Goal: Task Accomplishment & Management: Complete application form

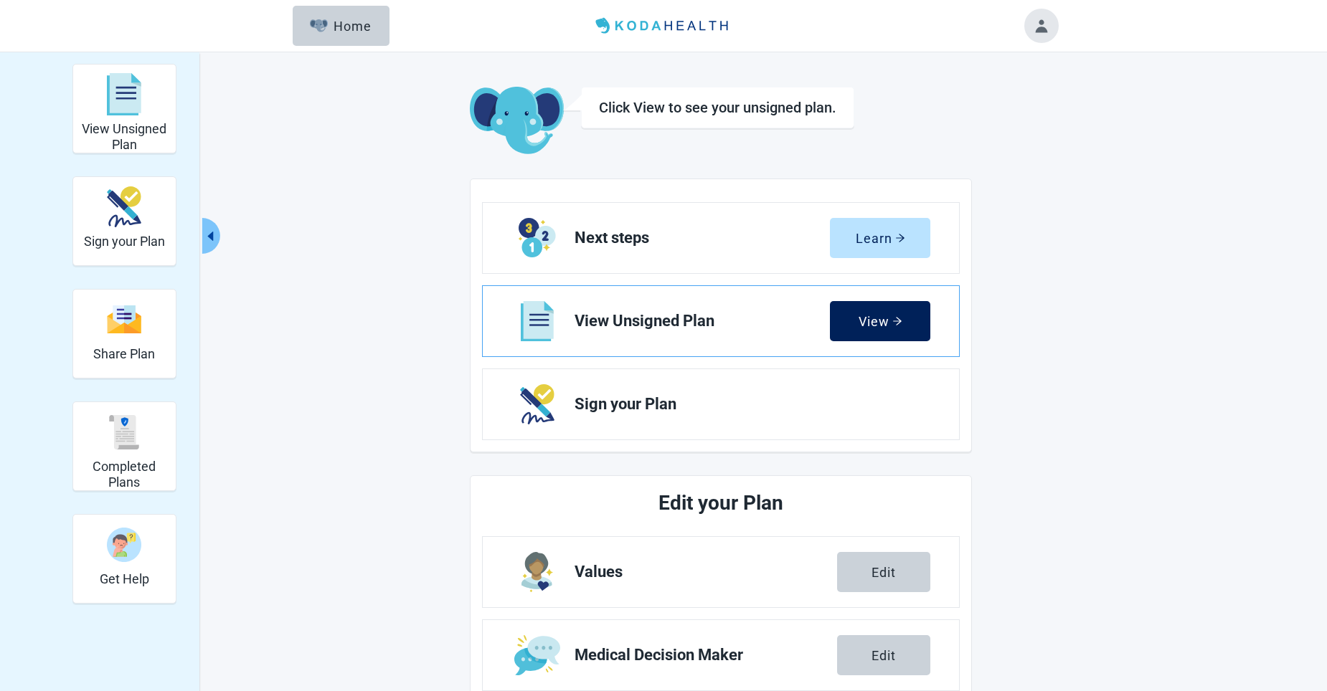
click at [870, 321] on div "View" at bounding box center [880, 321] width 44 height 14
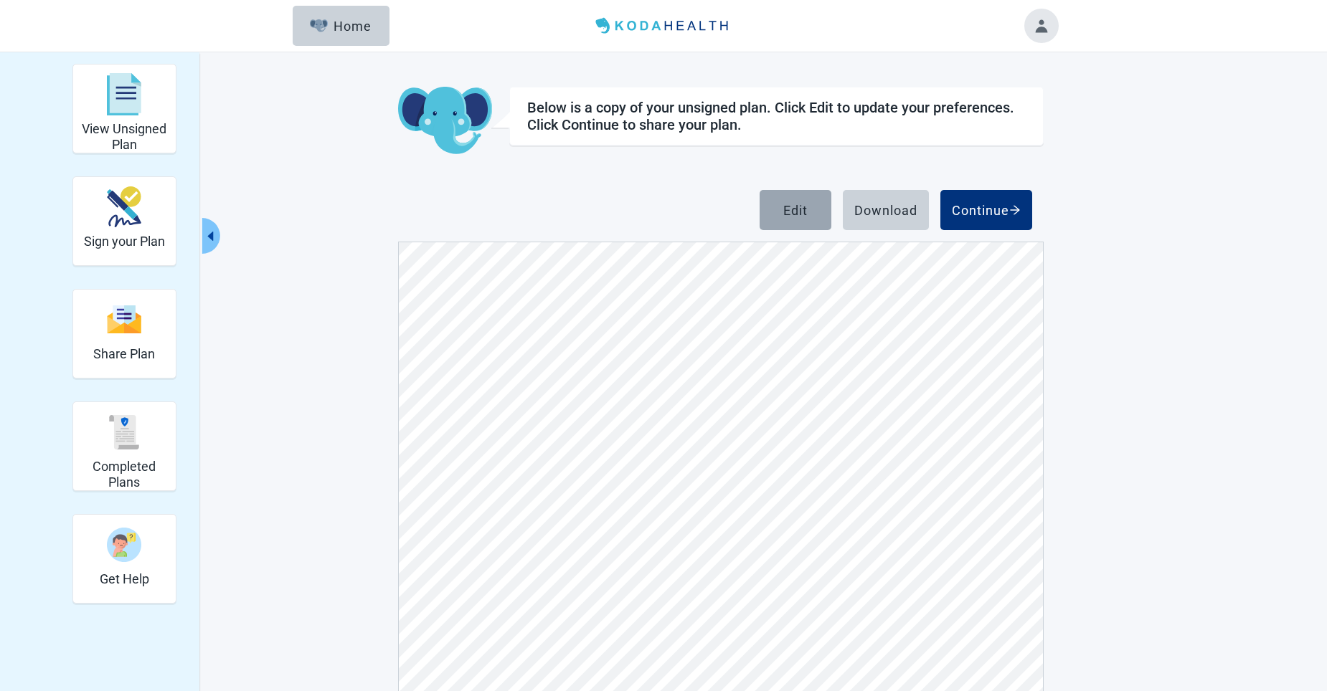
click at [788, 200] on button "Edit" at bounding box center [795, 210] width 72 height 40
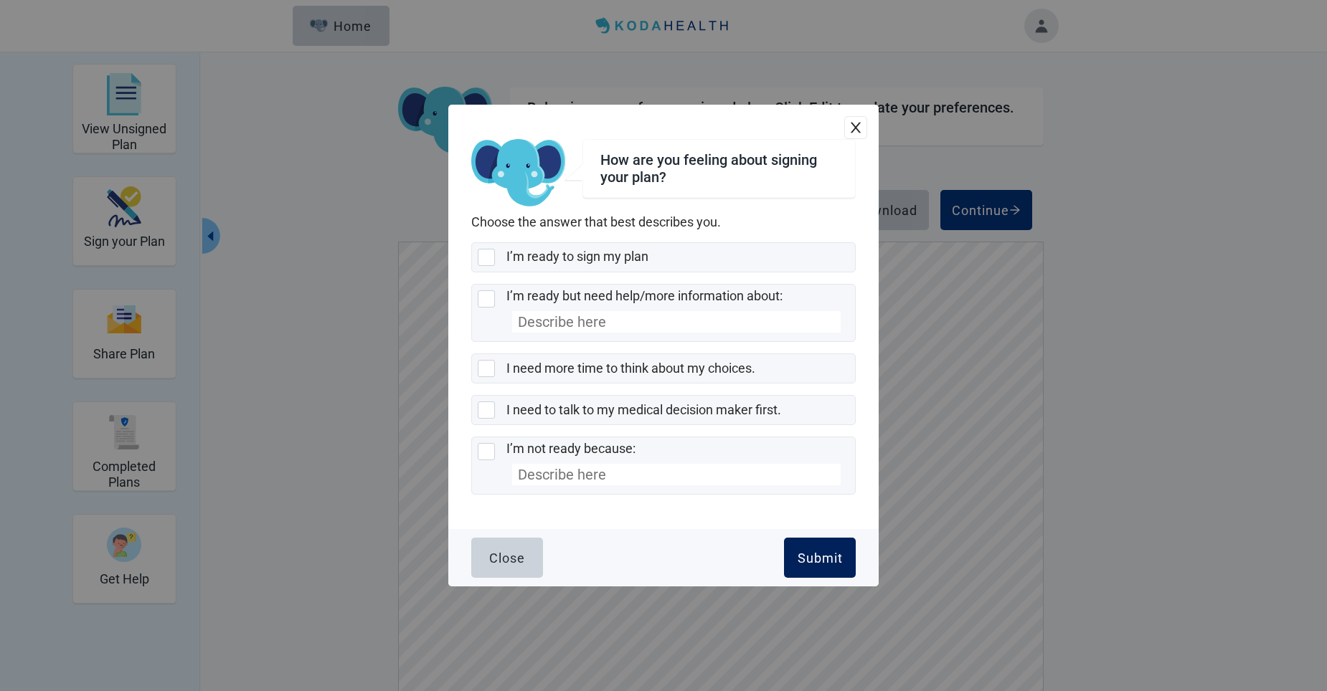
click at [801, 558] on div "Submit" at bounding box center [819, 558] width 45 height 14
click at [507, 555] on button "Close" at bounding box center [507, 558] width 72 height 40
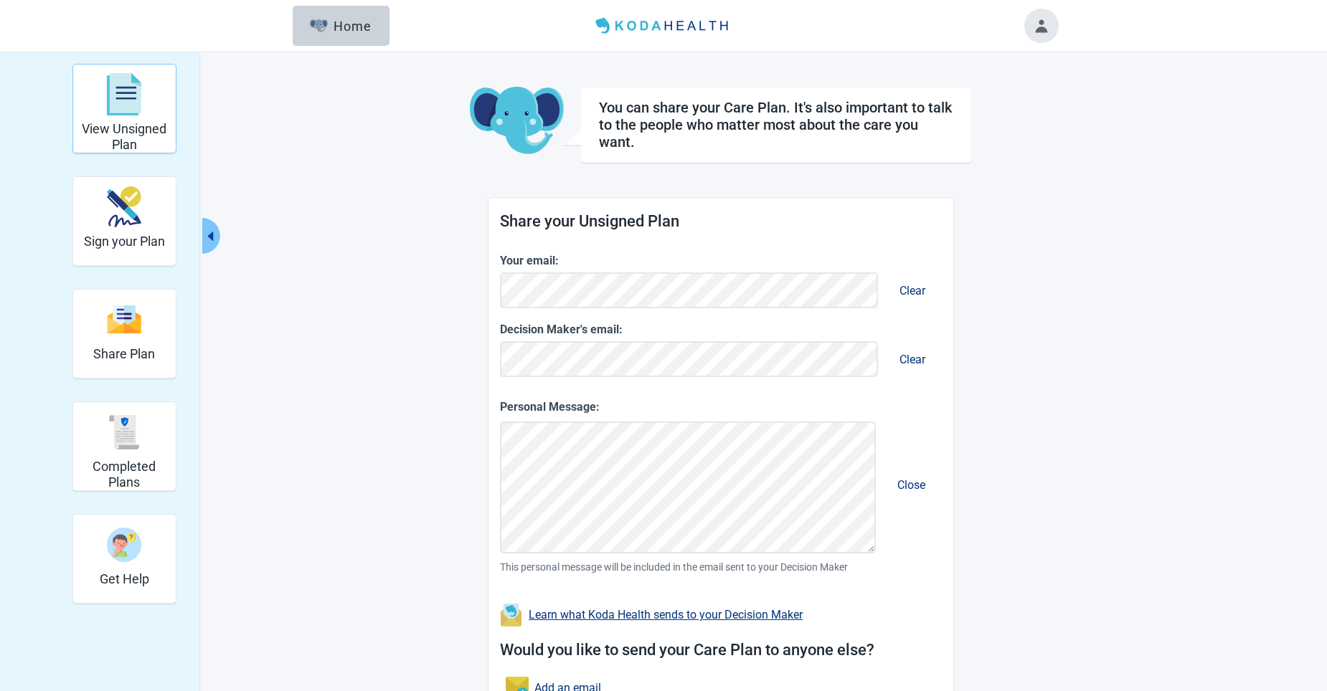
click at [122, 118] on div "View Unsigned Plan" at bounding box center [124, 94] width 91 height 54
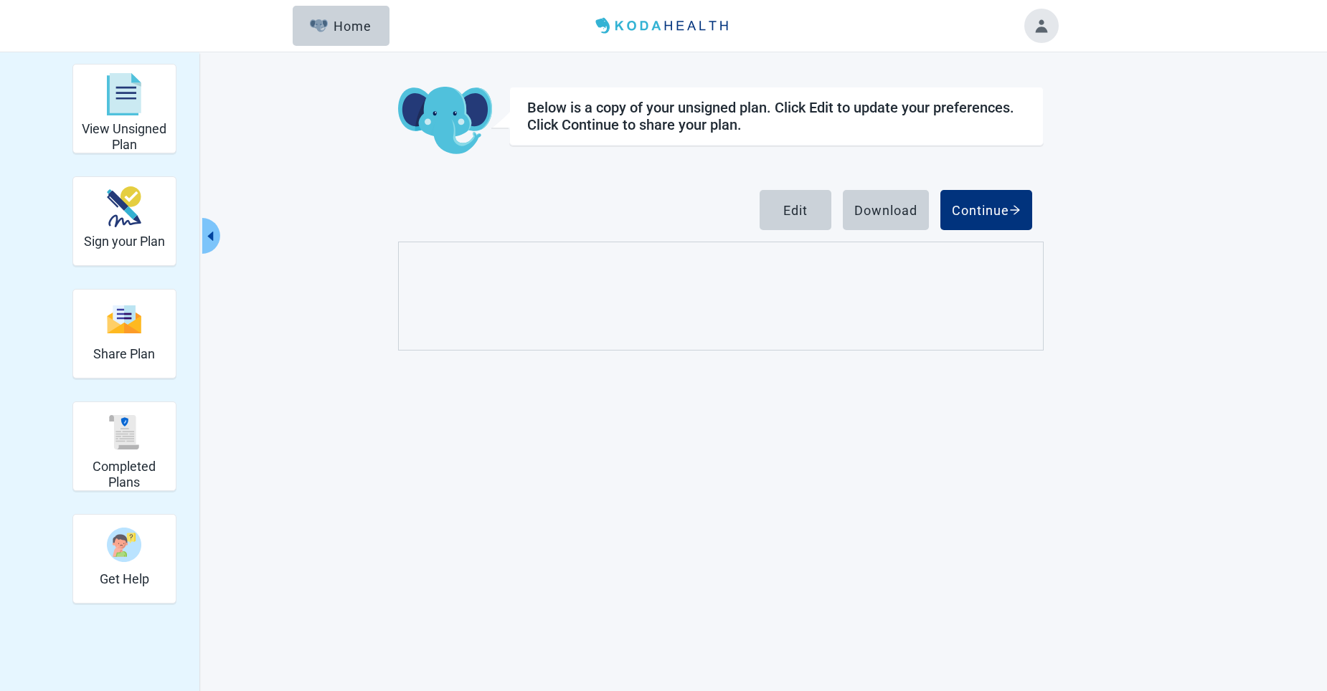
click at [990, 211] on div "Continue" at bounding box center [986, 210] width 69 height 14
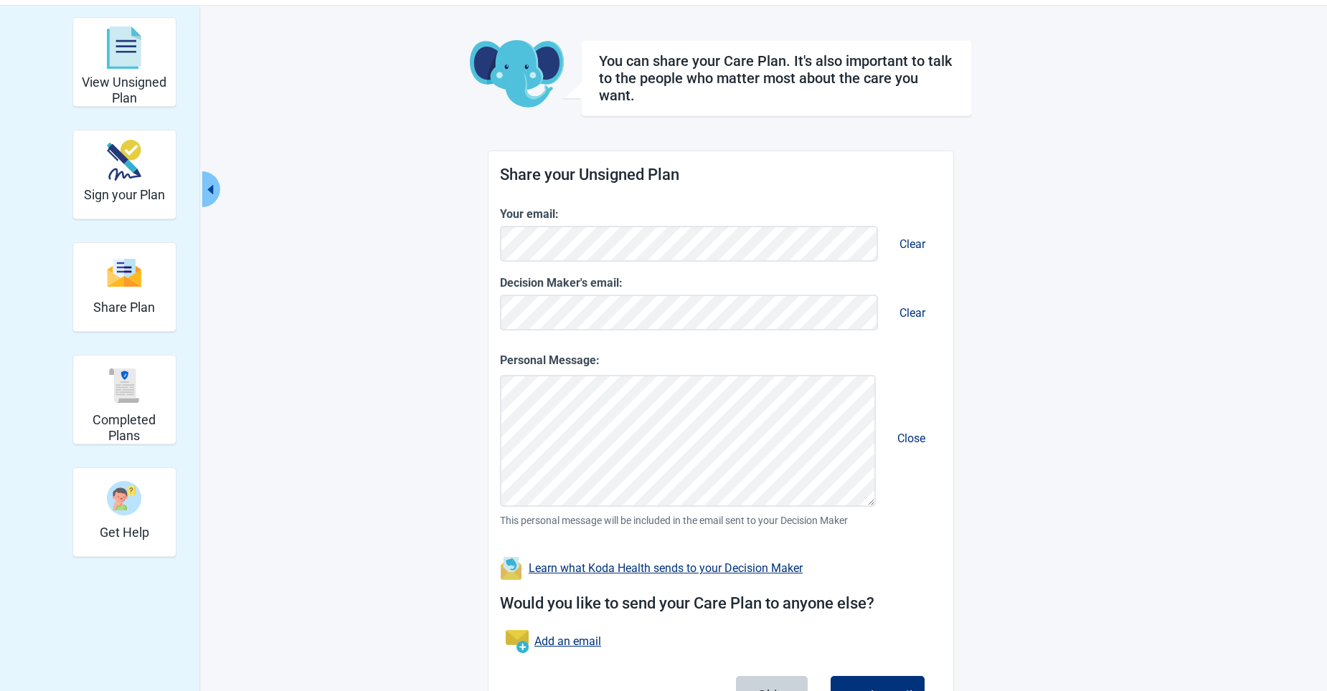
scroll to position [124, 0]
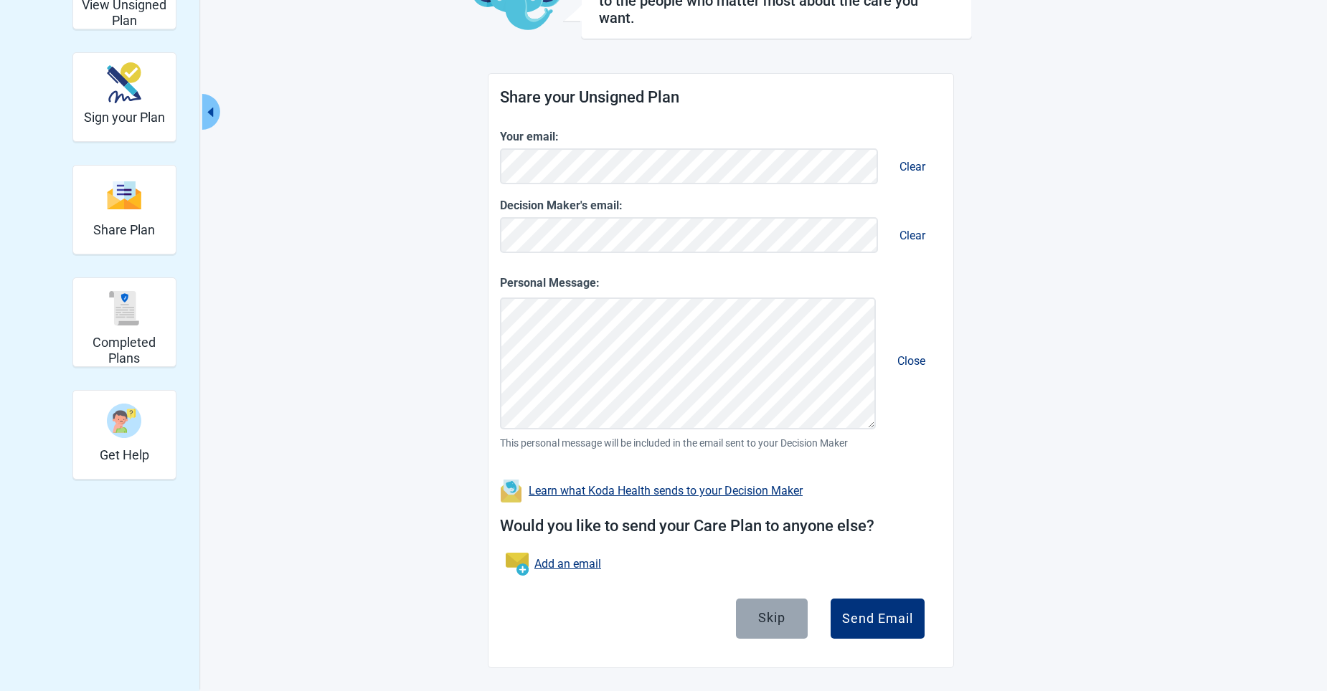
click at [766, 612] on div "Skip" at bounding box center [771, 617] width 27 height 14
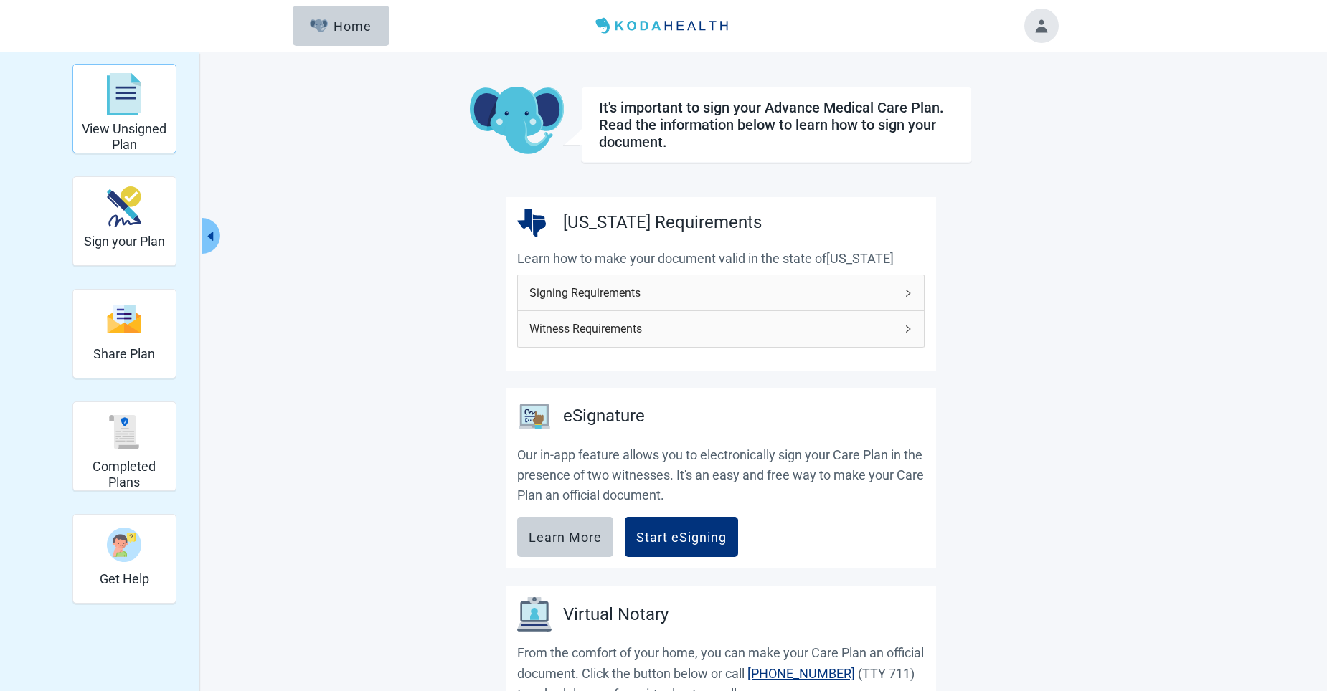
click at [115, 98] on img "View Unsigned Plan" at bounding box center [124, 94] width 34 height 43
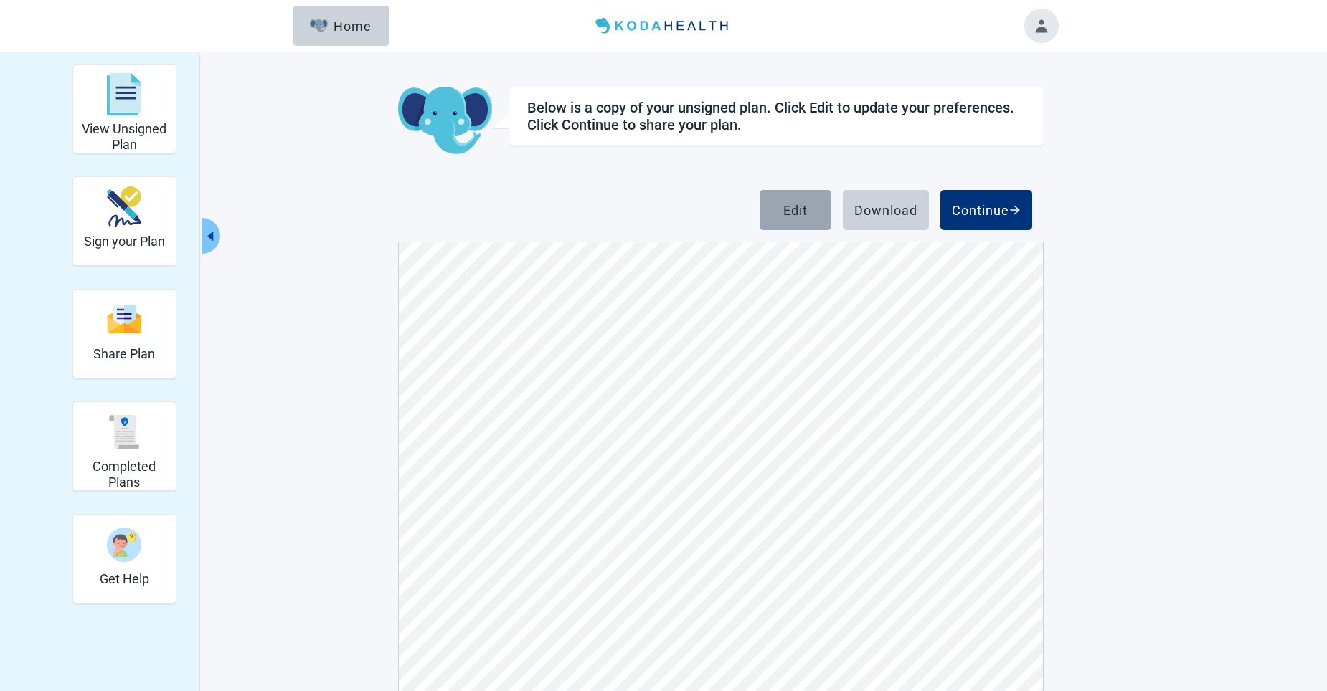
click at [797, 205] on div "Edit" at bounding box center [795, 210] width 24 height 14
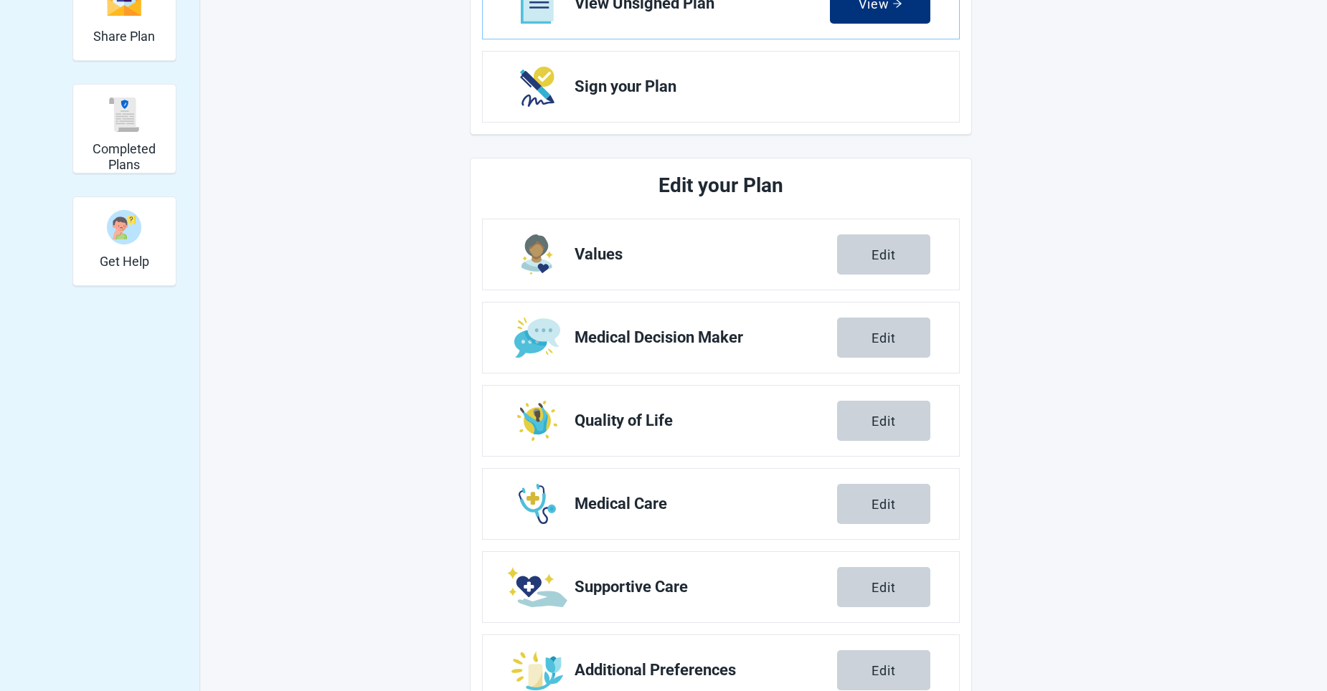
scroll to position [359, 0]
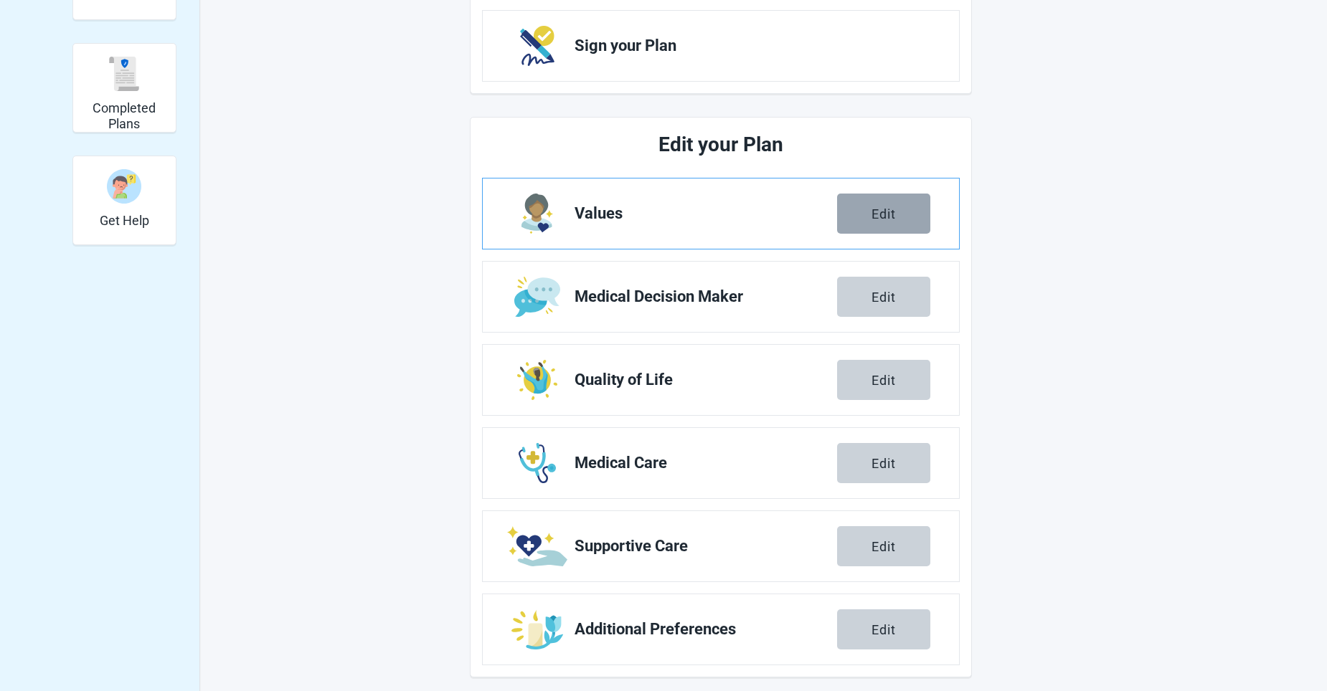
click at [886, 211] on div "Edit" at bounding box center [883, 214] width 24 height 14
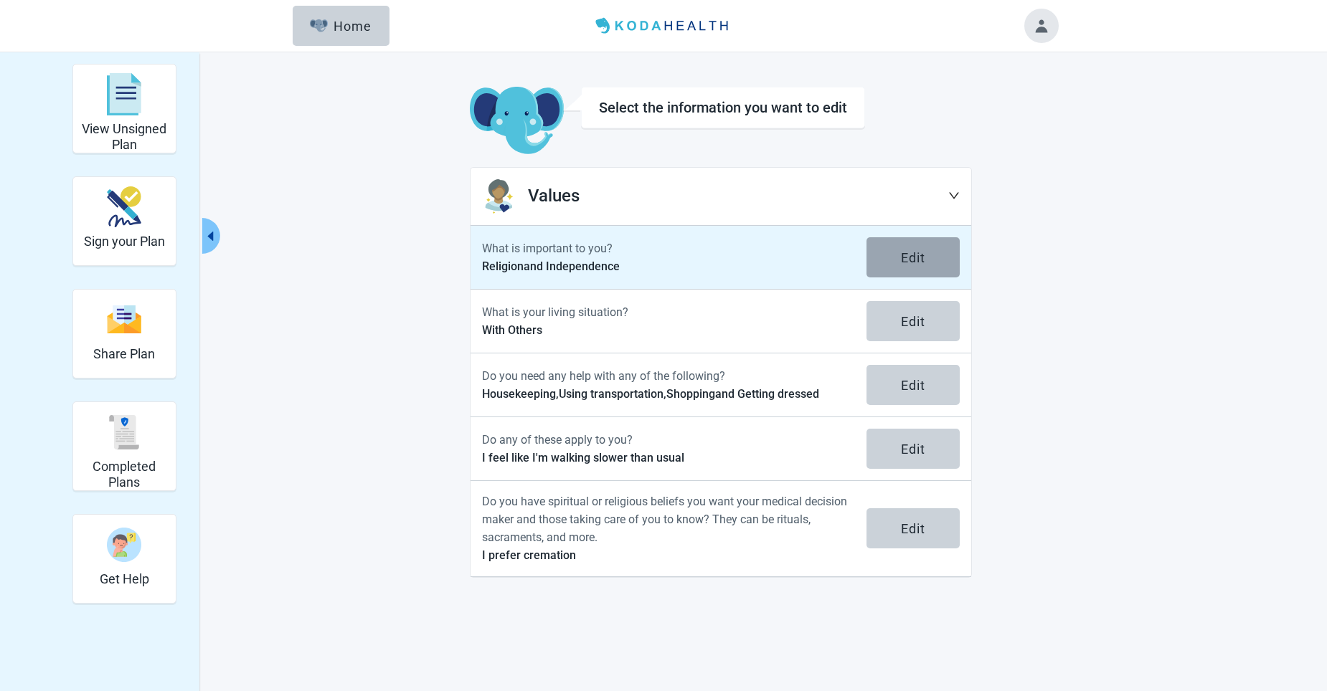
click at [901, 246] on button "Edit" at bounding box center [912, 257] width 93 height 40
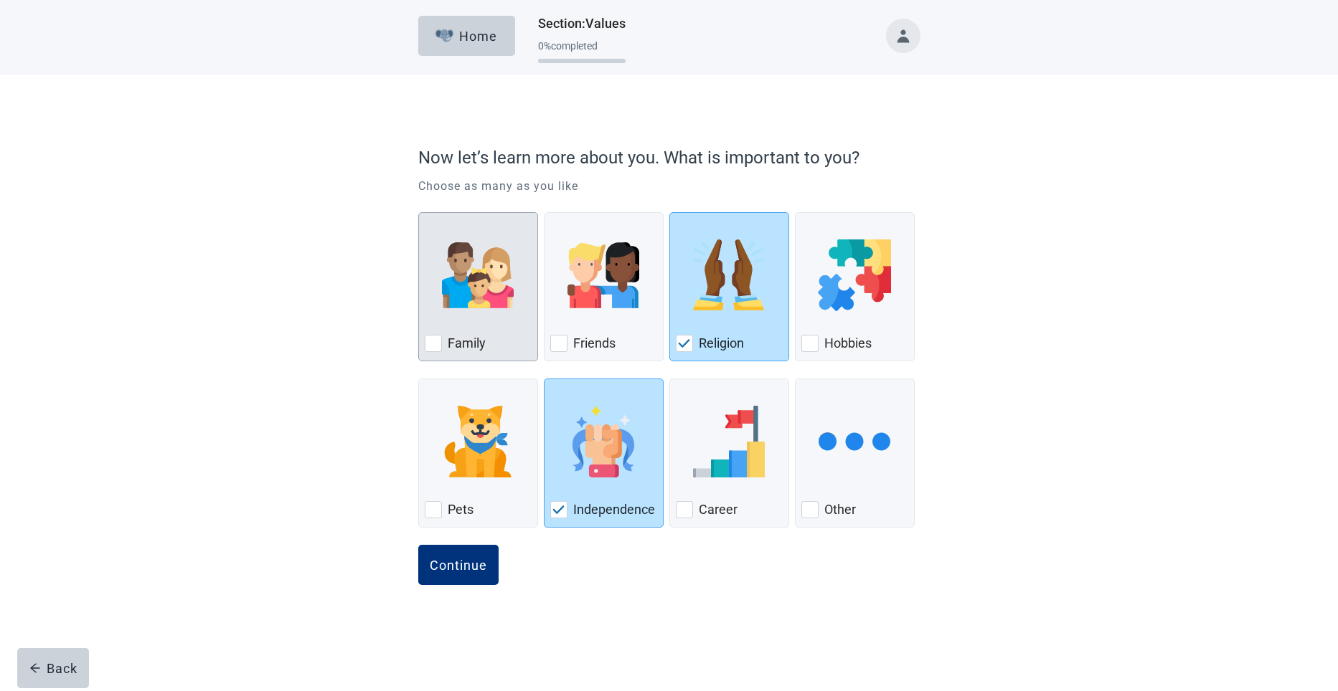
click at [434, 343] on div "Family, checkbox, not checked" at bounding box center [433, 343] width 17 height 17
click at [419, 213] on input "Family" at bounding box center [418, 212] width 1 height 1
checkbox input "true"
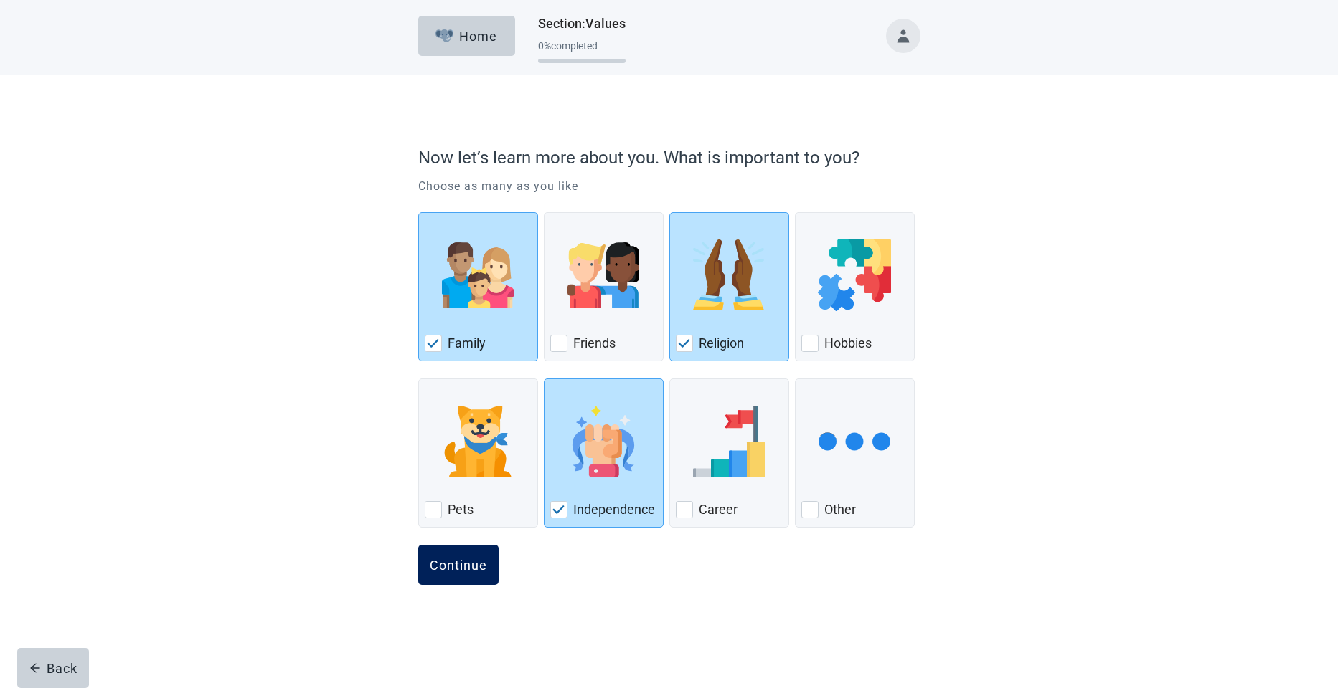
click at [447, 564] on div "Continue" at bounding box center [458, 565] width 57 height 14
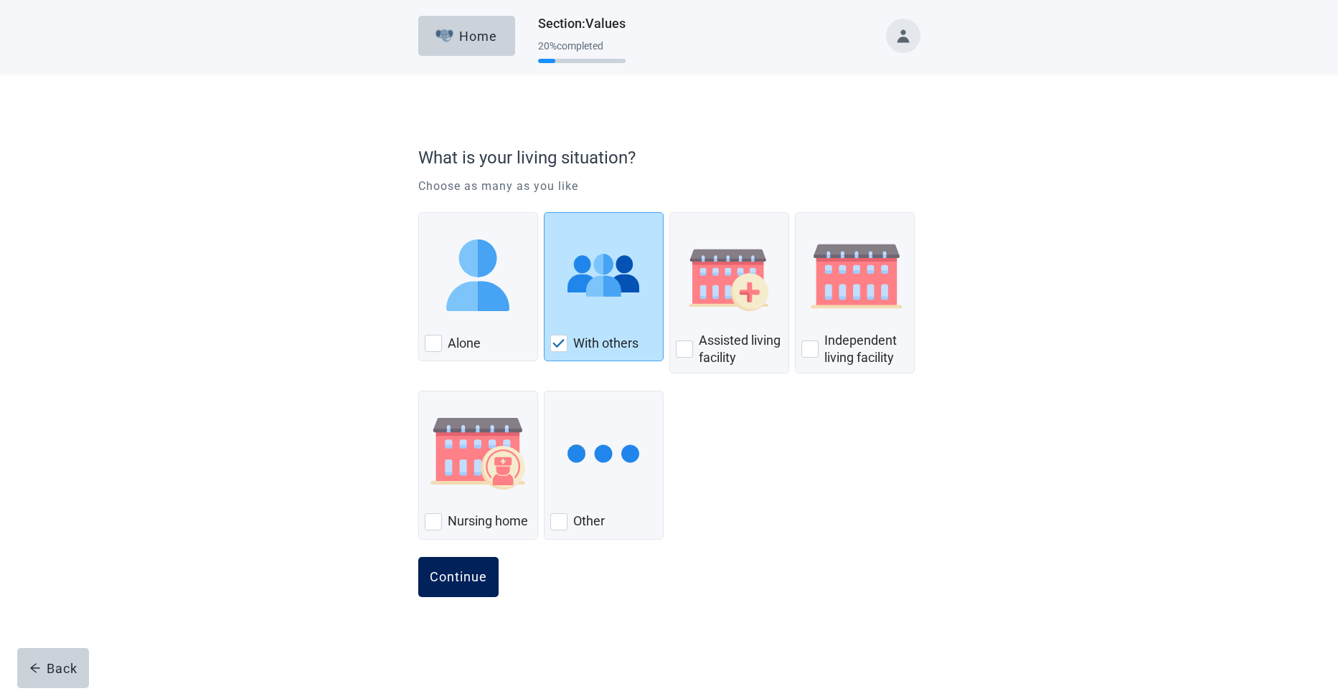
click at [470, 577] on div "Continue" at bounding box center [458, 577] width 57 height 14
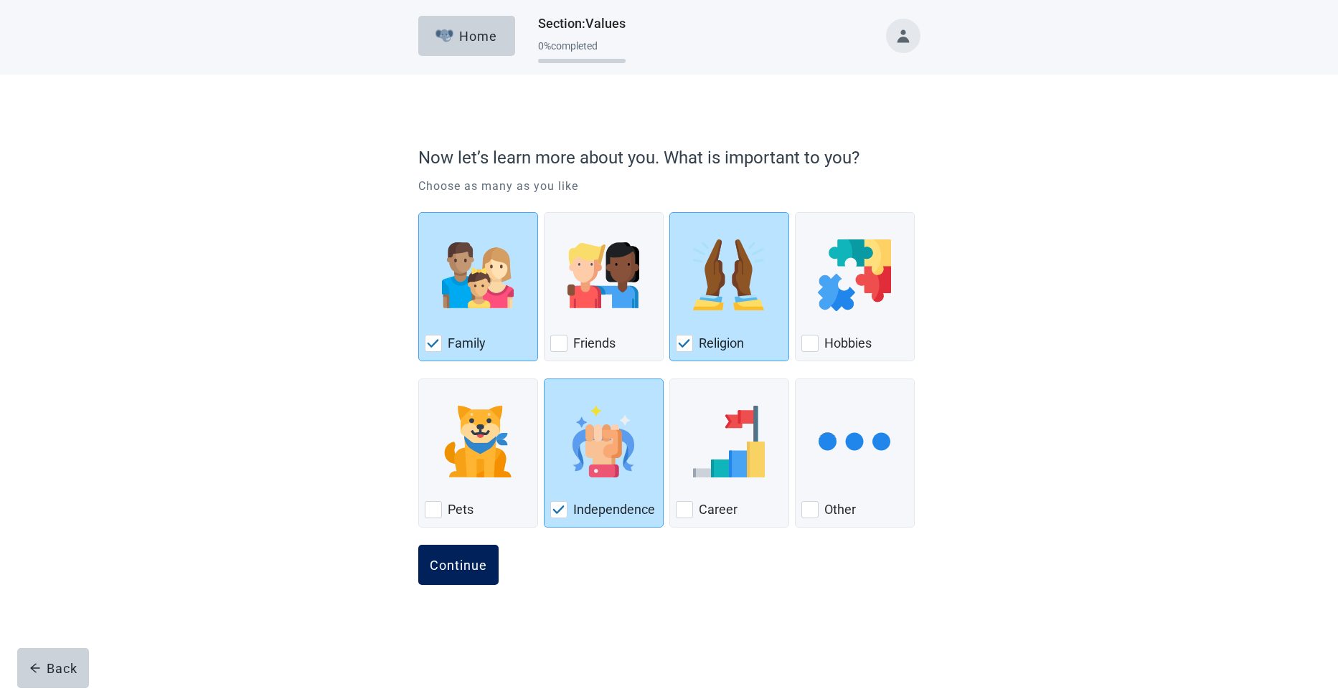
click at [451, 556] on button "Continue" at bounding box center [458, 565] width 80 height 40
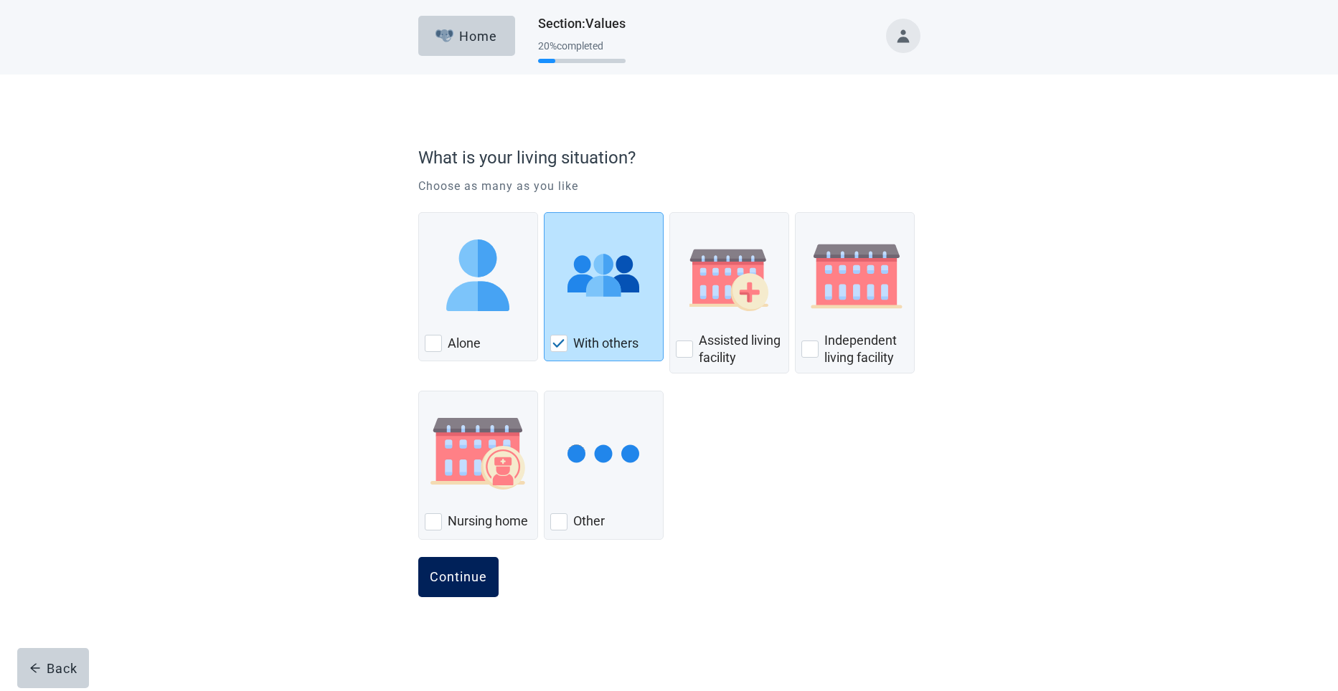
click at [463, 569] on button "Continue" at bounding box center [458, 577] width 80 height 40
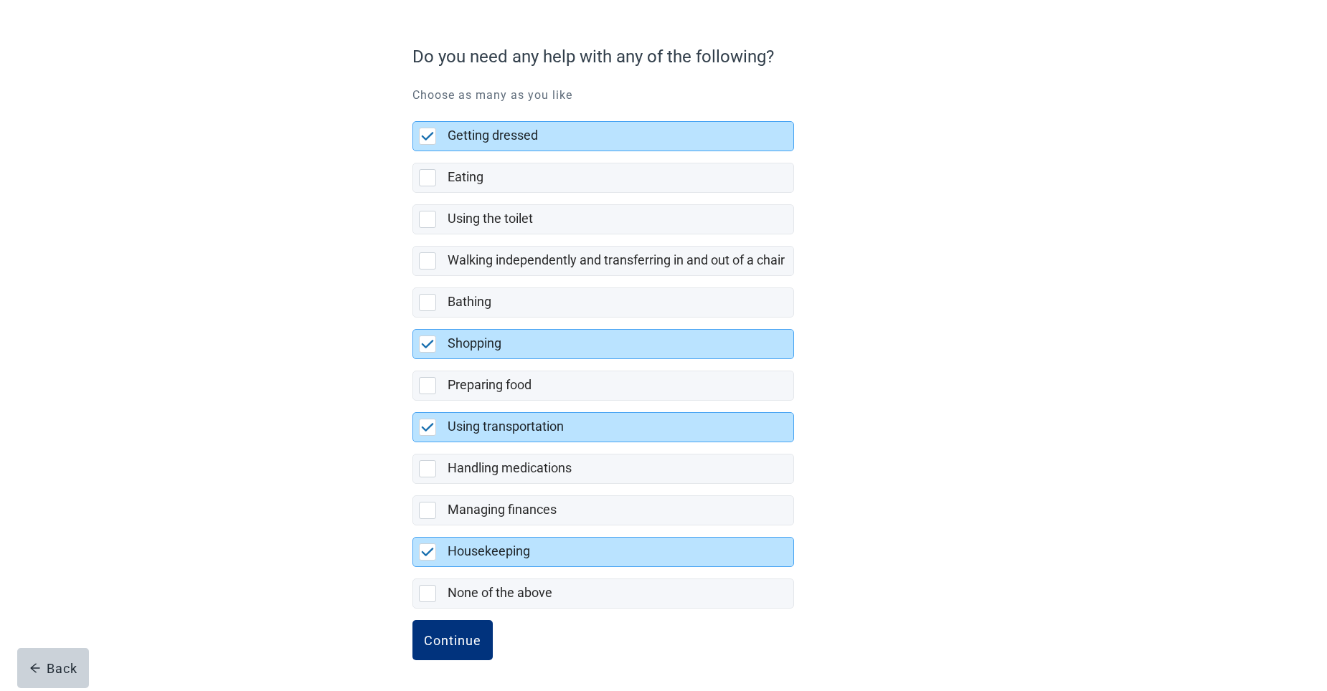
scroll to position [102, 0]
click at [444, 640] on div "Continue" at bounding box center [452, 640] width 57 height 14
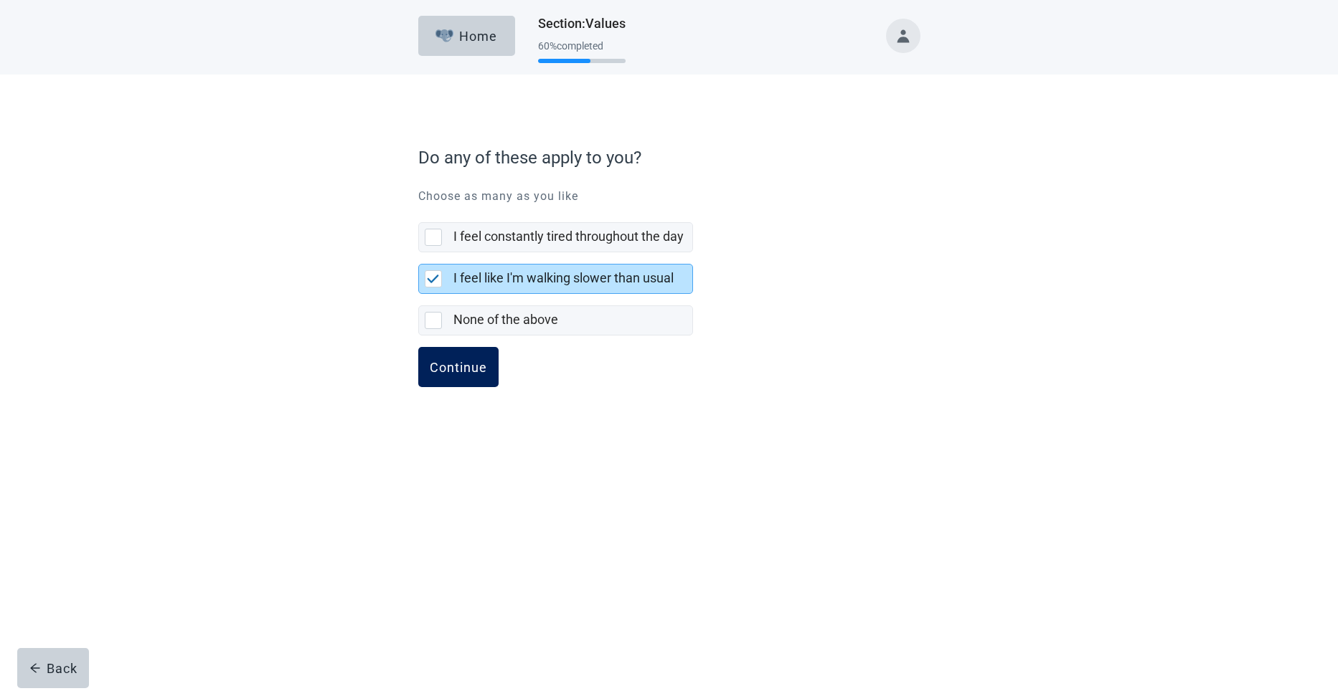
click at [449, 366] on div "Continue" at bounding box center [458, 367] width 57 height 14
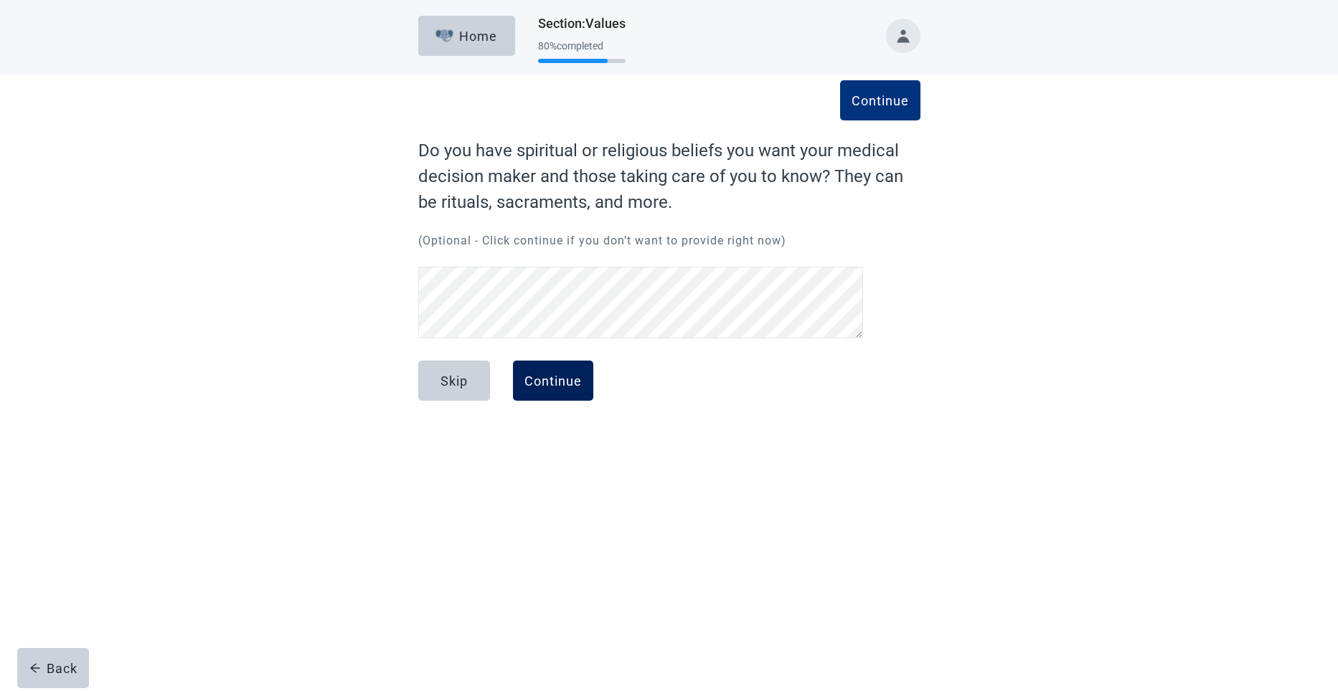
click at [555, 378] on div "Continue" at bounding box center [552, 381] width 57 height 14
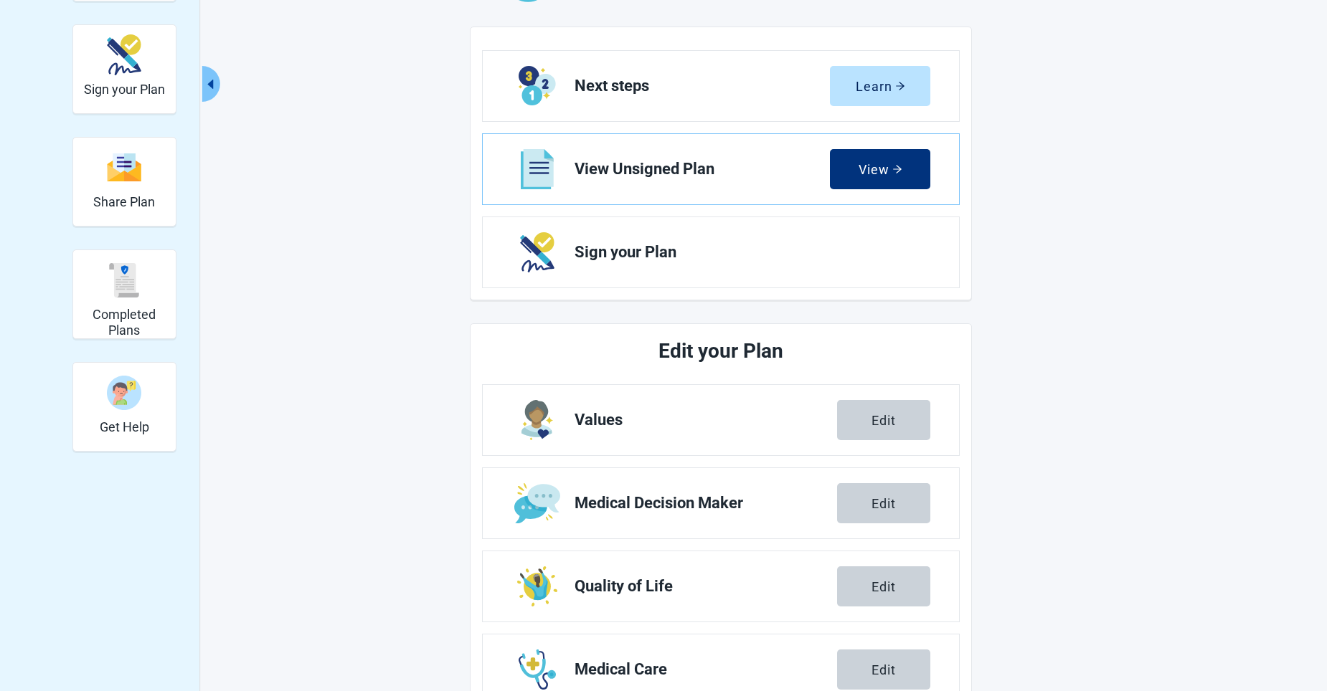
scroll to position [287, 0]
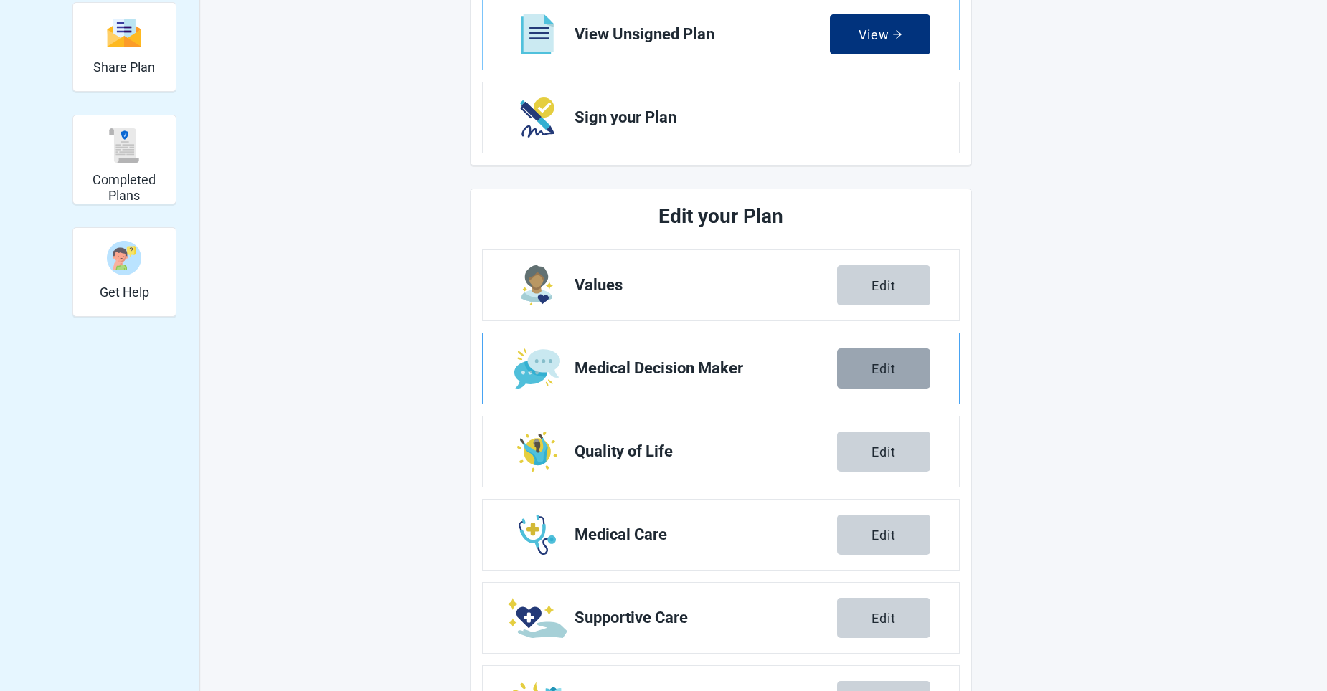
click at [895, 361] on div "Edit" at bounding box center [883, 368] width 24 height 14
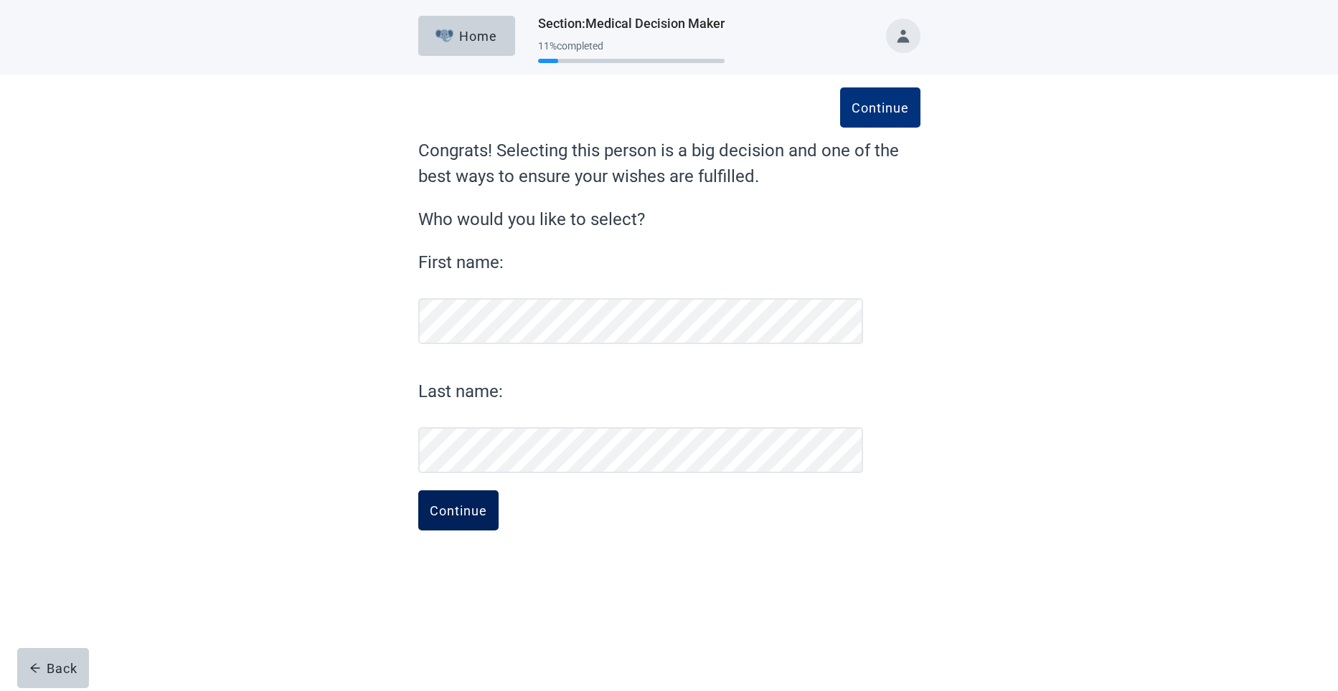
click at [459, 503] on div "Continue" at bounding box center [458, 510] width 57 height 14
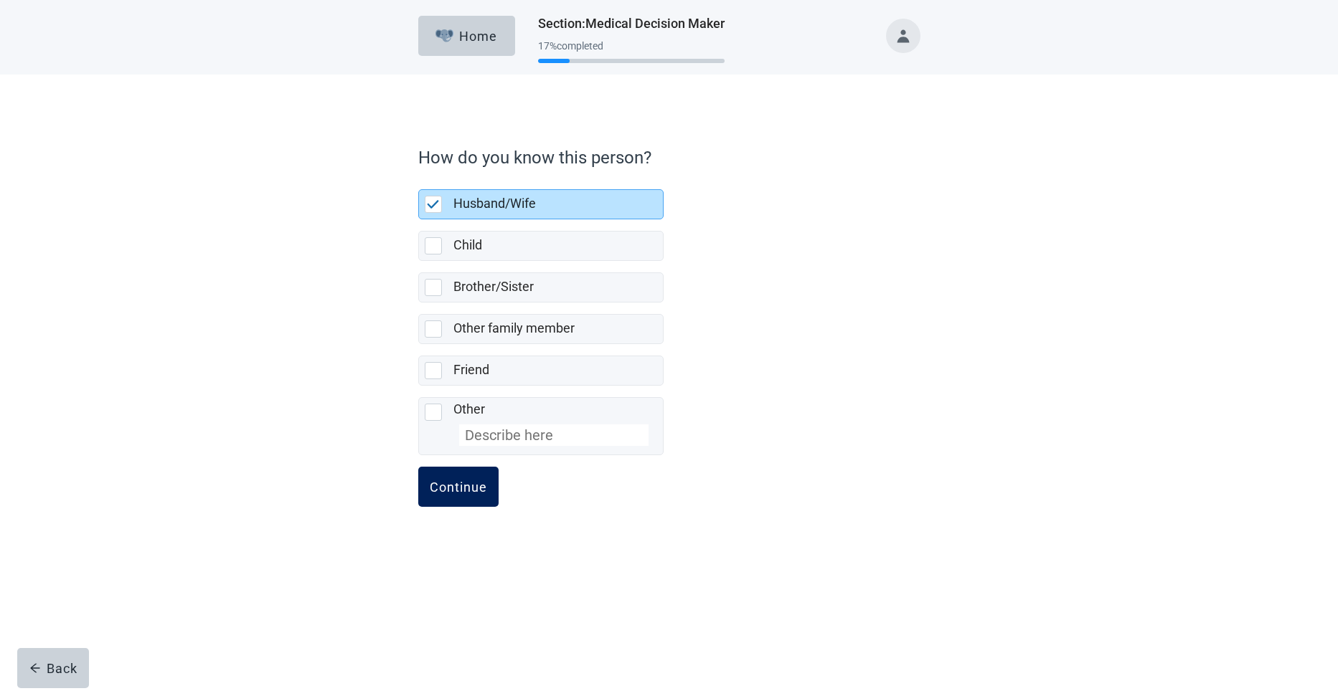
click at [470, 483] on div "Continue" at bounding box center [458, 487] width 57 height 14
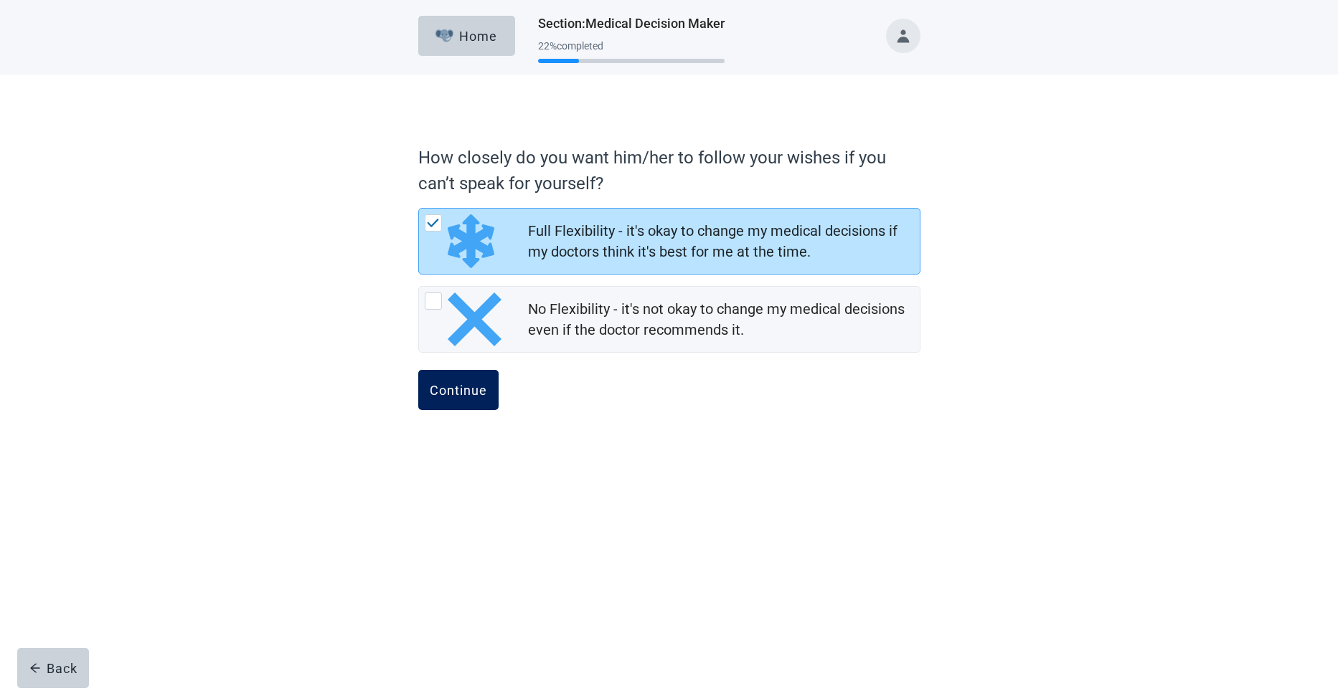
click at [455, 387] on div "Continue" at bounding box center [458, 390] width 57 height 14
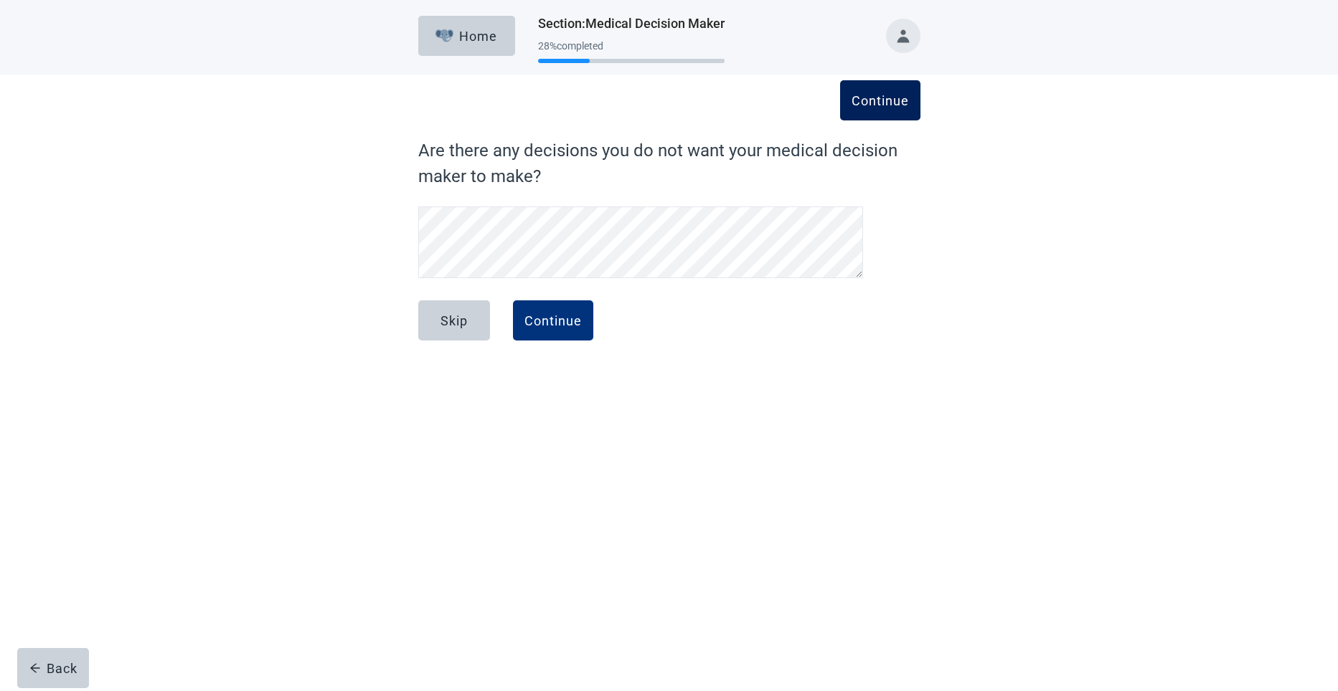
click at [868, 99] on div "Continue" at bounding box center [879, 100] width 57 height 14
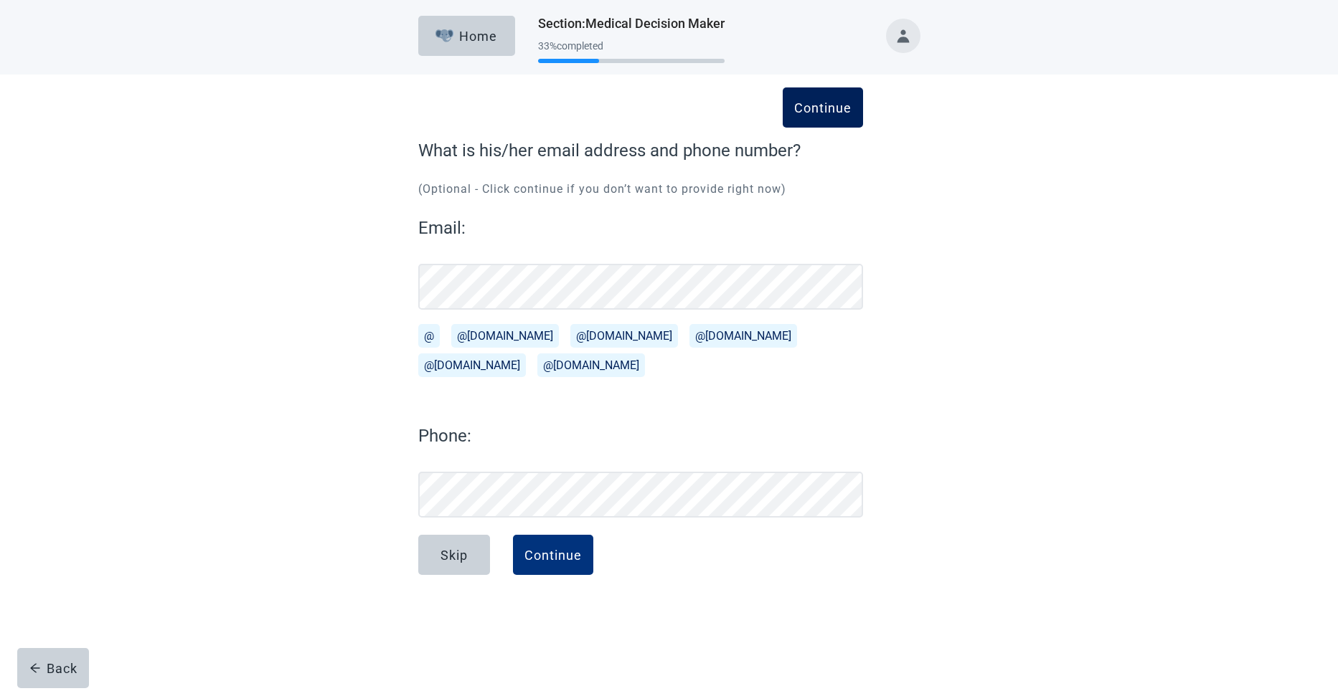
click at [818, 103] on div "Continue" at bounding box center [822, 107] width 57 height 14
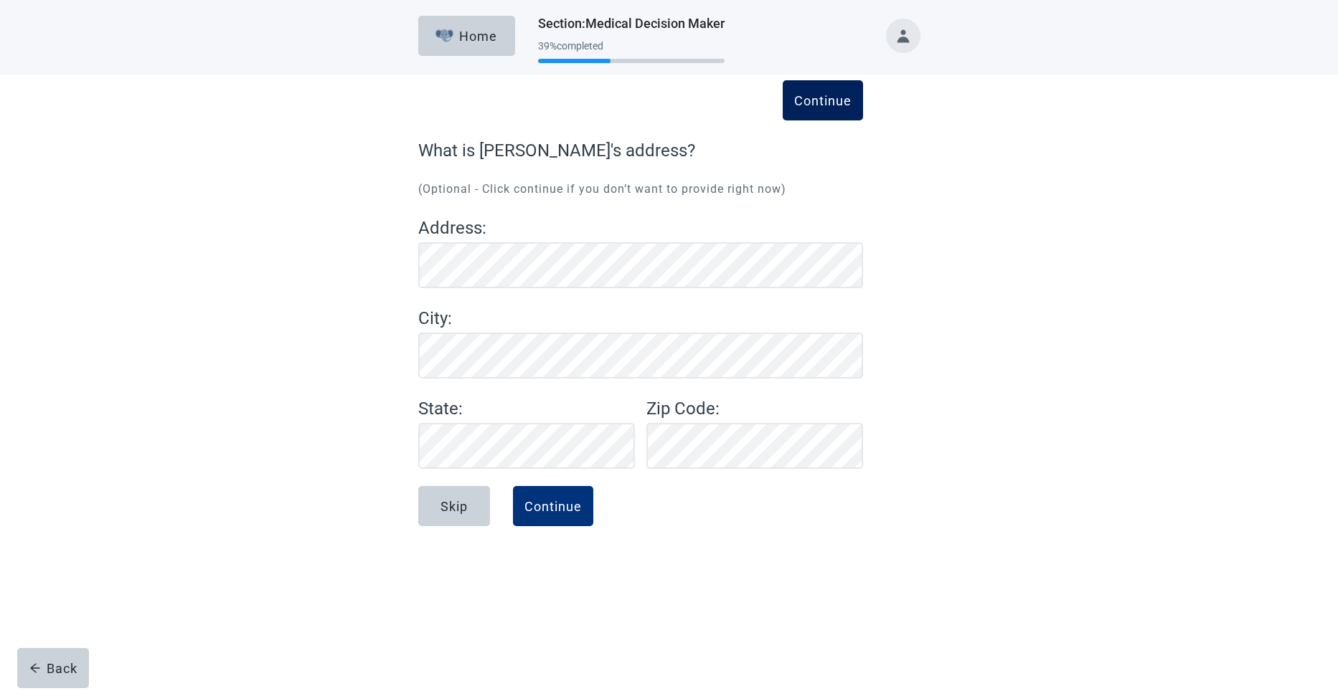
click at [822, 101] on div "Continue" at bounding box center [822, 100] width 57 height 14
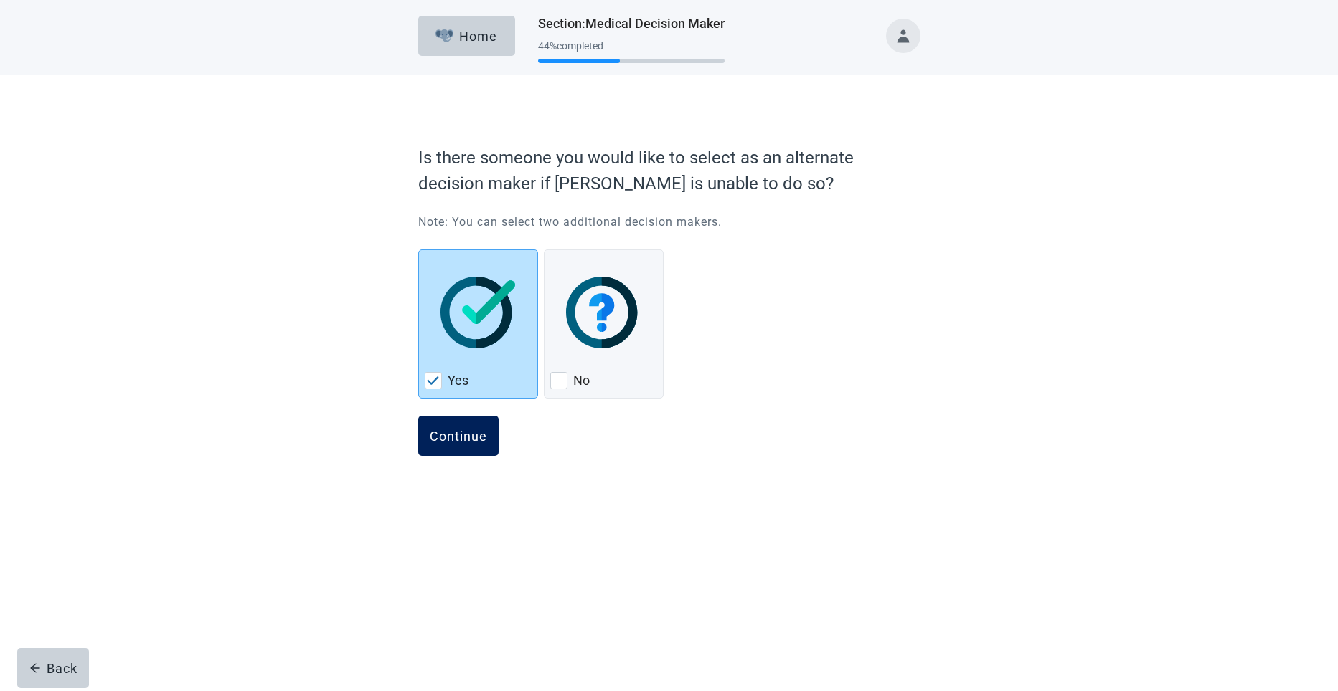
click at [450, 433] on div "Continue" at bounding box center [458, 436] width 57 height 14
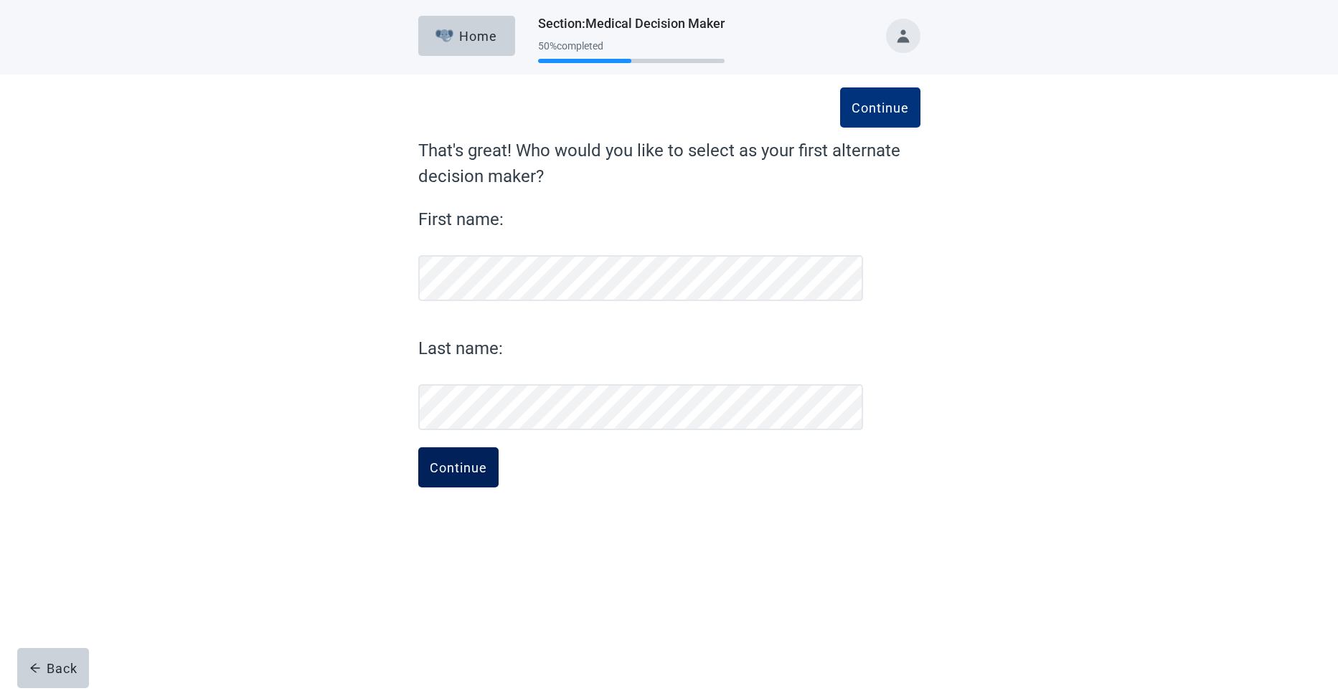
click at [455, 470] on div "Continue" at bounding box center [458, 467] width 57 height 14
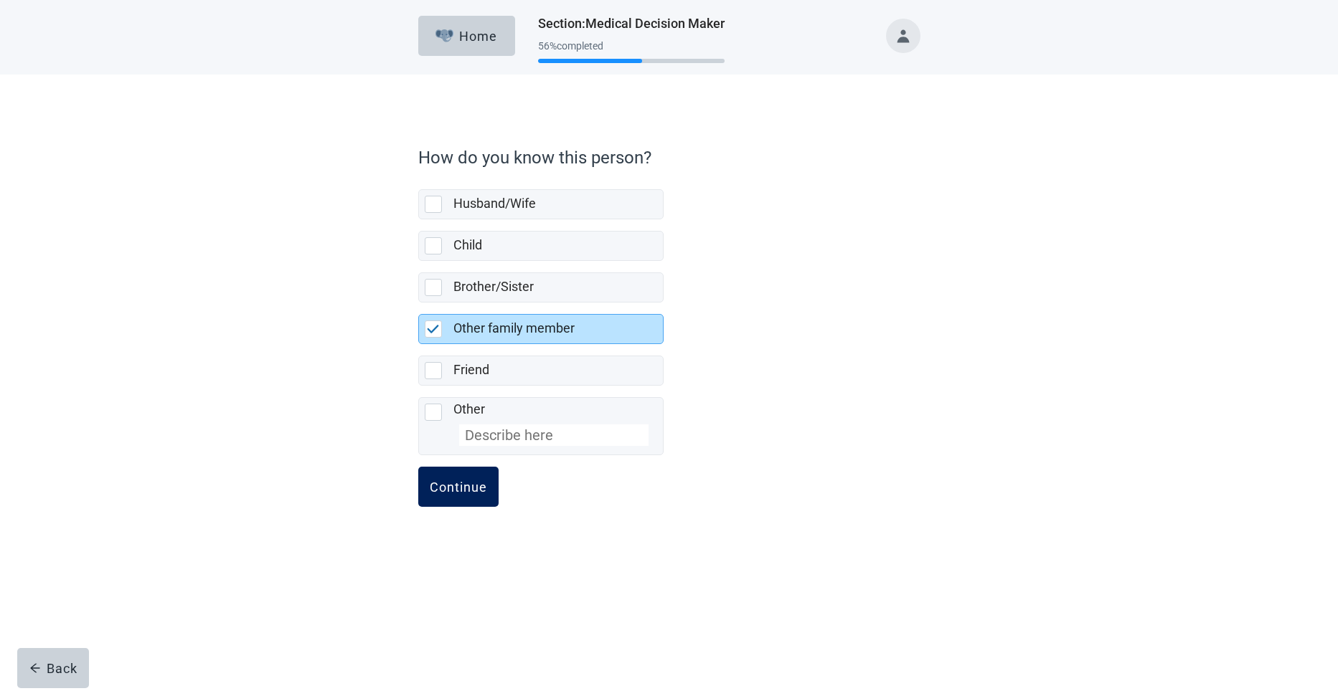
click at [448, 487] on div "Continue" at bounding box center [458, 487] width 57 height 14
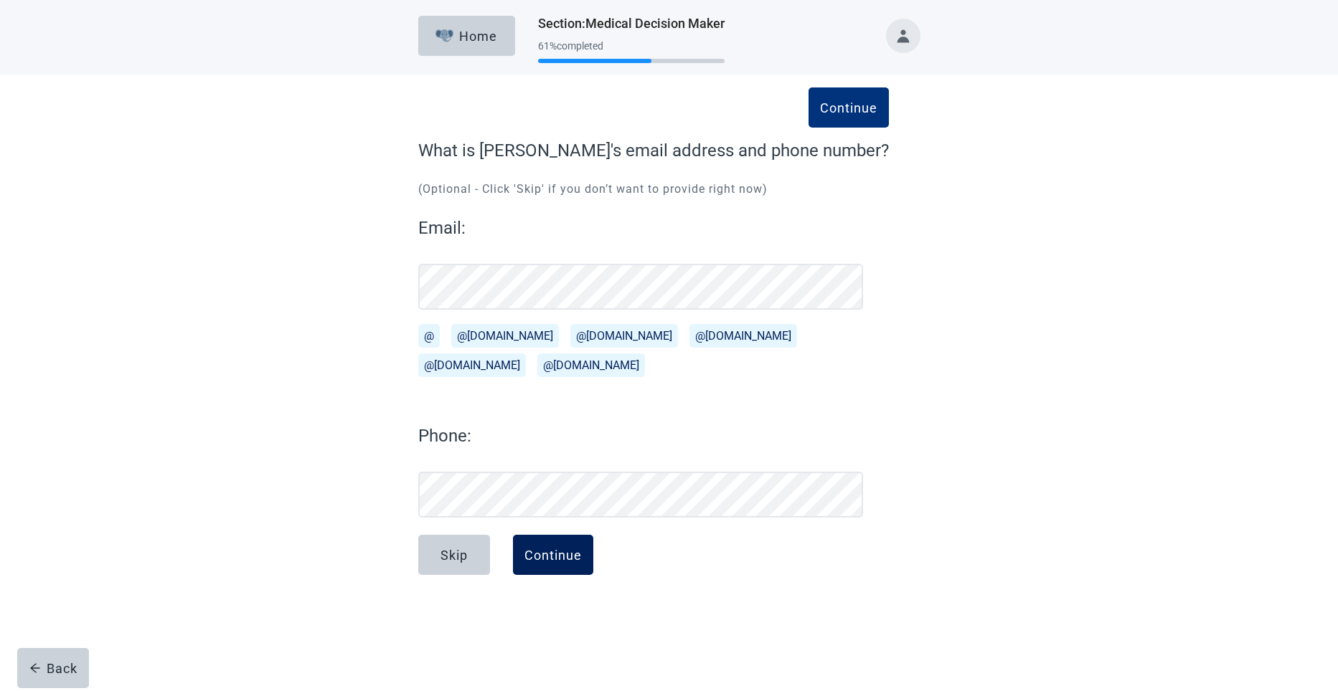
click at [548, 549] on div "Continue" at bounding box center [552, 555] width 57 height 14
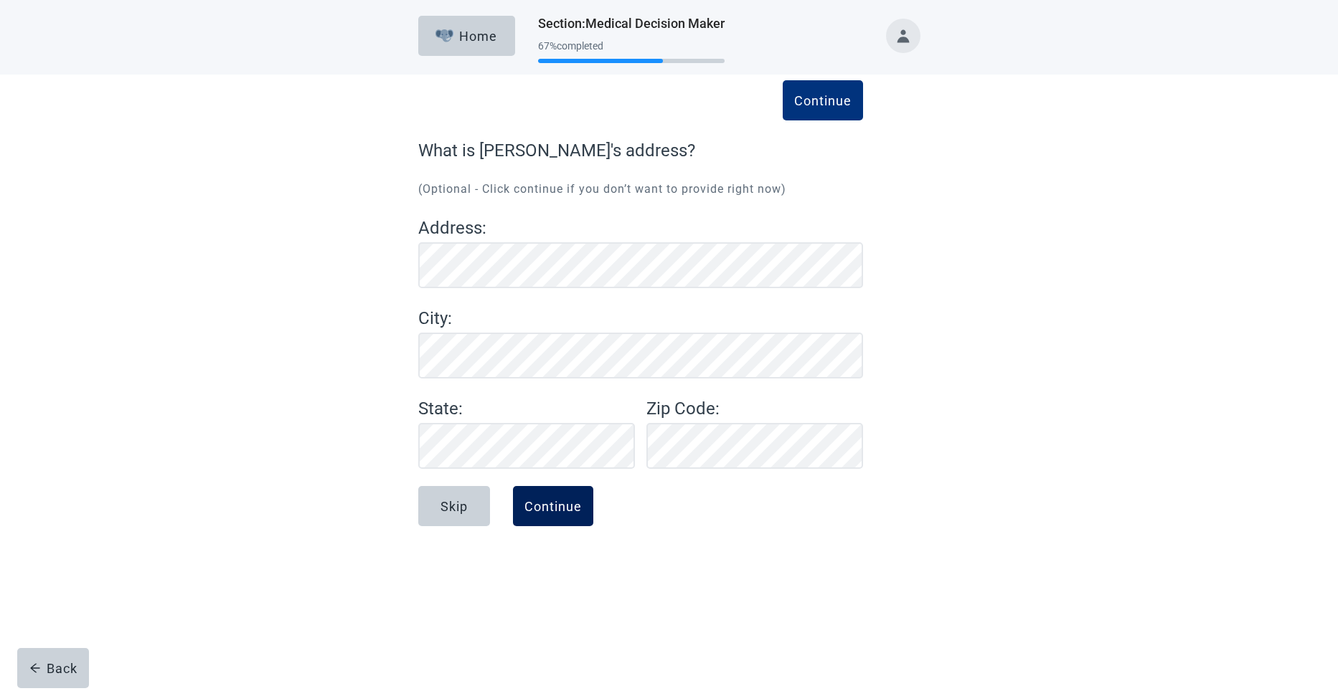
click at [549, 501] on div "Continue" at bounding box center [552, 506] width 57 height 14
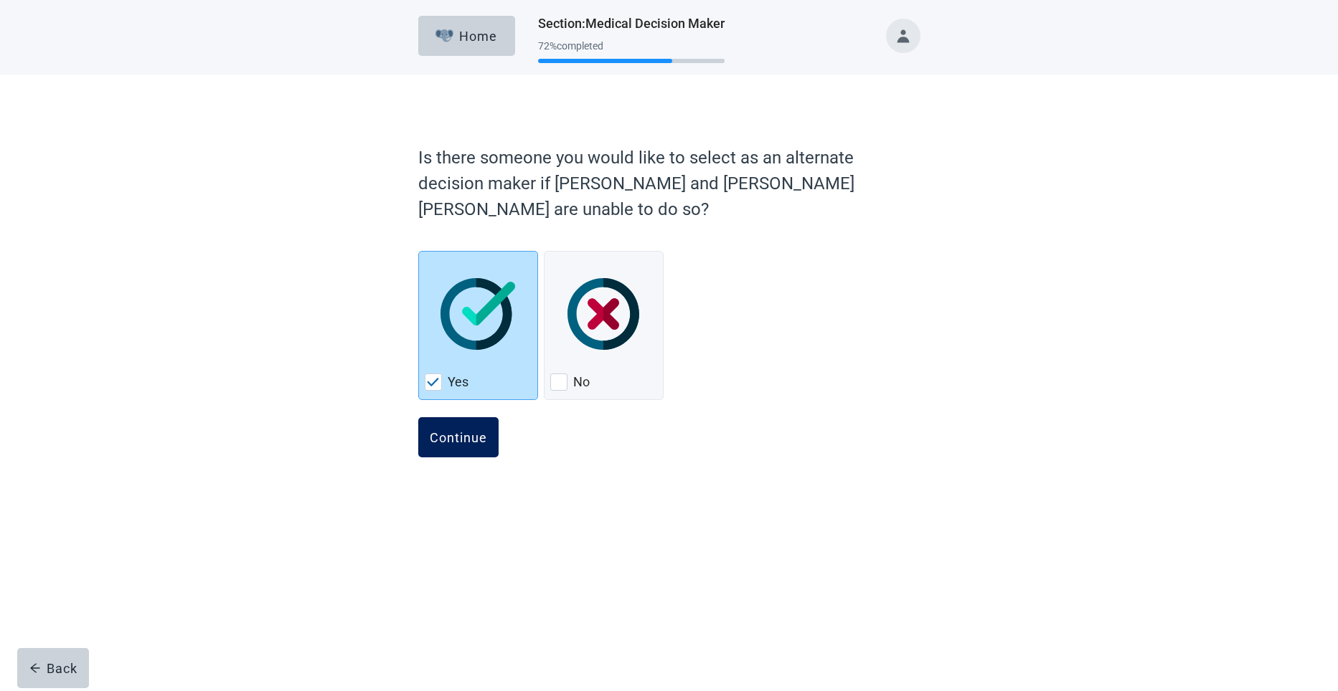
click at [444, 430] on div "Continue" at bounding box center [458, 437] width 57 height 14
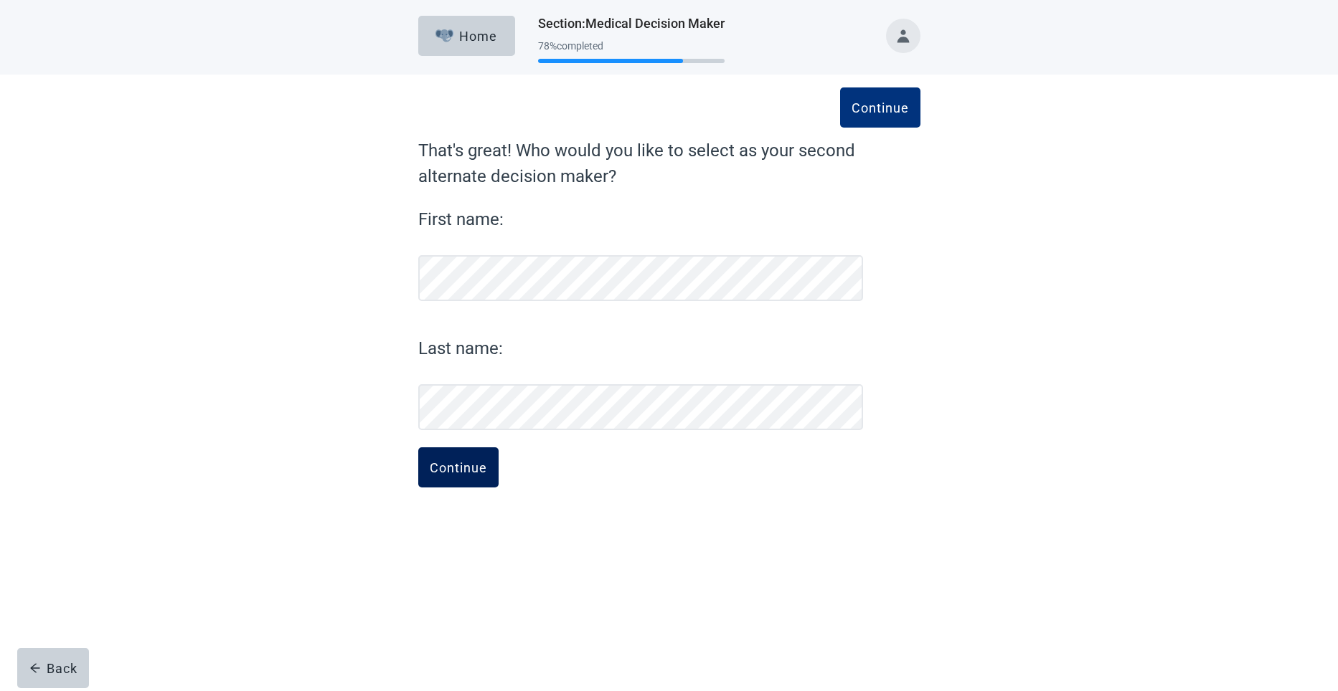
click at [437, 455] on button "Continue" at bounding box center [458, 468] width 80 height 40
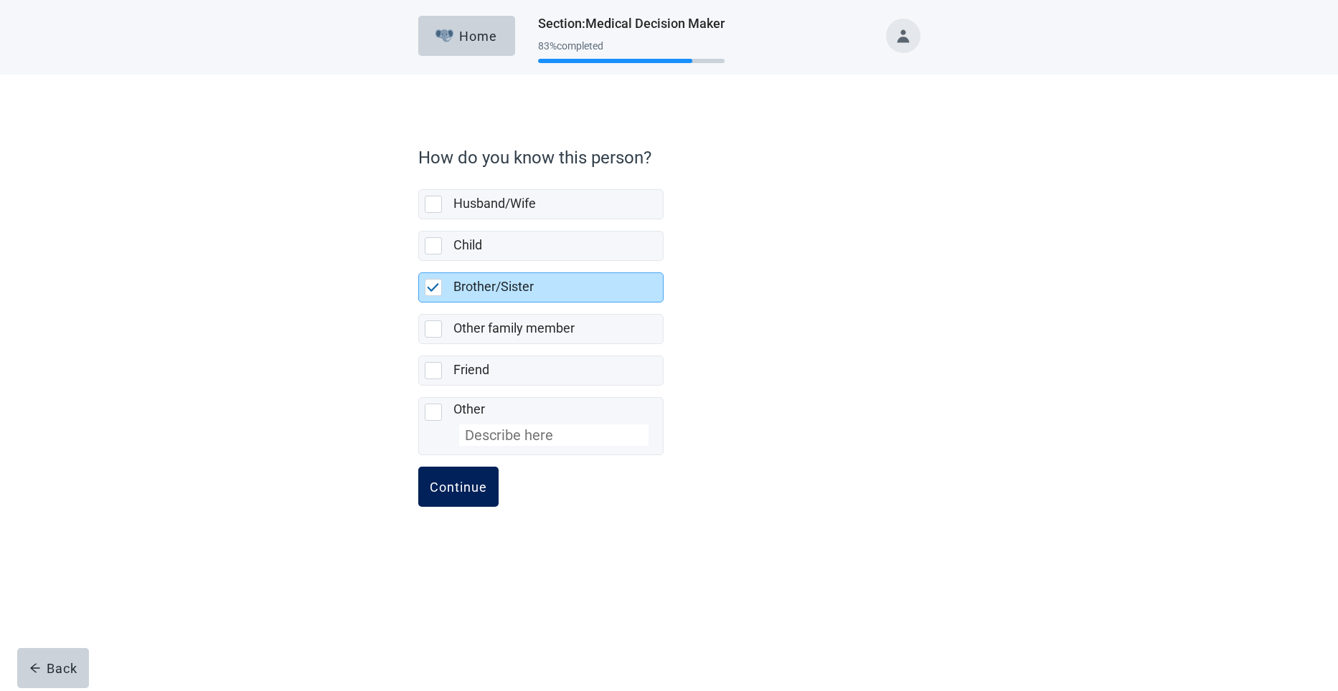
click at [447, 486] on div "Continue" at bounding box center [458, 487] width 57 height 14
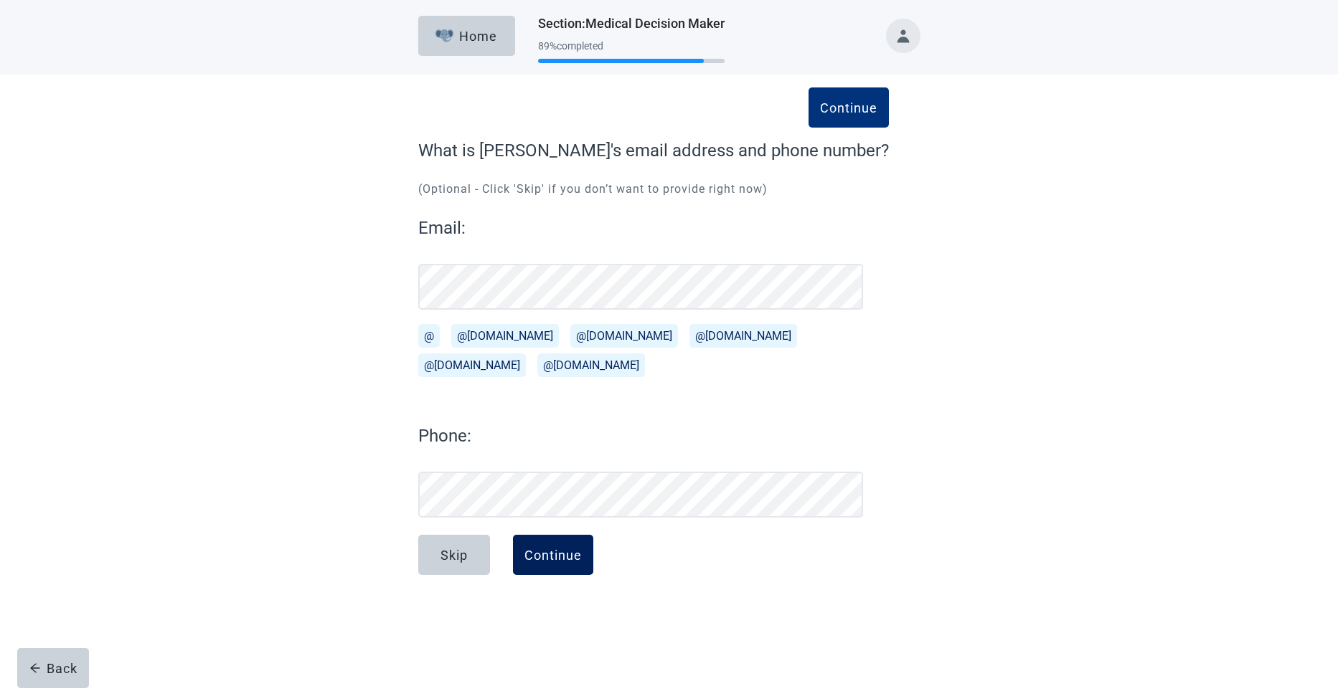
click at [550, 558] on div "Continue" at bounding box center [552, 555] width 57 height 14
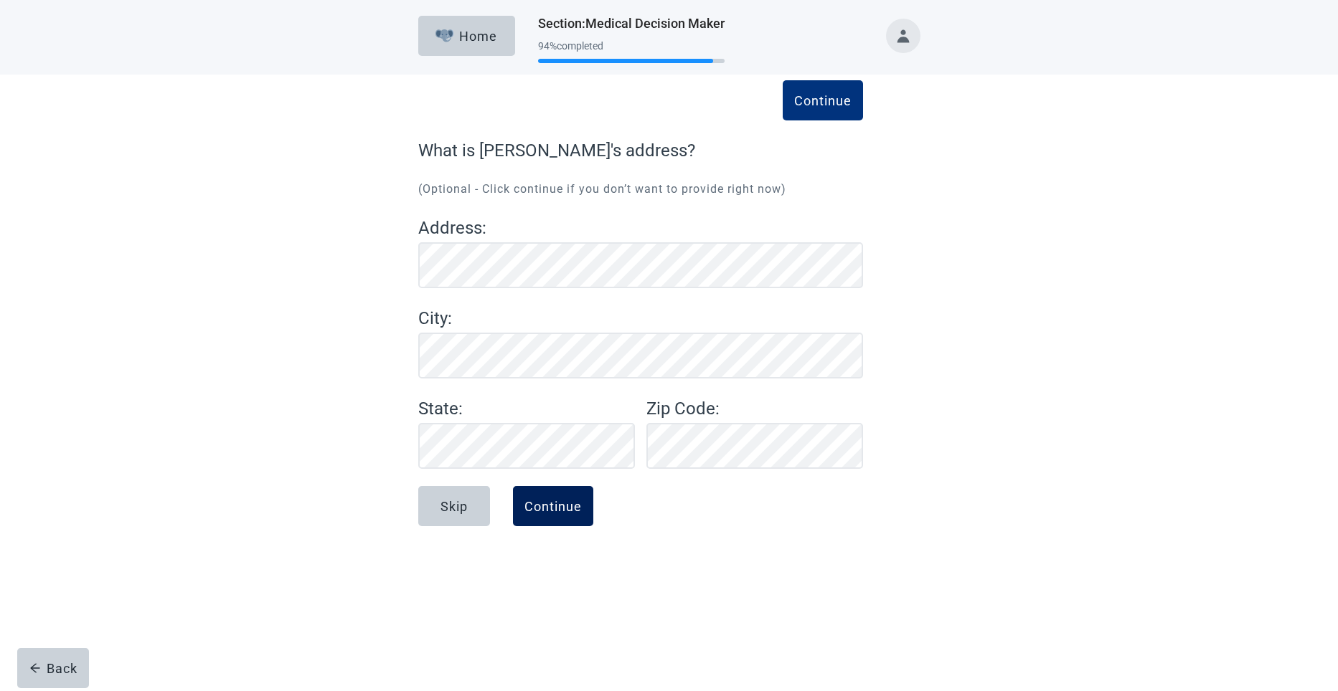
click at [533, 511] on div "Continue" at bounding box center [552, 506] width 57 height 14
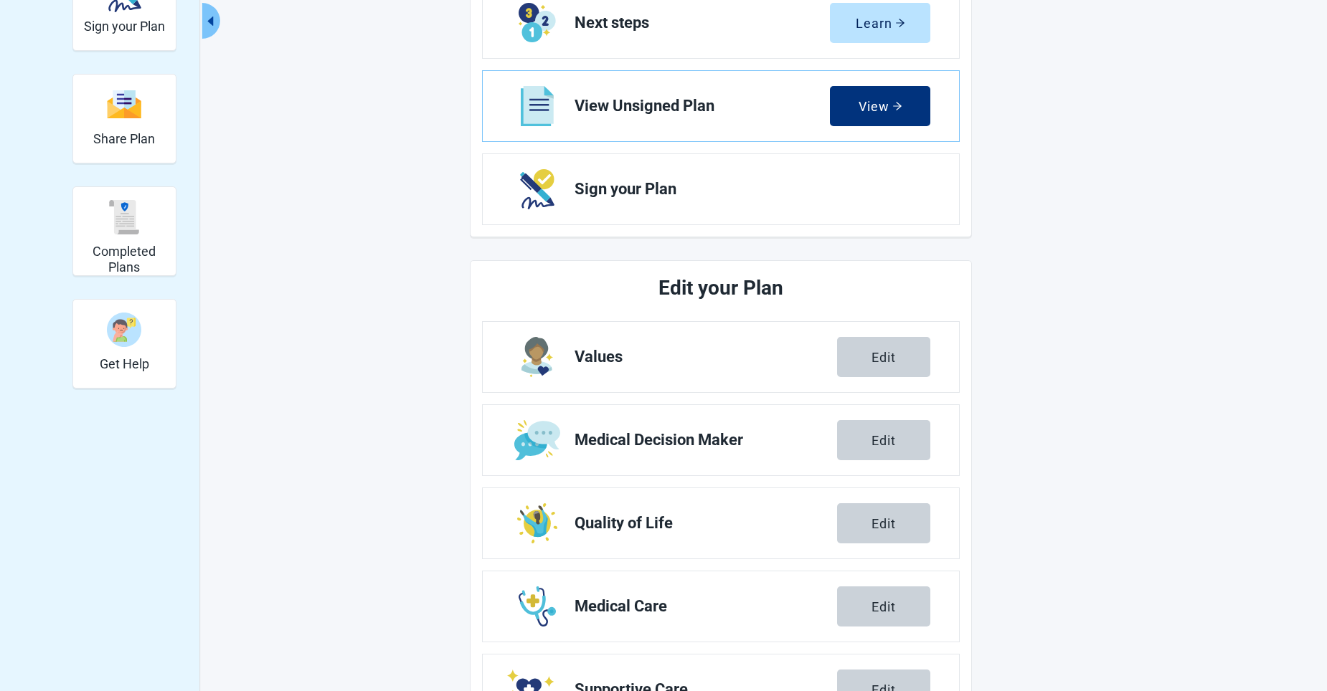
scroll to position [287, 0]
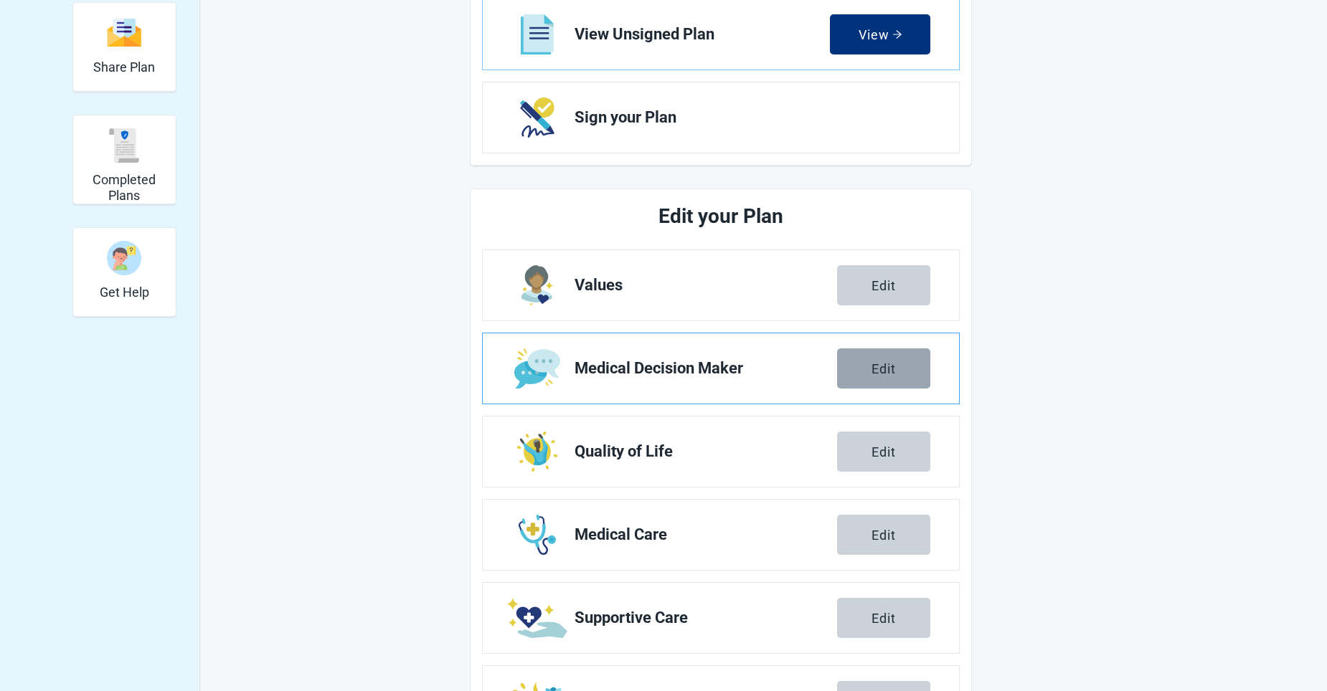
click at [899, 373] on button "Edit" at bounding box center [883, 369] width 93 height 40
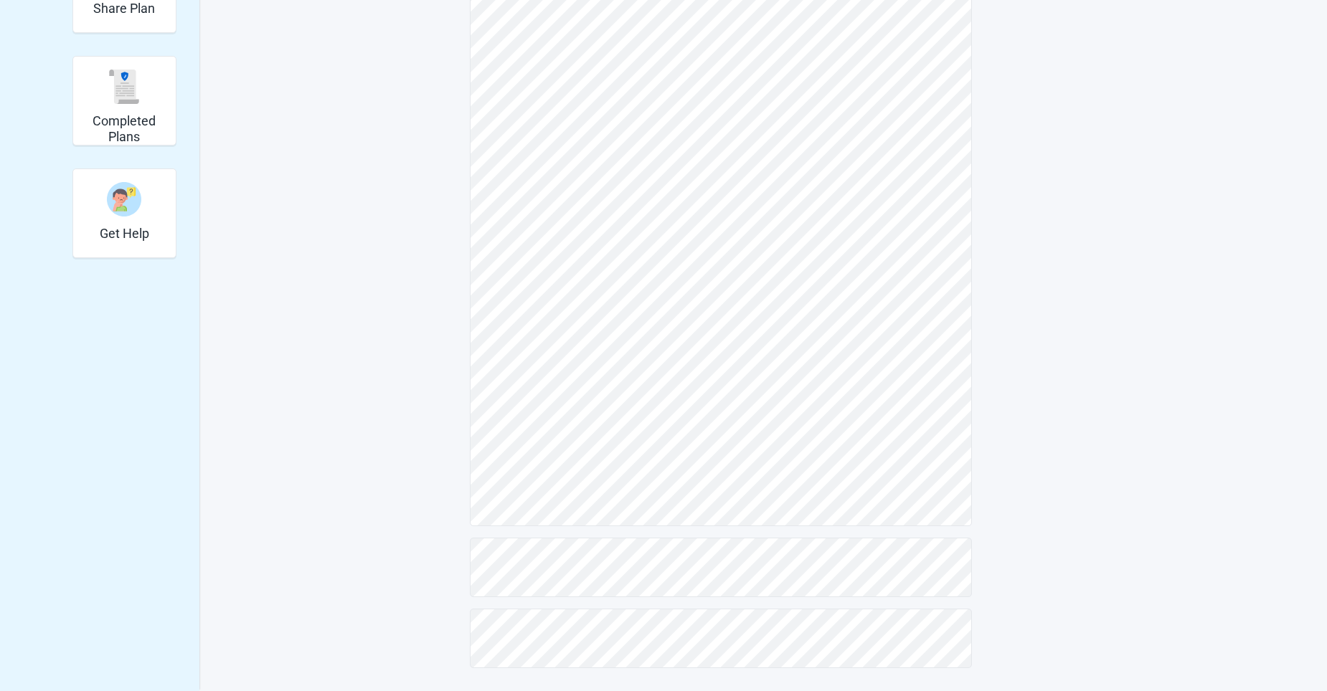
scroll to position [141, 0]
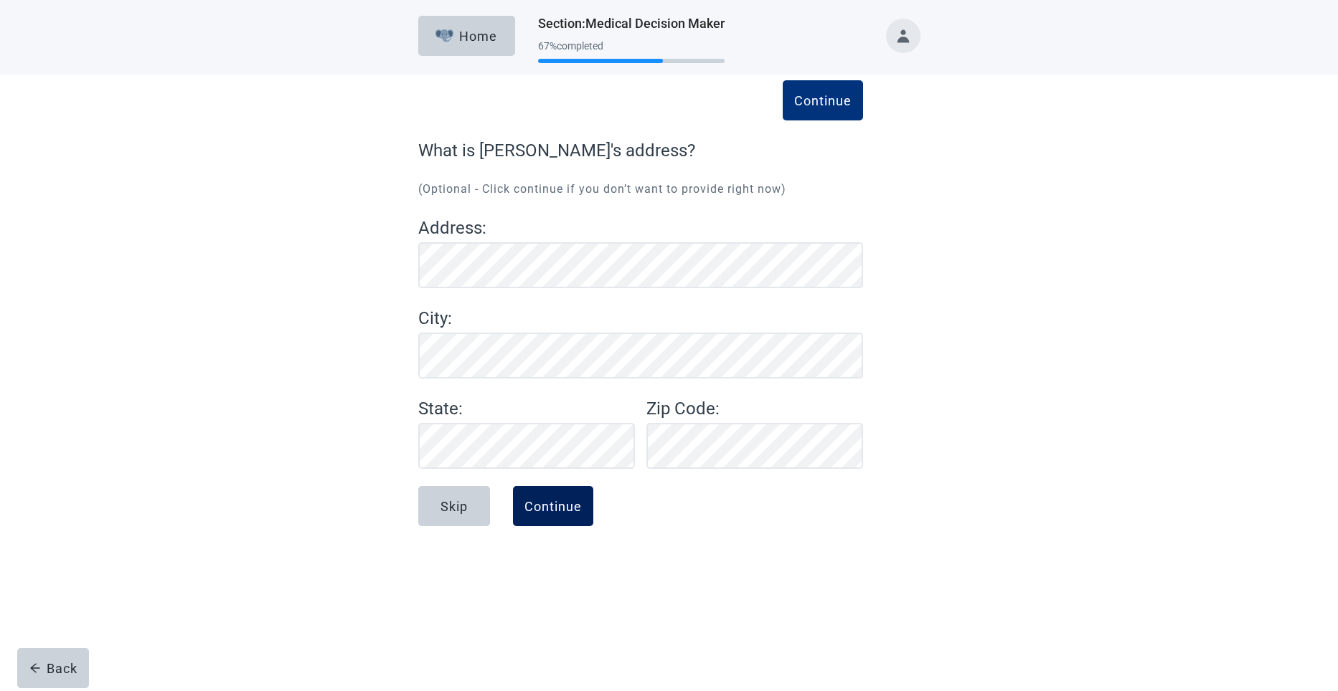
click at [551, 511] on div "Continue" at bounding box center [552, 506] width 57 height 14
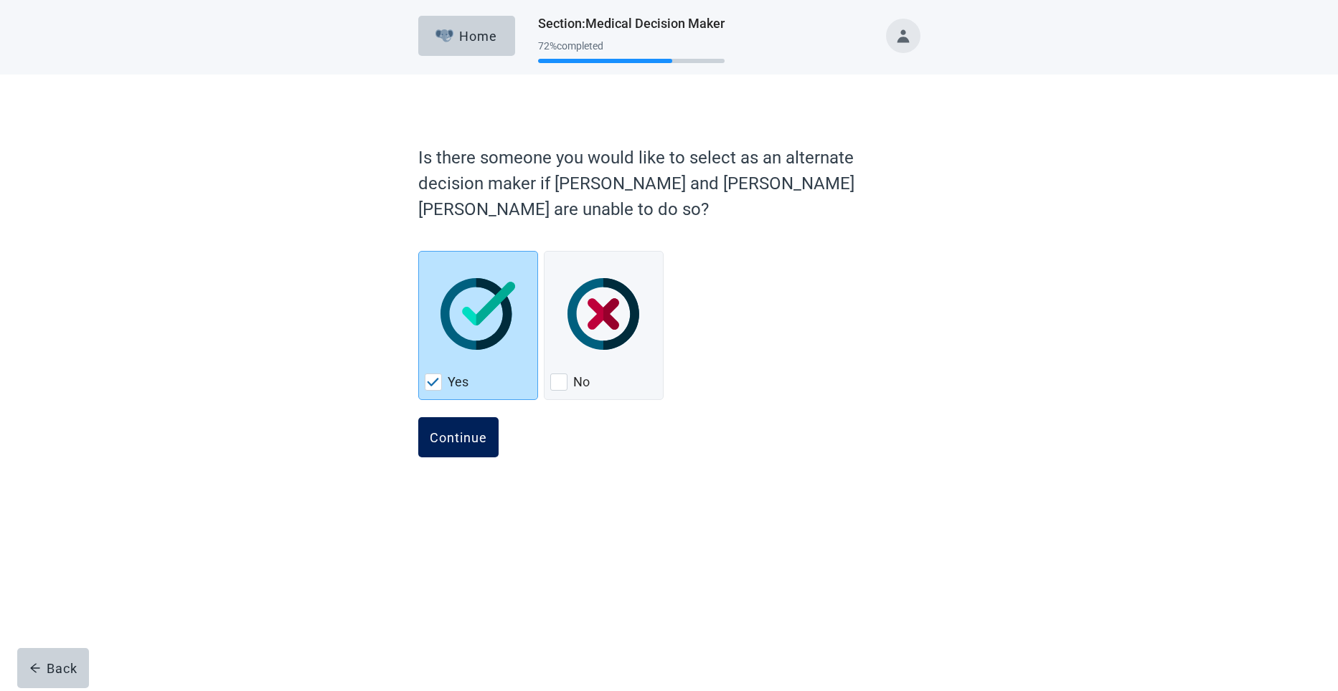
click at [455, 430] on div "Continue" at bounding box center [458, 437] width 57 height 14
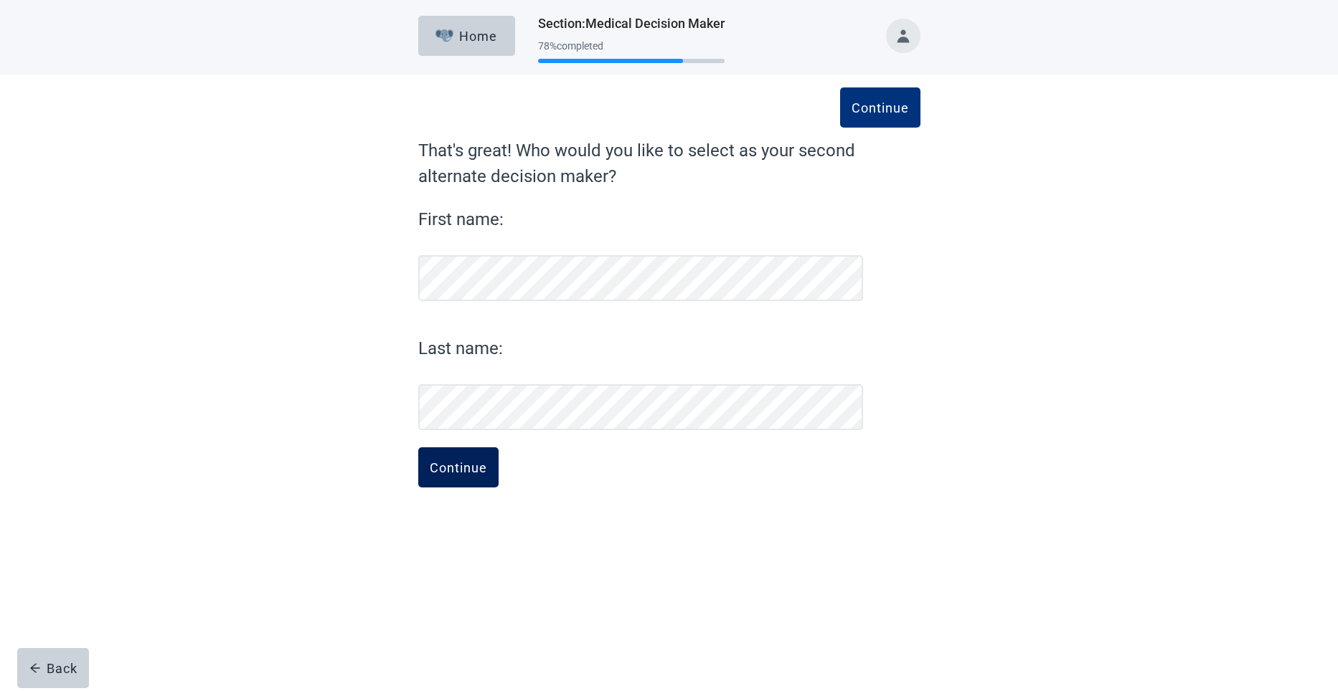
click at [457, 467] on div "Continue" at bounding box center [458, 467] width 57 height 14
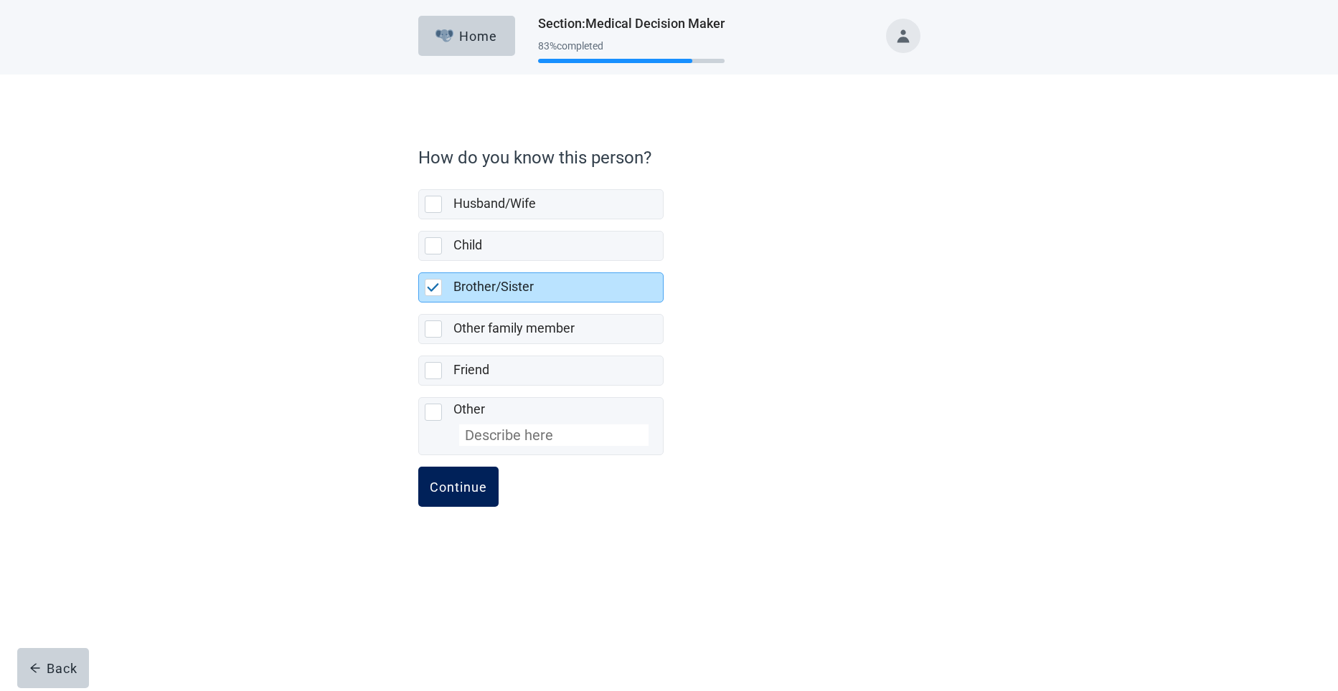
click at [455, 483] on div "Continue" at bounding box center [458, 487] width 57 height 14
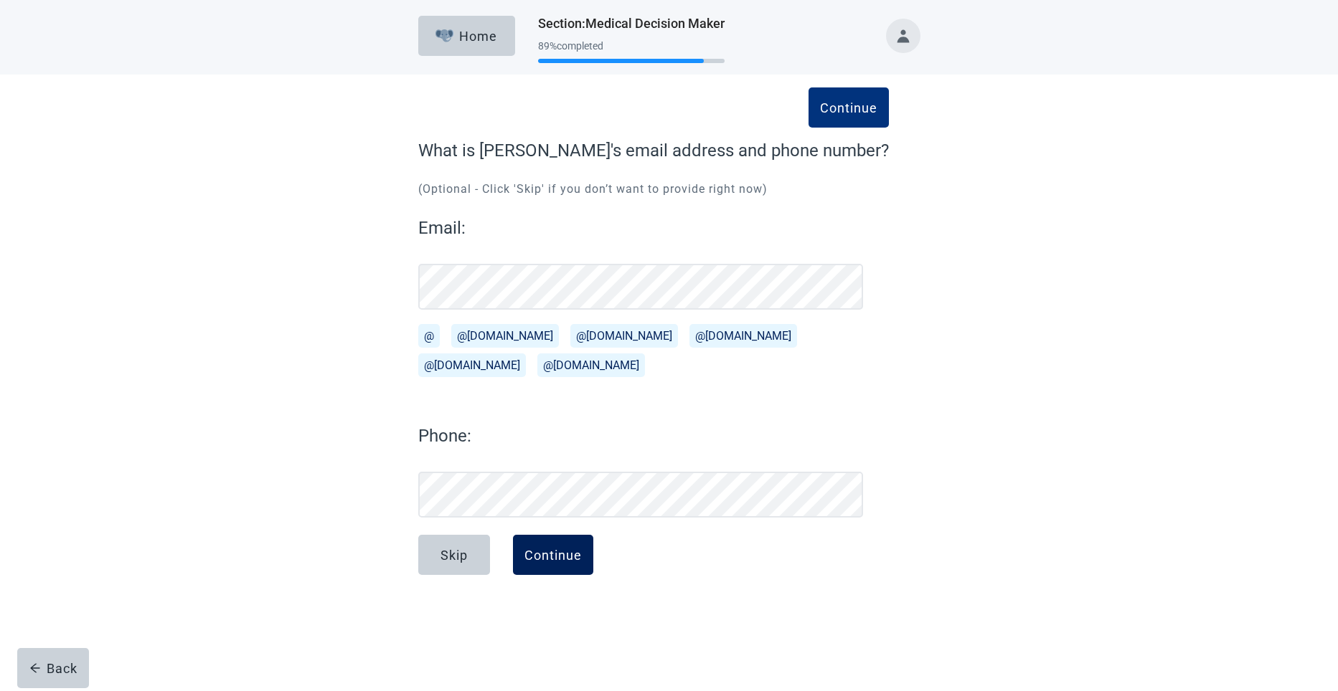
click at [543, 559] on div "Continue" at bounding box center [552, 555] width 57 height 14
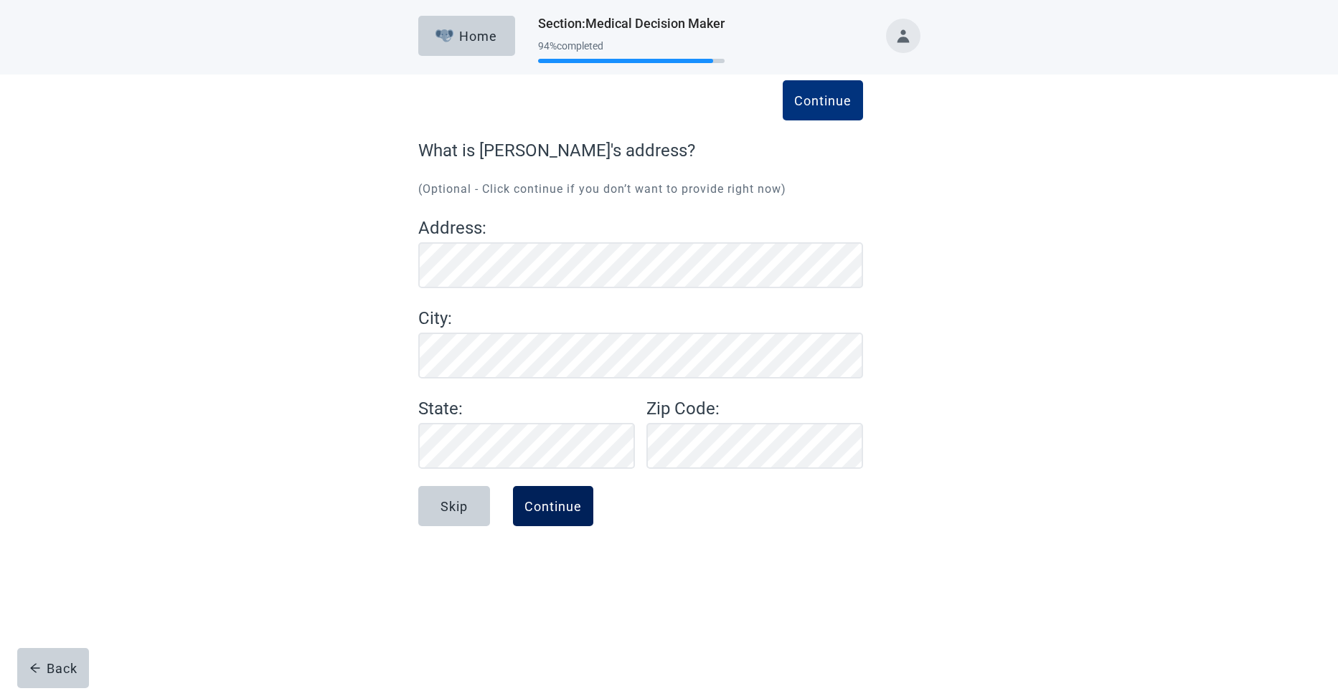
click at [546, 503] on div "Continue" at bounding box center [552, 506] width 57 height 14
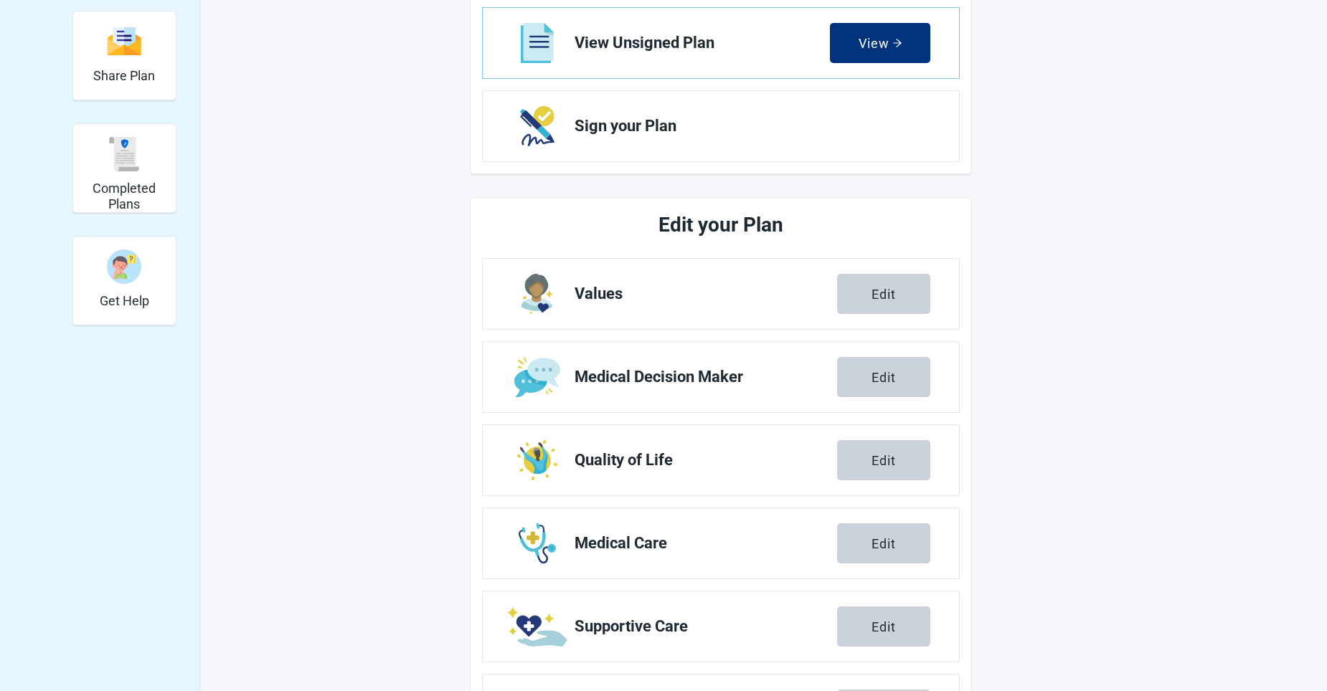
scroll to position [359, 0]
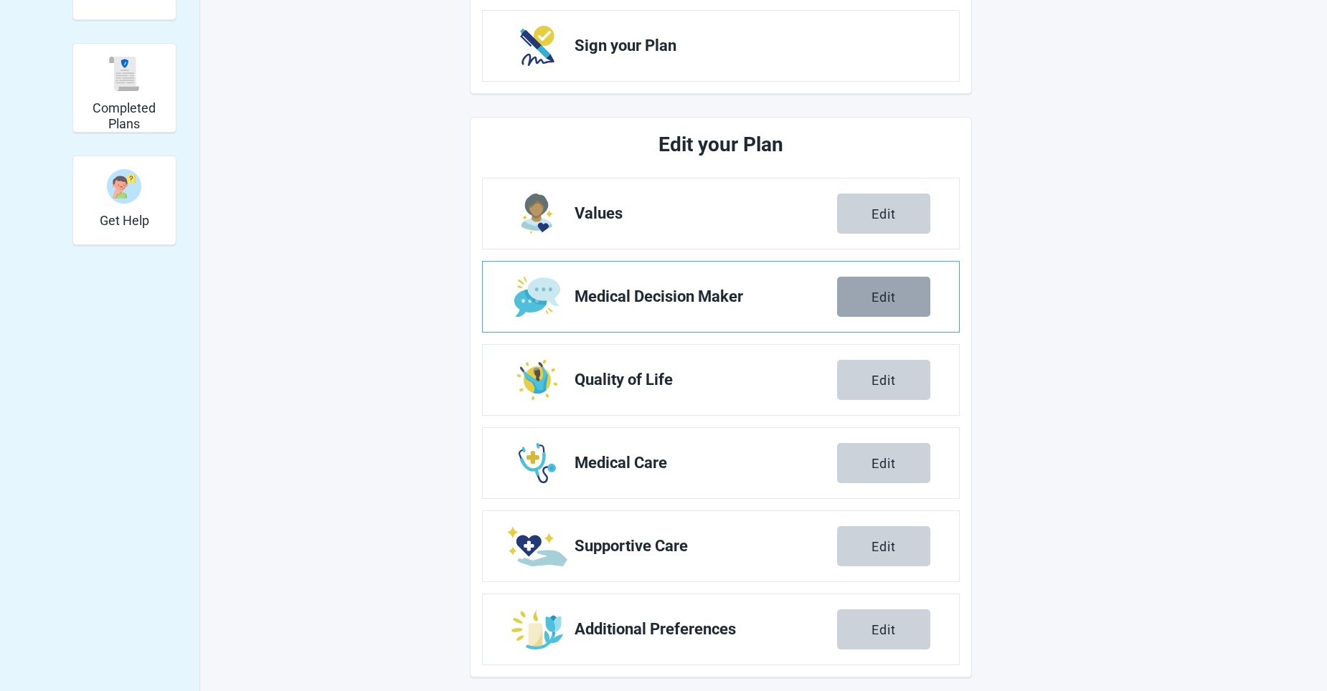
click at [876, 291] on div "Edit" at bounding box center [883, 297] width 24 height 14
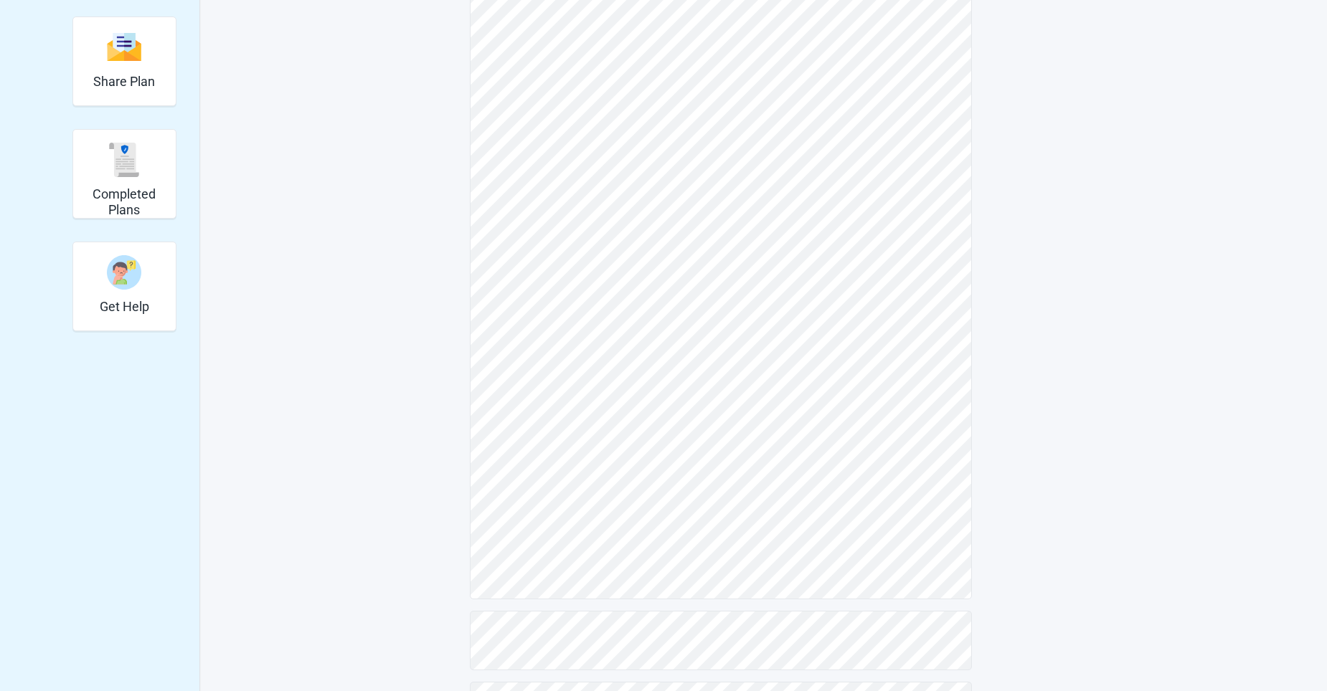
scroll to position [59, 0]
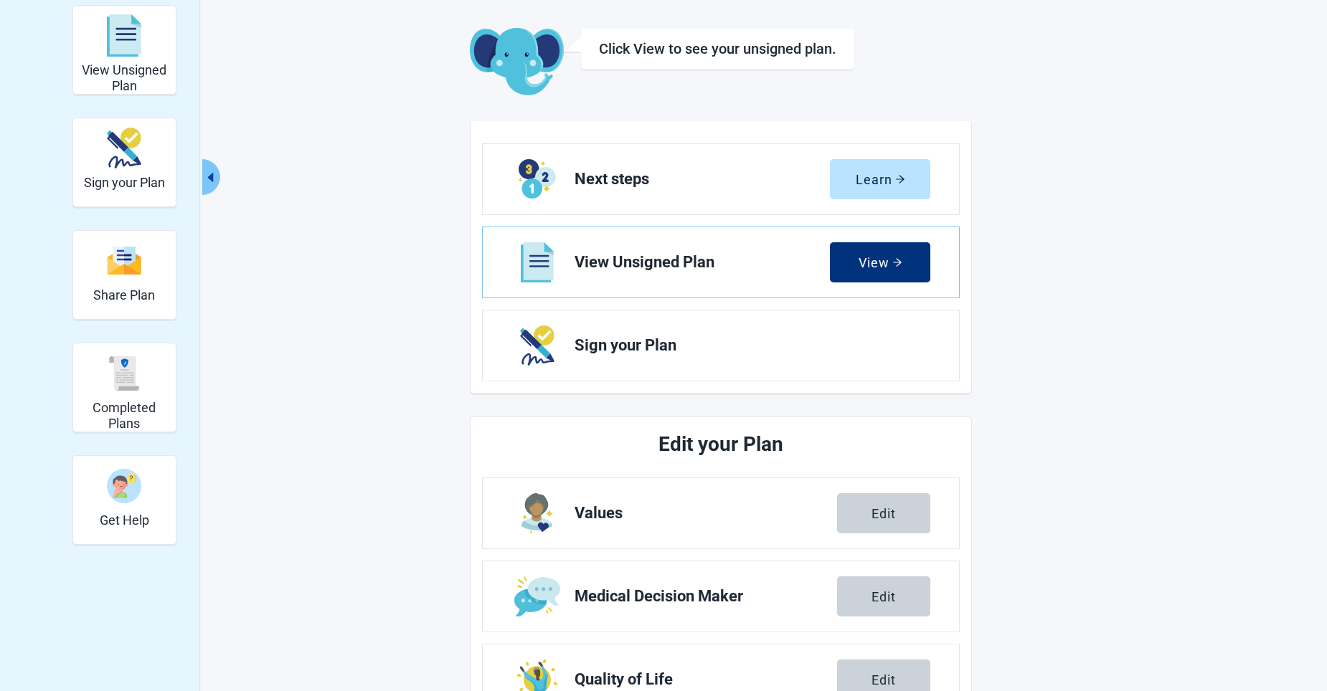
scroll to position [359, 0]
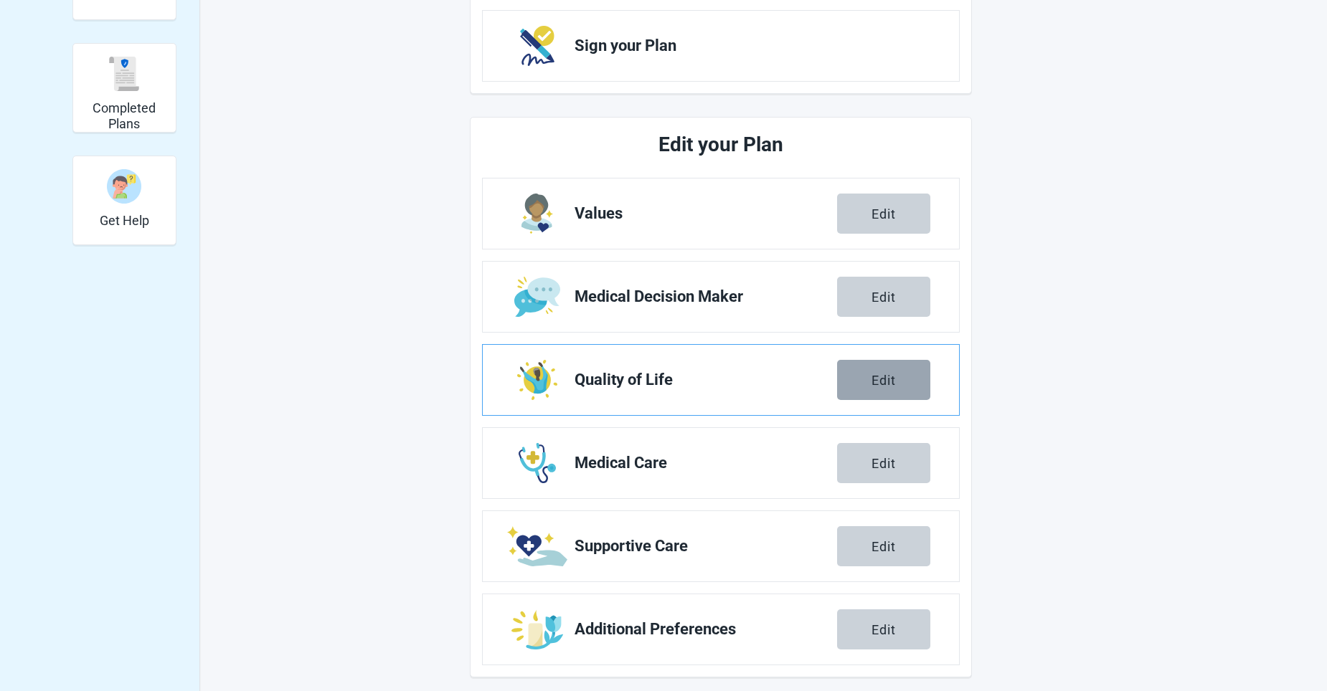
click at [890, 374] on button "Edit" at bounding box center [883, 380] width 93 height 40
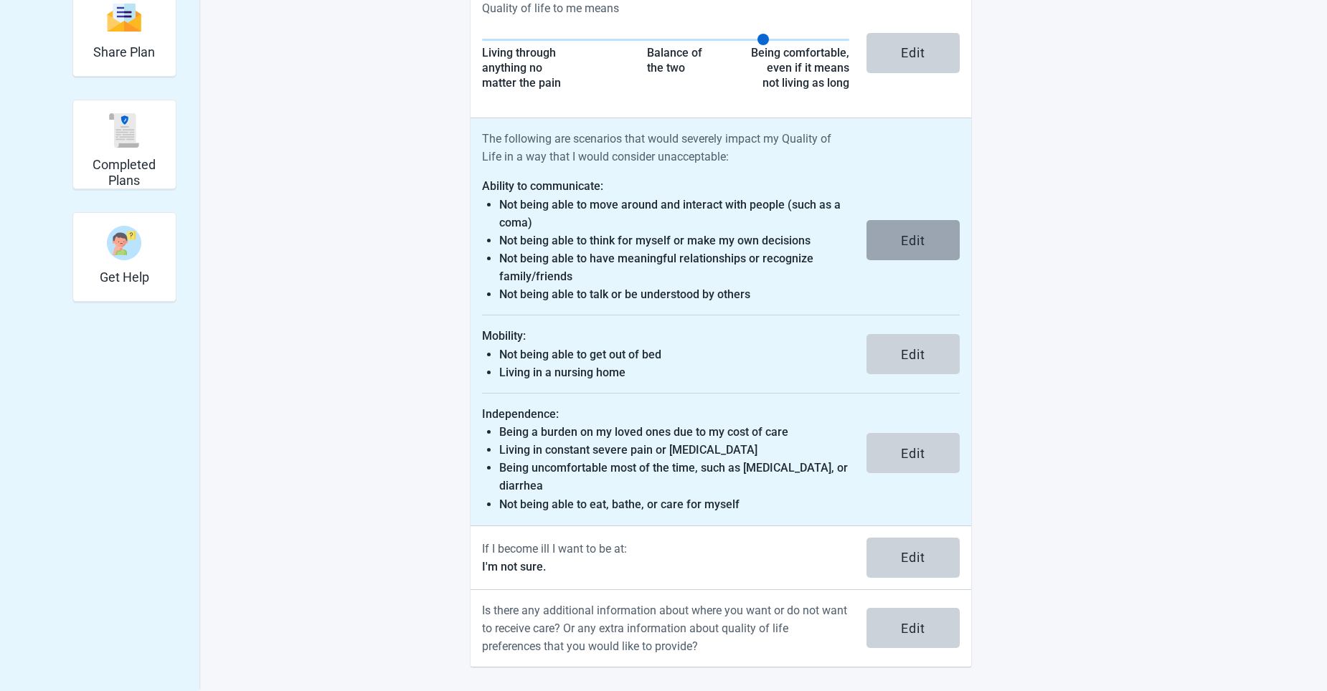
click at [881, 235] on button "Edit" at bounding box center [912, 240] width 93 height 40
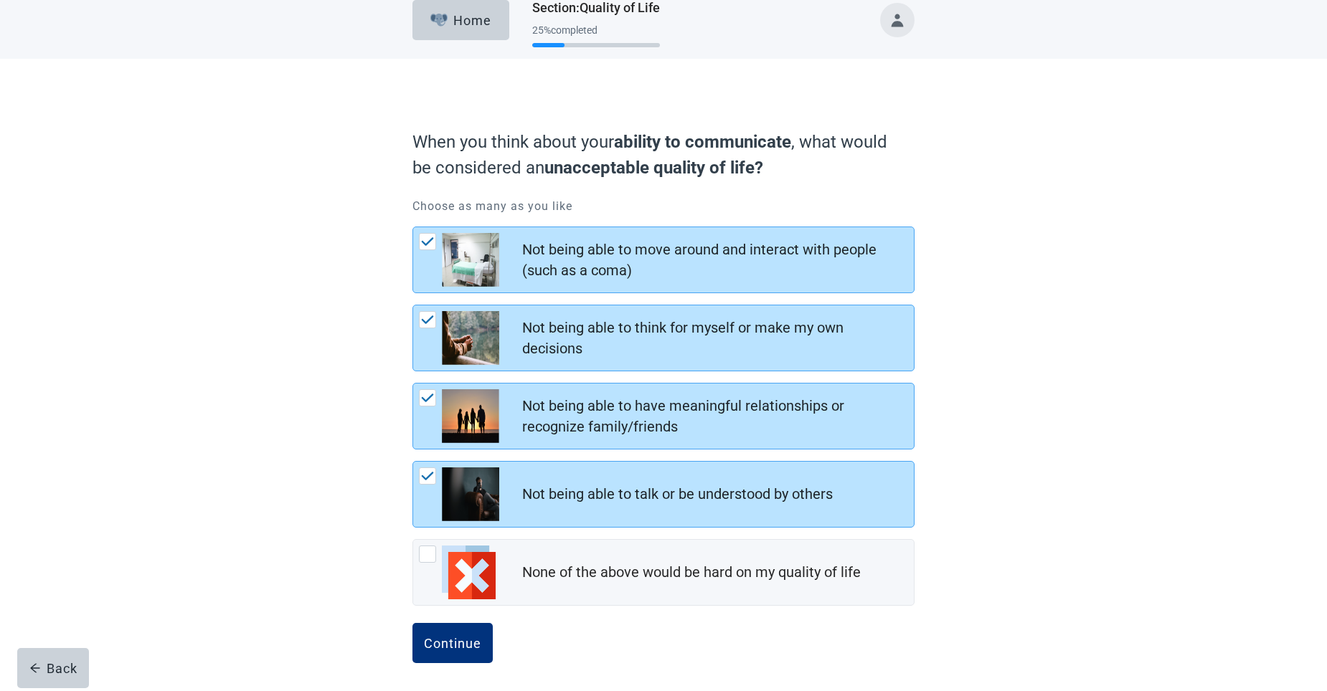
scroll to position [19, 0]
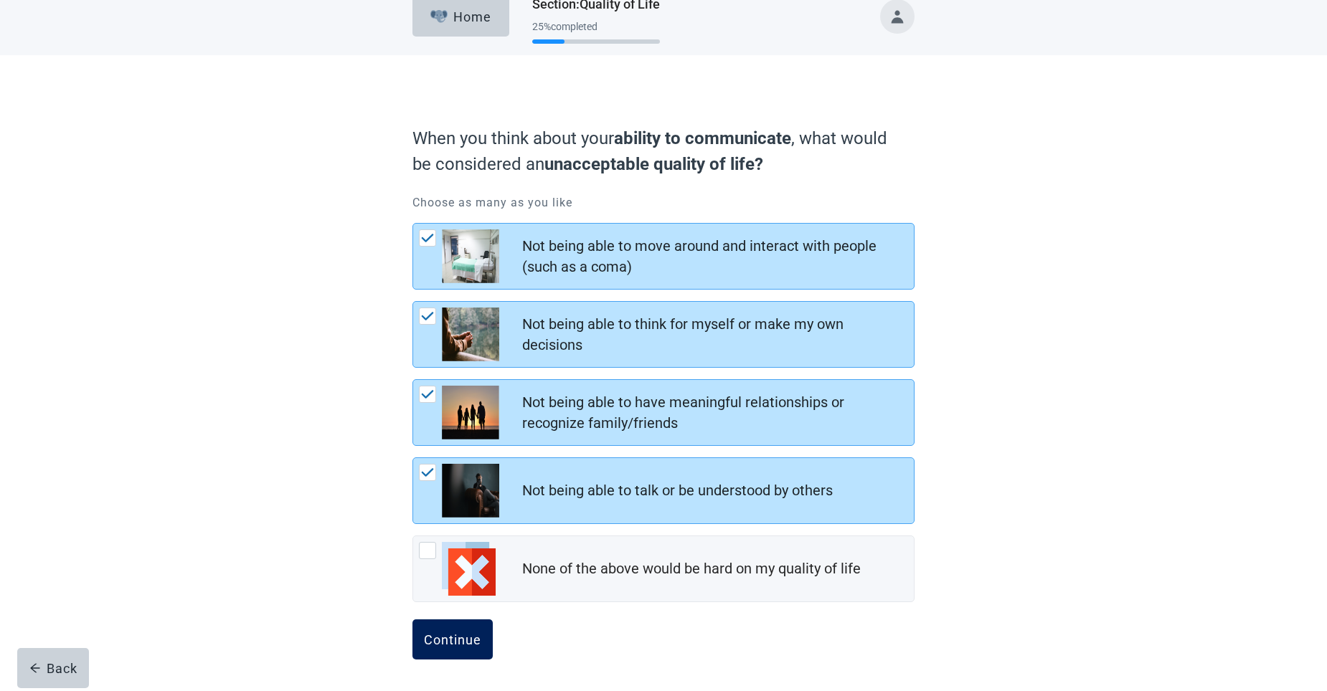
click at [453, 637] on div "Continue" at bounding box center [452, 640] width 57 height 14
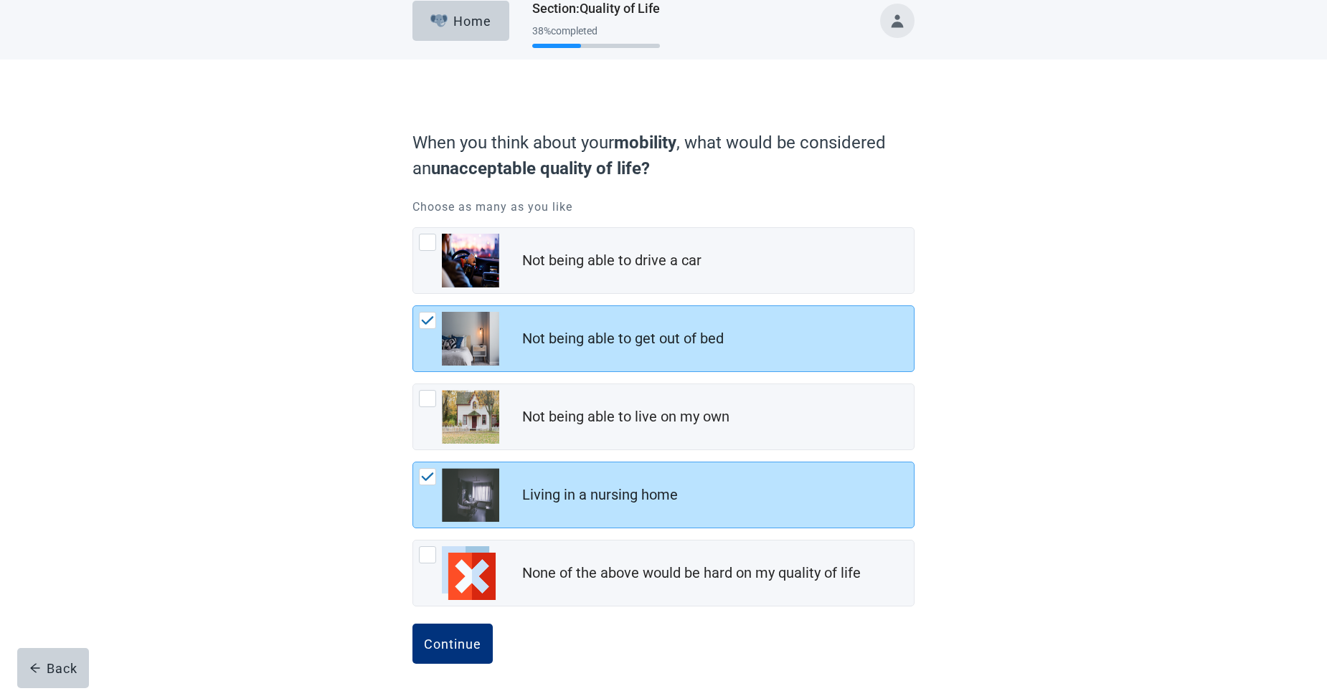
scroll to position [19, 0]
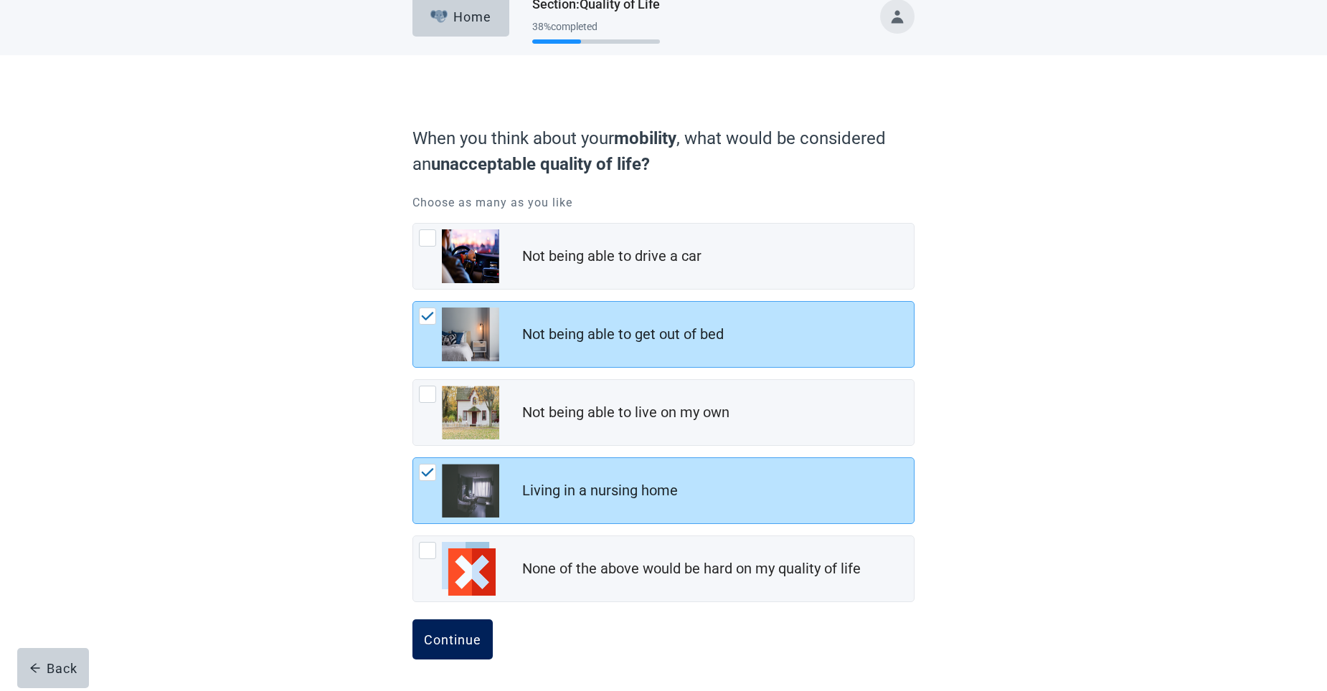
click at [458, 629] on button "Continue" at bounding box center [452, 640] width 80 height 40
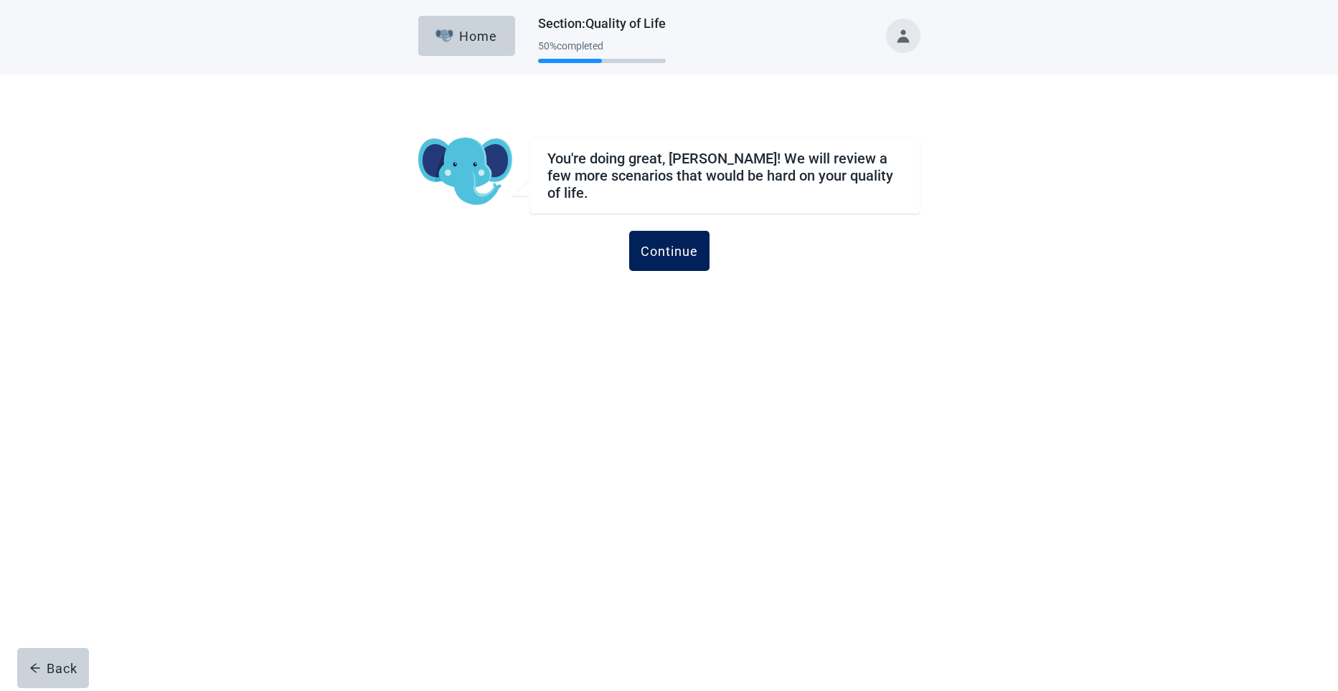
click at [655, 244] on div "Continue" at bounding box center [668, 251] width 57 height 14
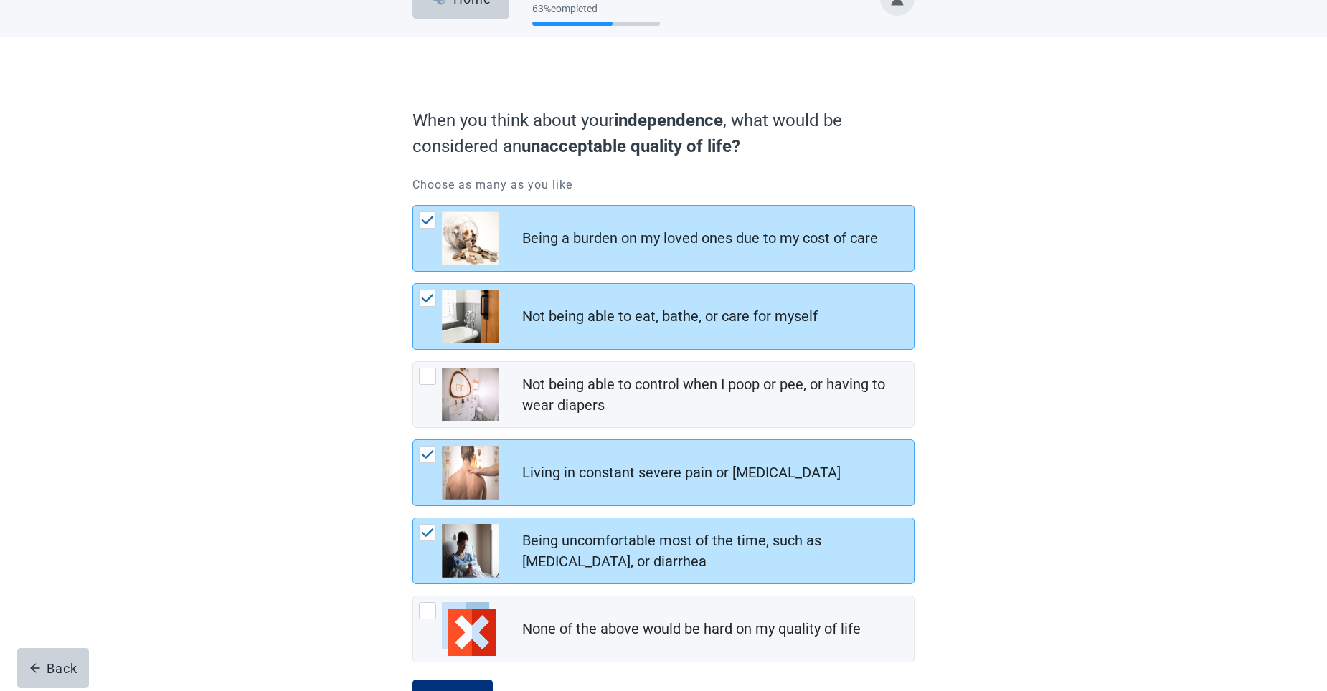
scroll to position [98, 0]
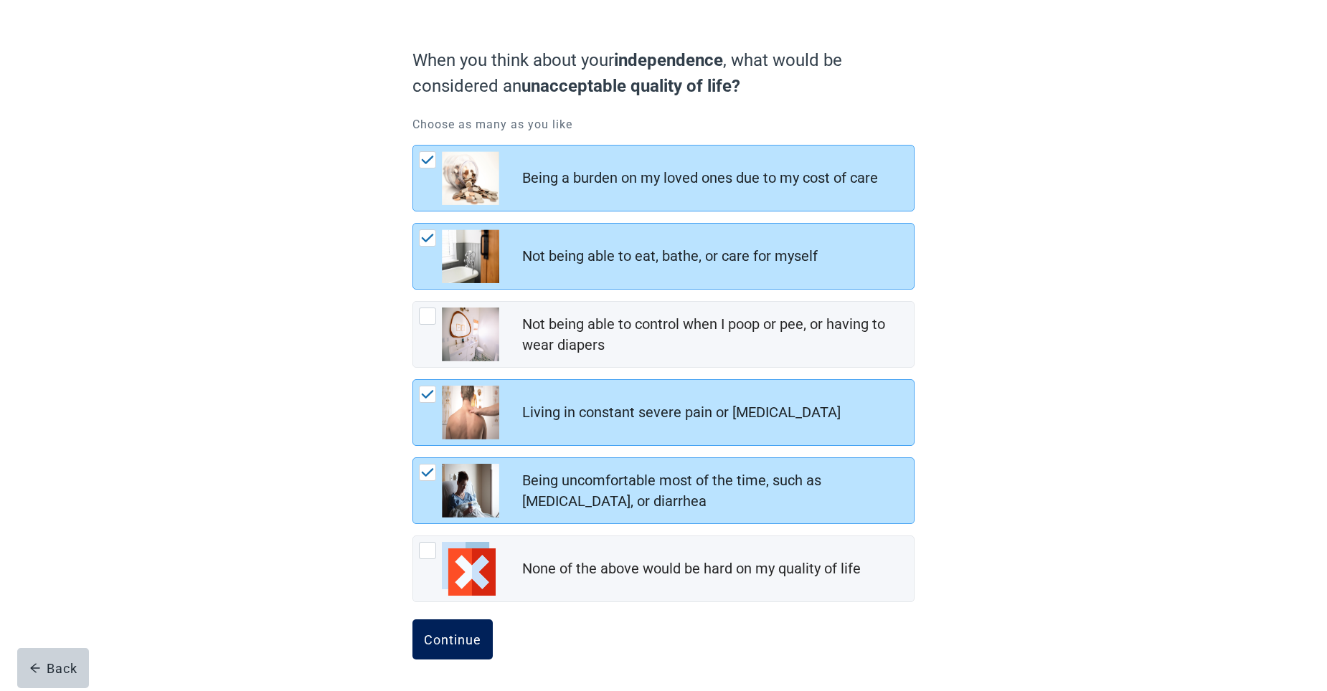
click at [453, 635] on div "Continue" at bounding box center [452, 640] width 57 height 14
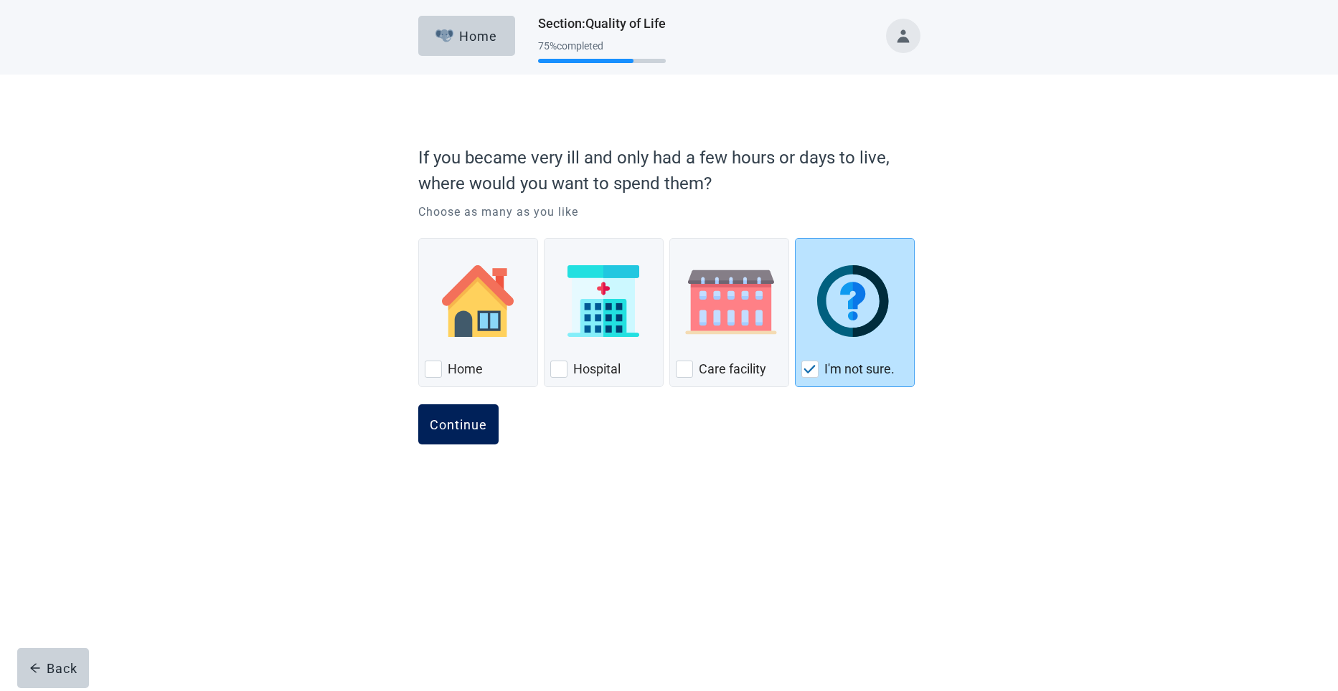
click at [453, 430] on div "Continue" at bounding box center [458, 424] width 57 height 14
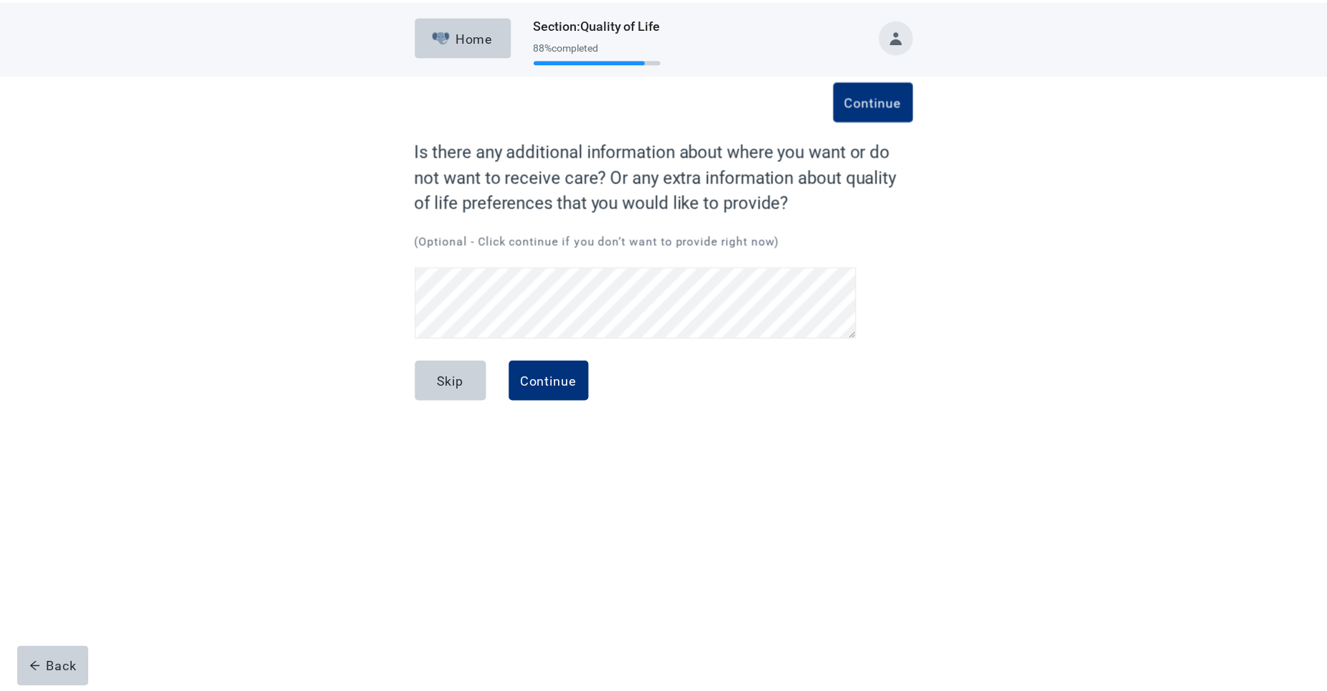
scroll to position [29, 0]
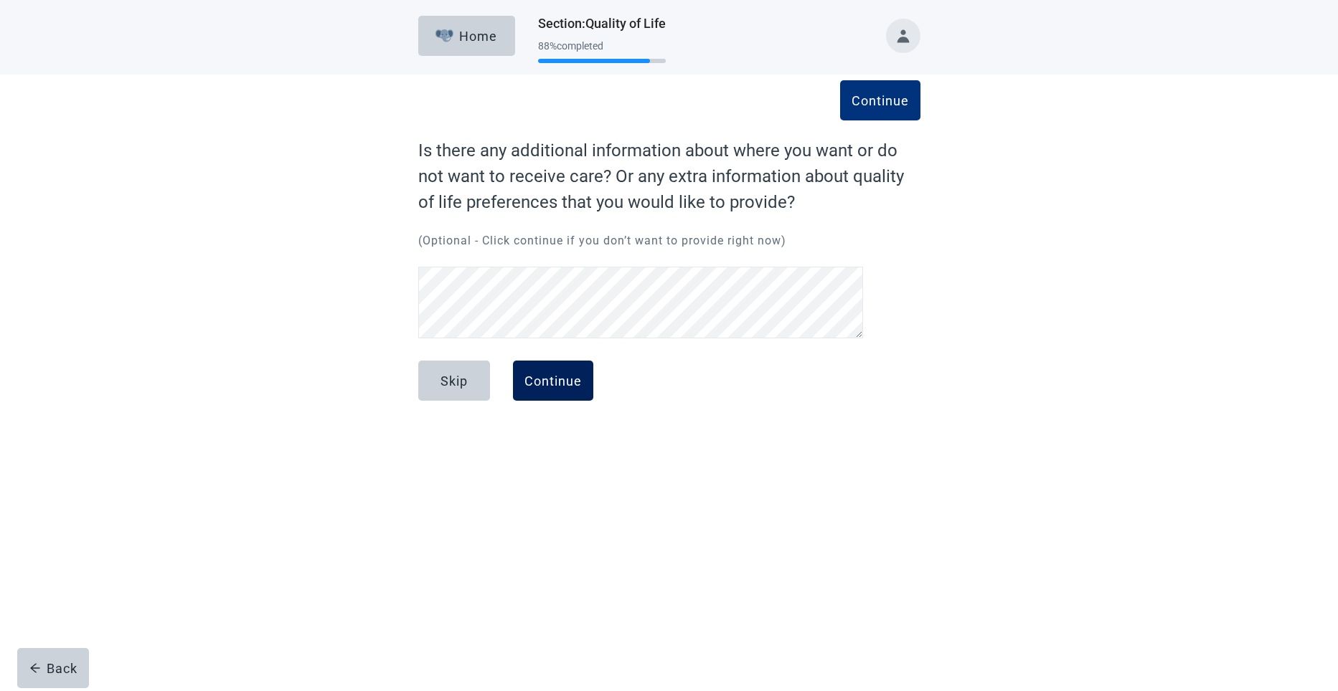
click at [574, 375] on div "Continue" at bounding box center [552, 381] width 57 height 14
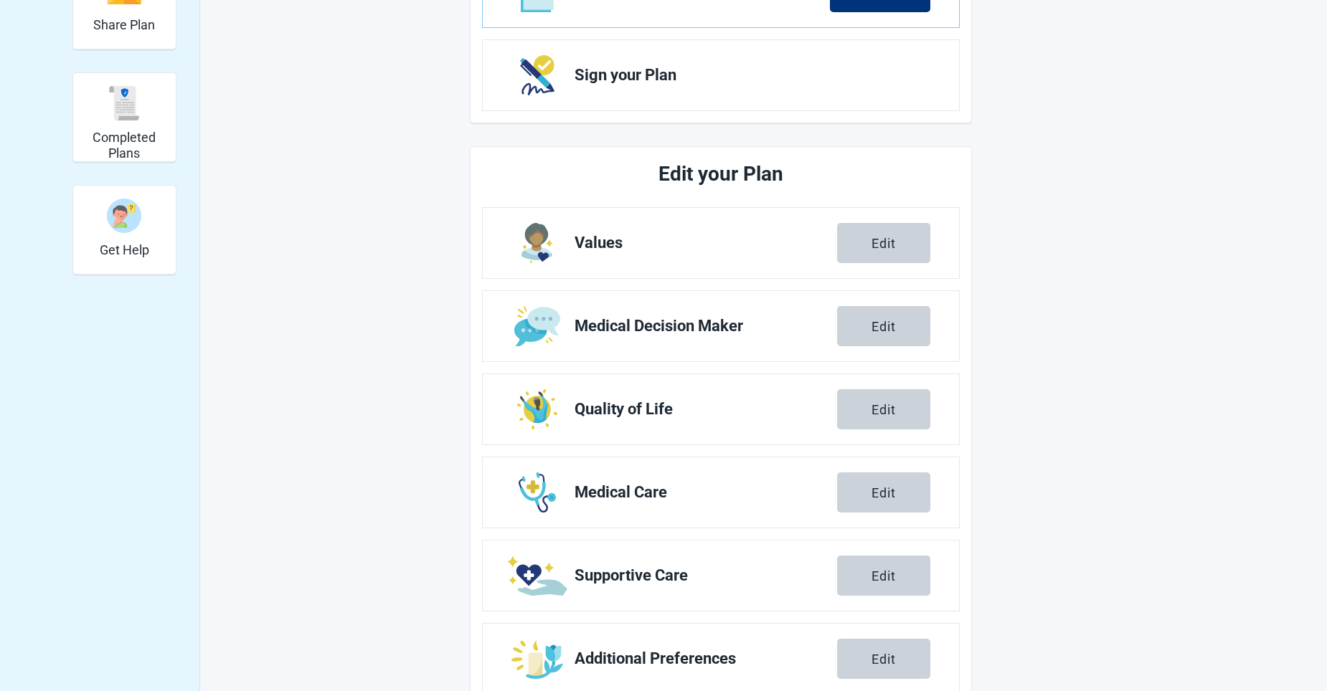
scroll to position [368, 0]
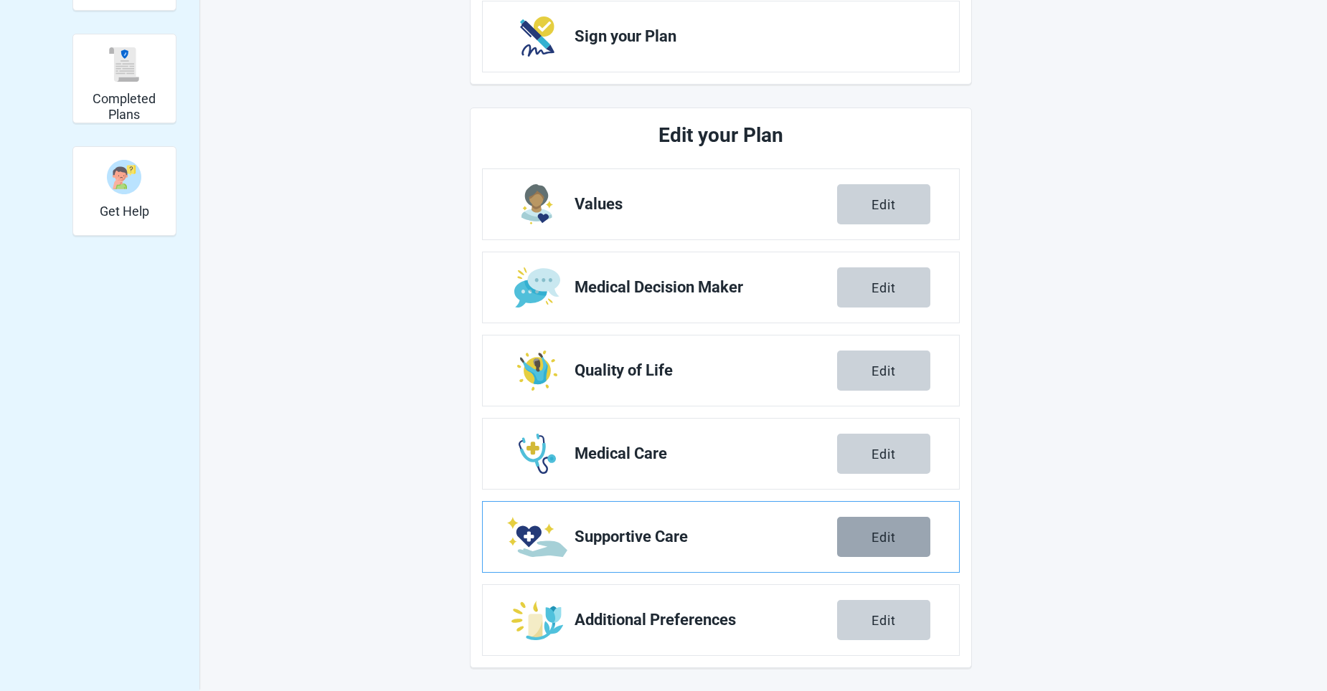
click at [870, 536] on button "Edit" at bounding box center [883, 537] width 93 height 40
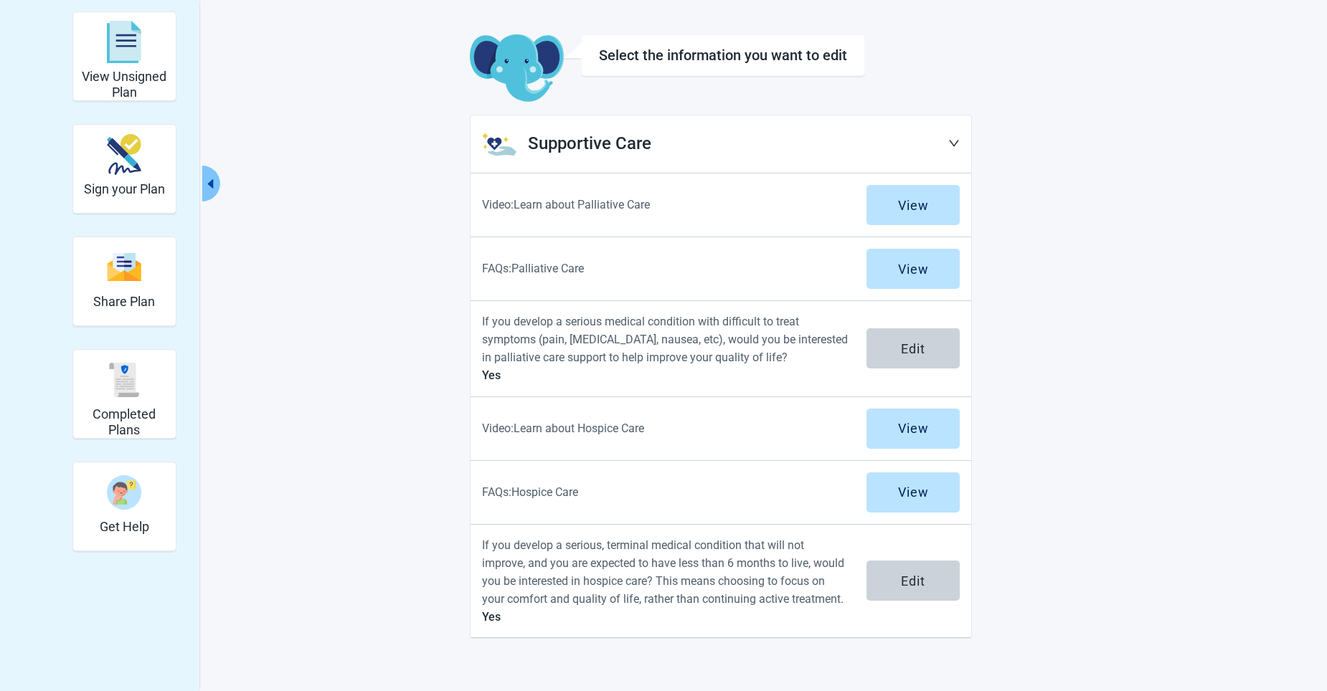
scroll to position [52, 0]
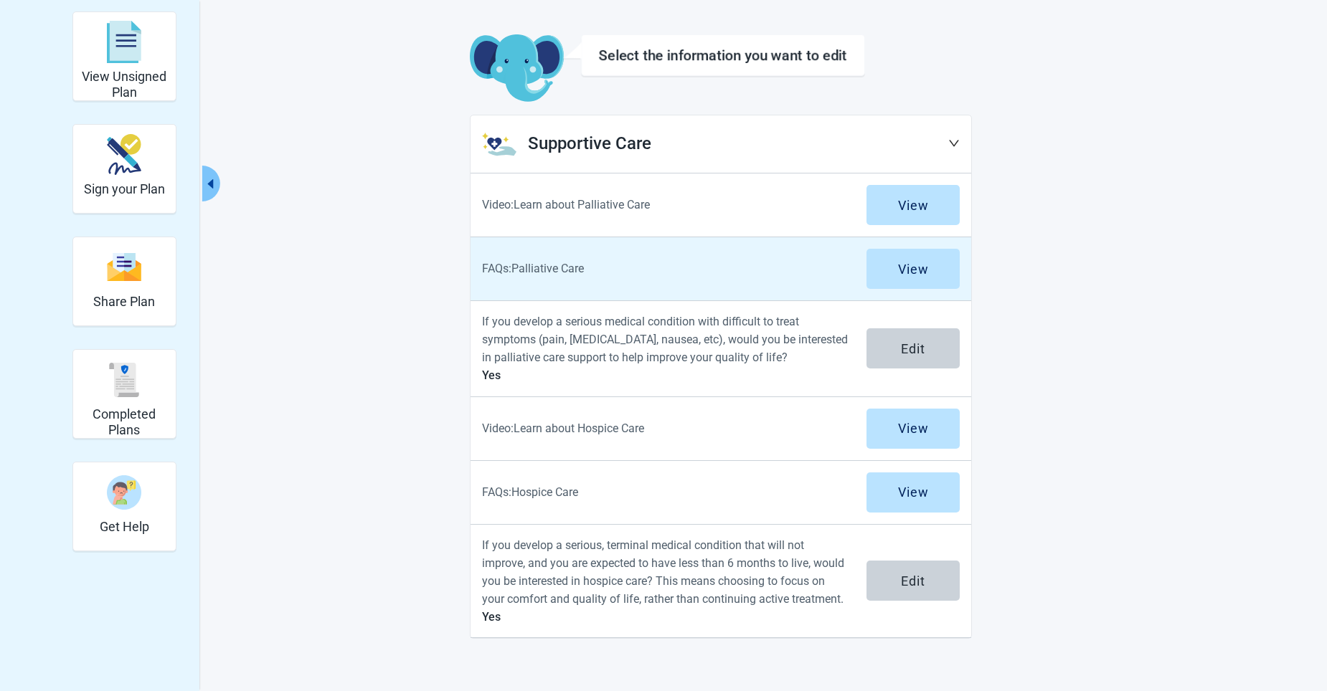
click at [585, 267] on p "FAQs: Palliative Care" at bounding box center [665, 269] width 367 height 18
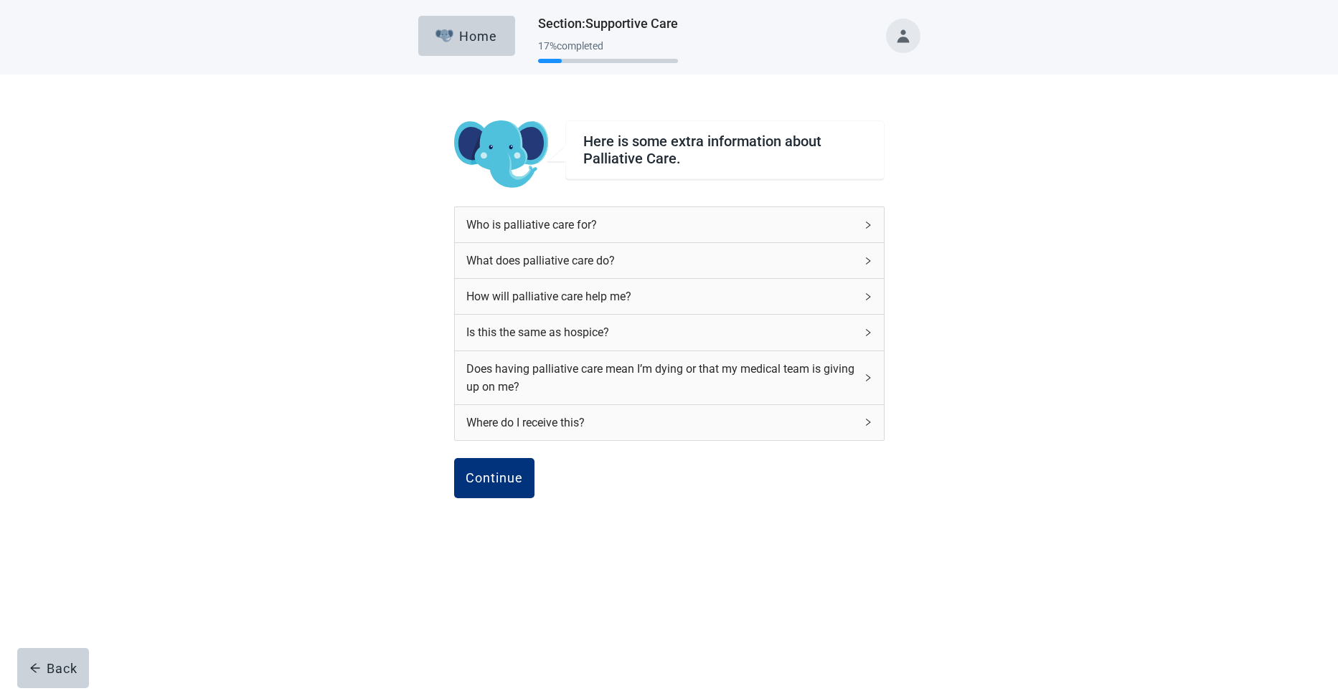
click at [867, 227] on icon "right" at bounding box center [868, 224] width 4 height 7
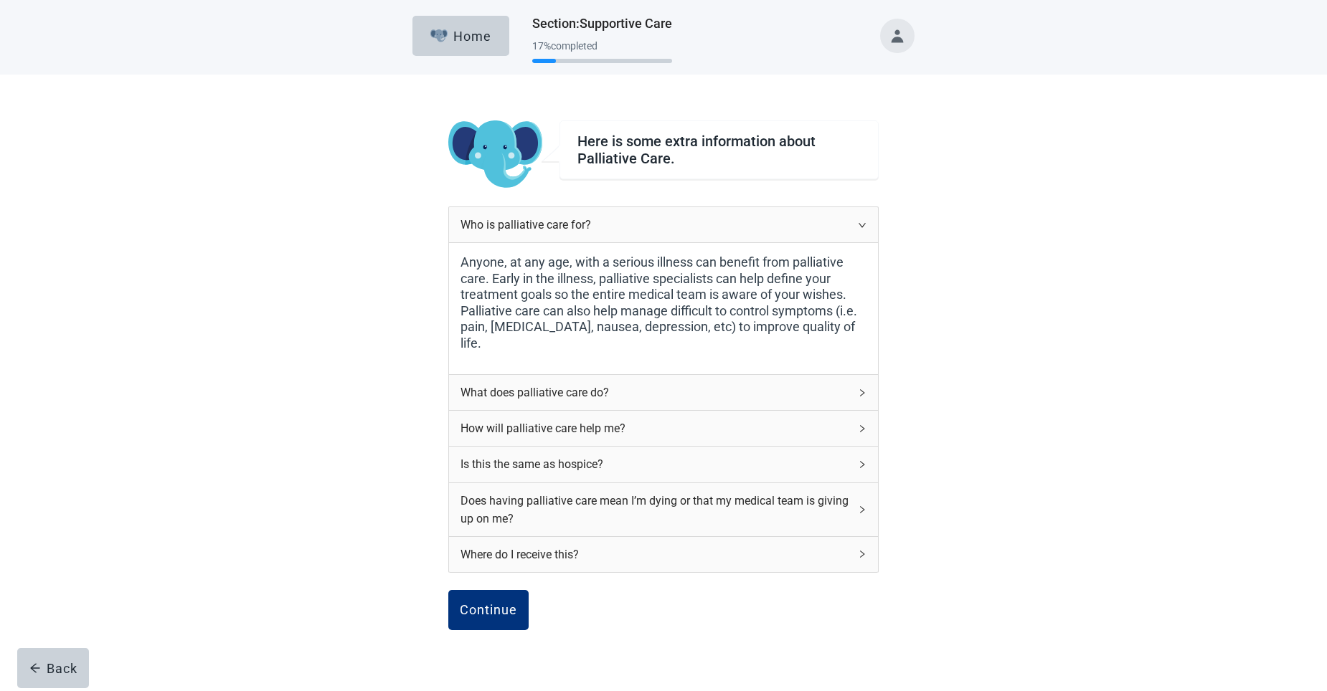
click at [856, 224] on div "Who is palliative care for?" at bounding box center [663, 224] width 429 height 35
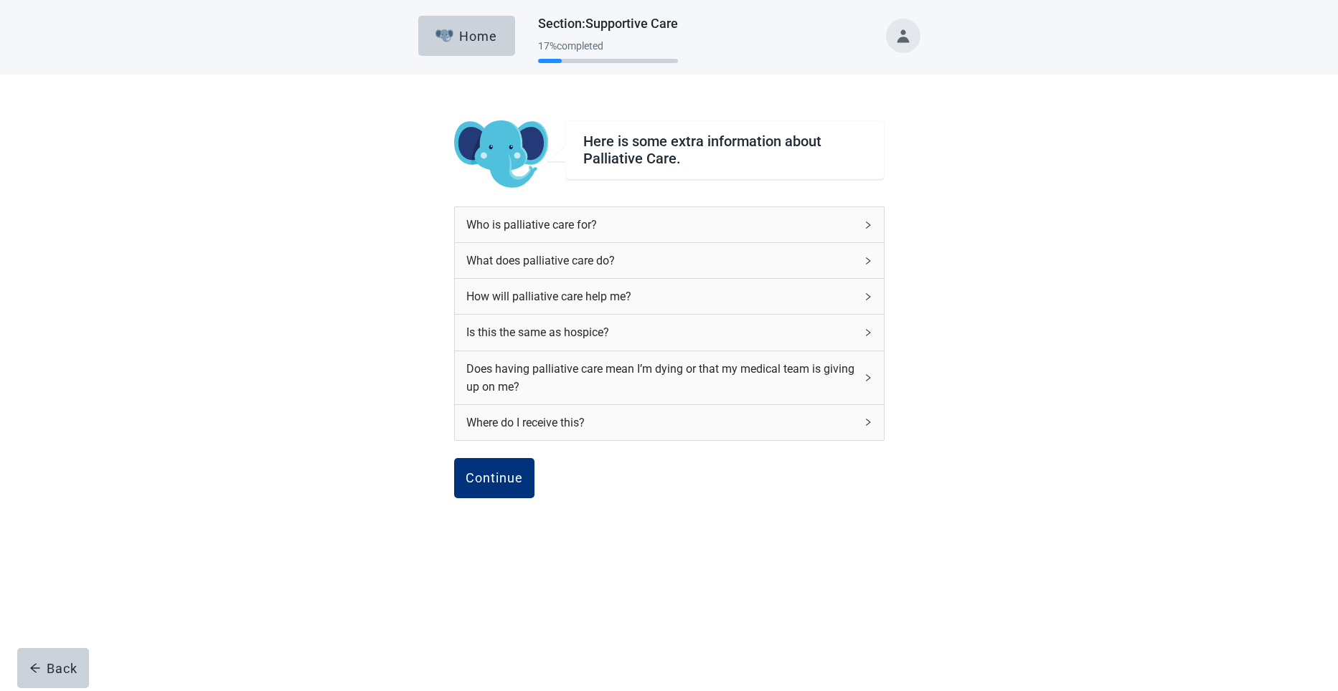
click at [868, 262] on icon "right" at bounding box center [867, 261] width 9 height 9
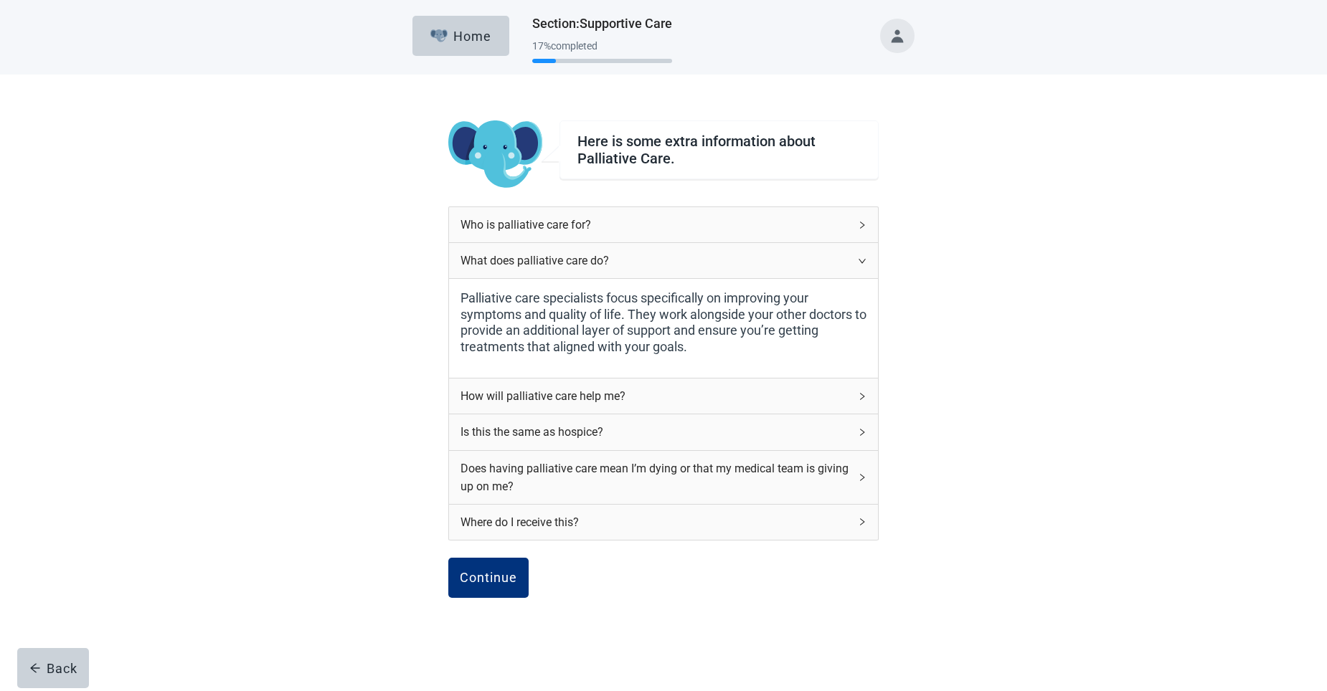
click at [867, 262] on div "What does palliative care do?" at bounding box center [663, 260] width 429 height 35
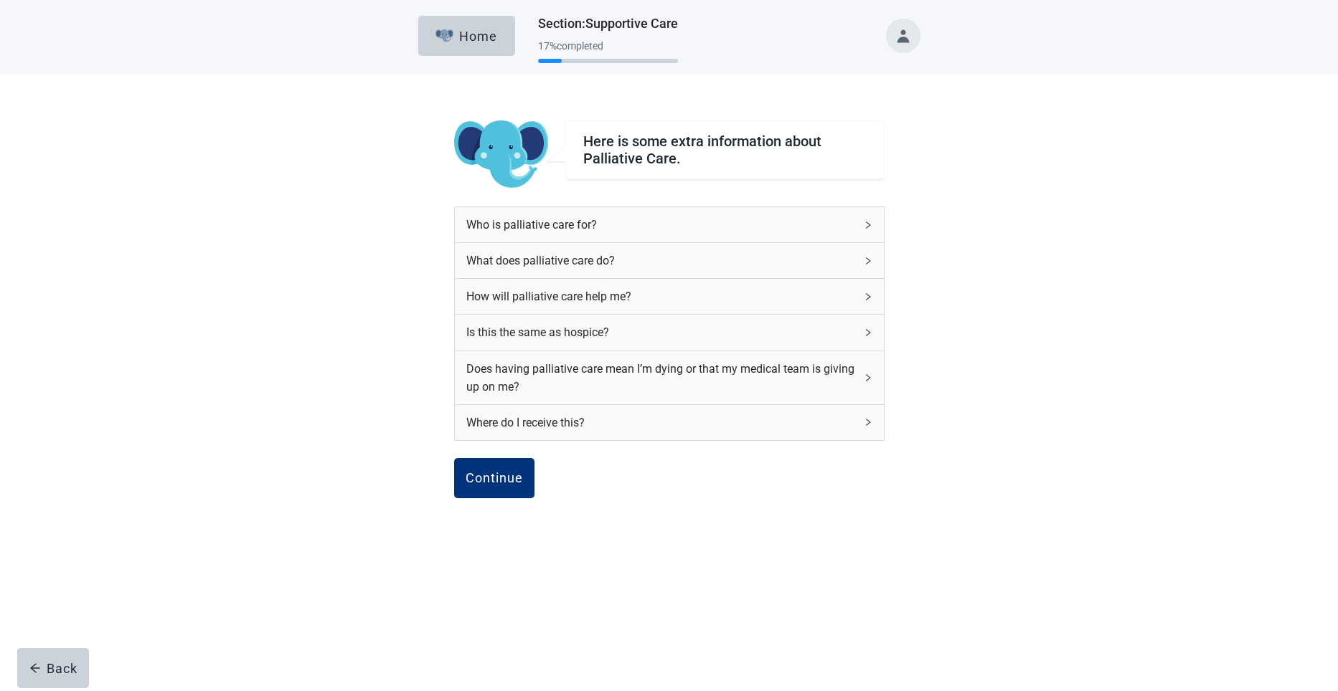
click at [868, 293] on icon "right" at bounding box center [867, 297] width 9 height 9
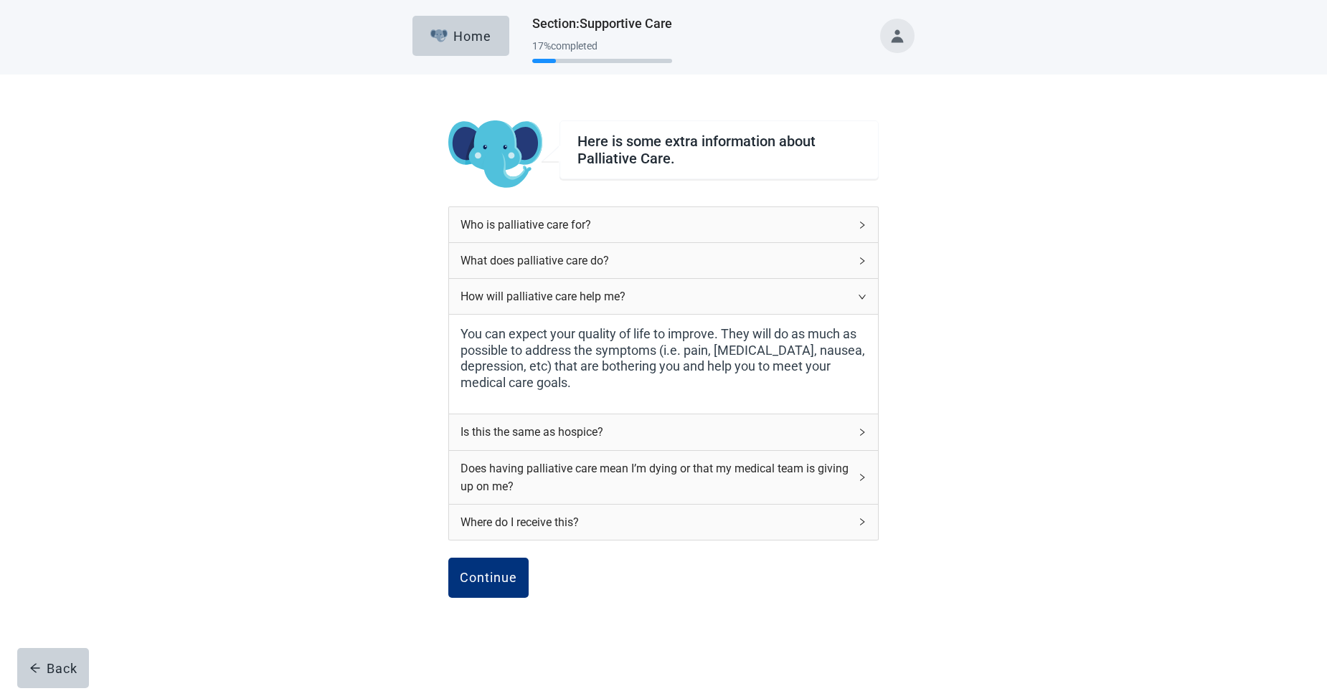
click at [868, 295] on div "How will palliative care help me?" at bounding box center [663, 296] width 429 height 35
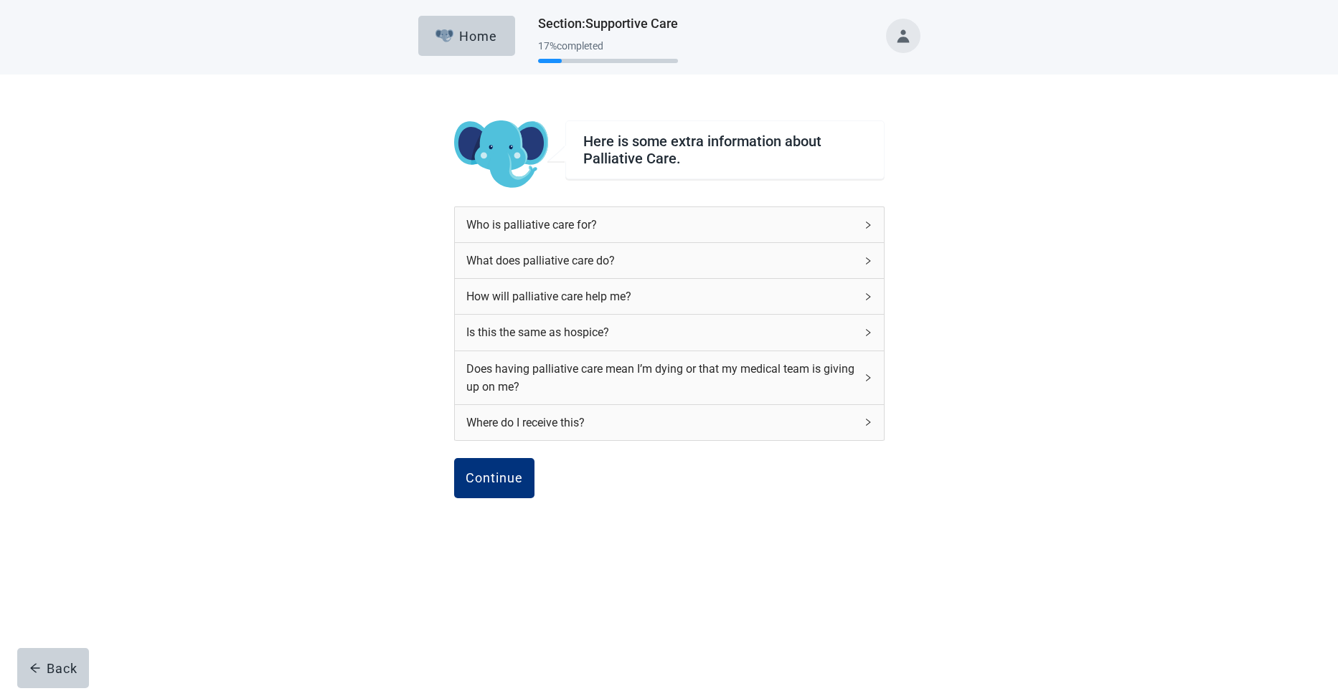
click at [868, 331] on icon "right" at bounding box center [868, 332] width 4 height 7
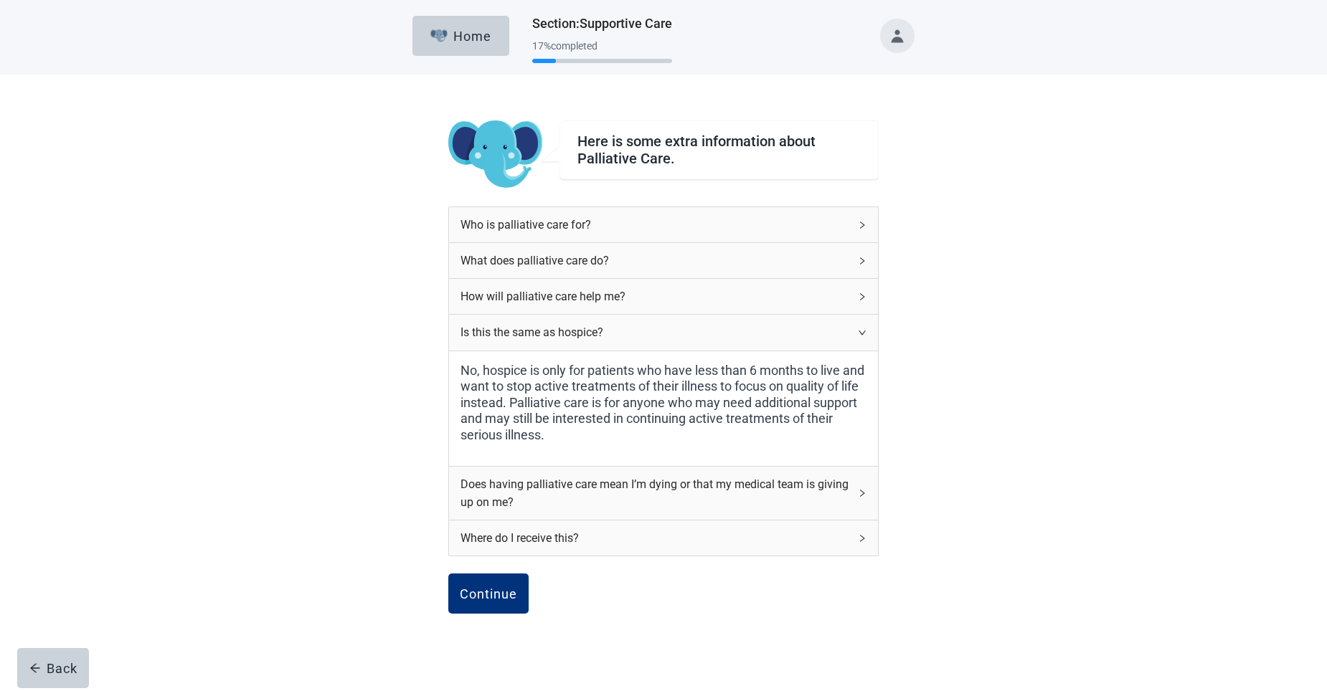
click at [862, 334] on icon "right" at bounding box center [862, 332] width 9 height 9
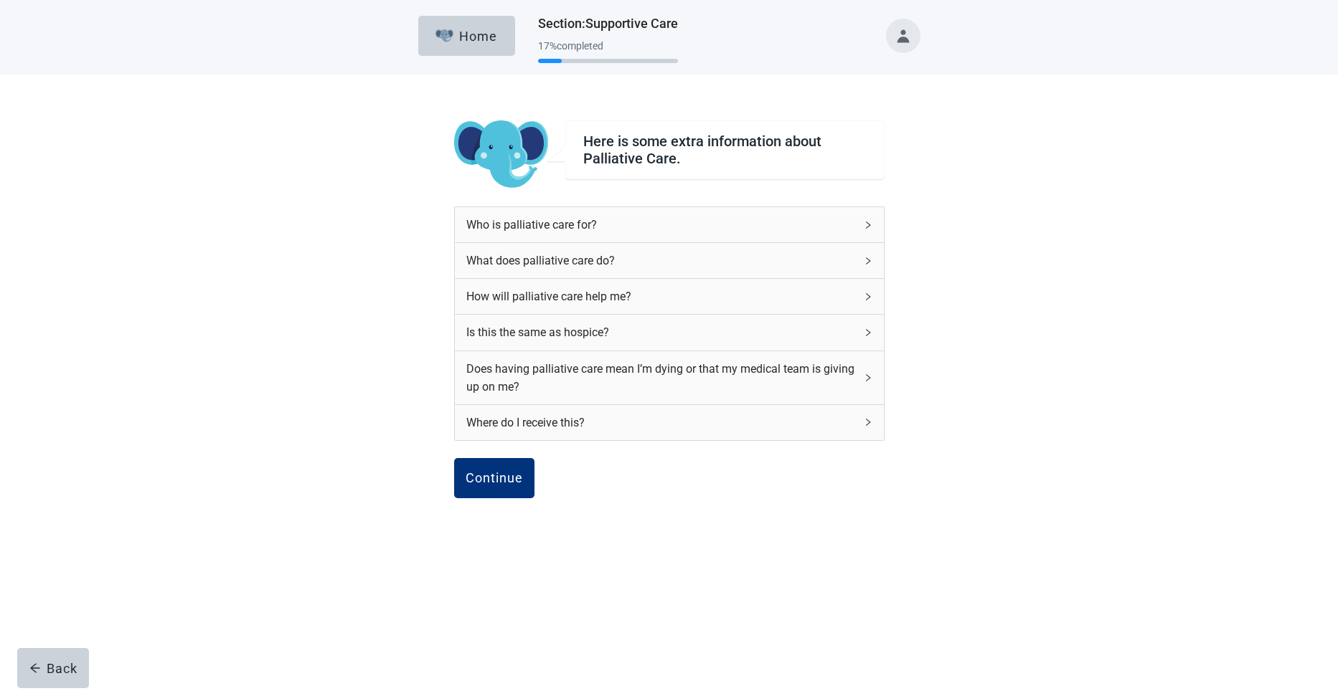
click at [868, 378] on icon "right" at bounding box center [867, 378] width 9 height 9
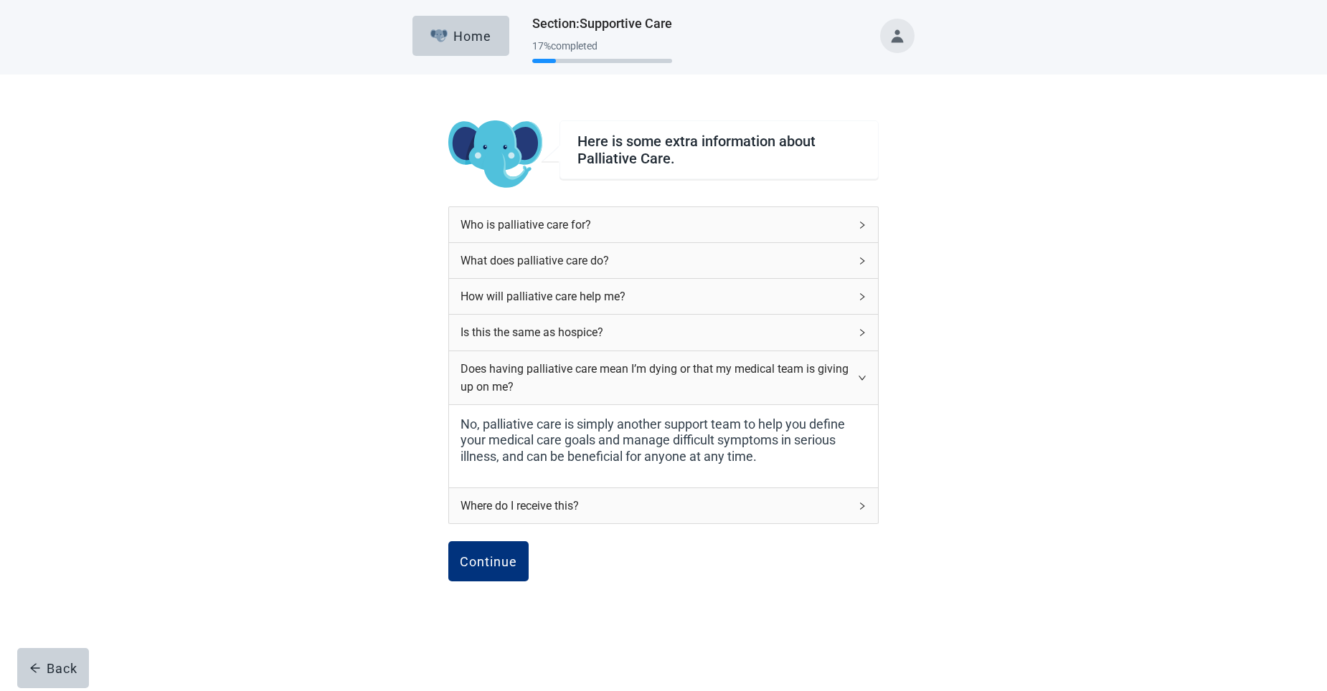
click at [867, 378] on div "Does having palliative care mean I’m dying or that my medical team is giving up…" at bounding box center [663, 377] width 429 height 53
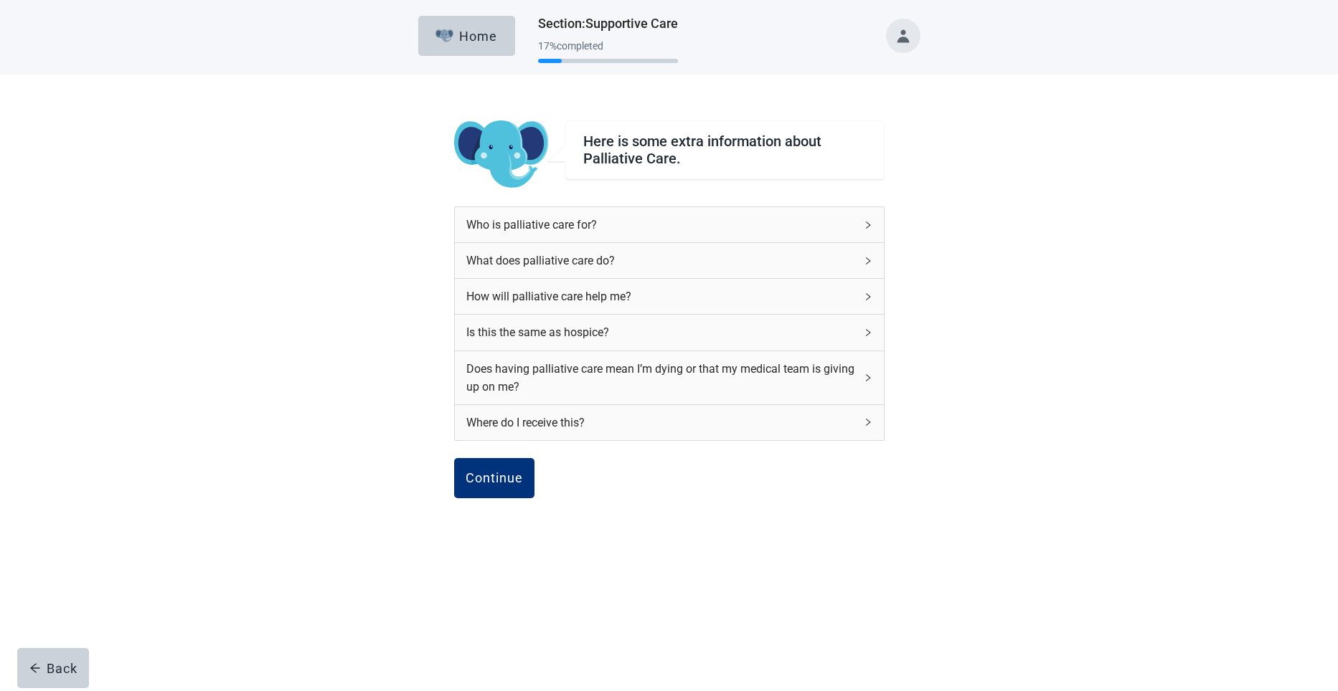
click at [867, 419] on icon "right" at bounding box center [867, 422] width 9 height 9
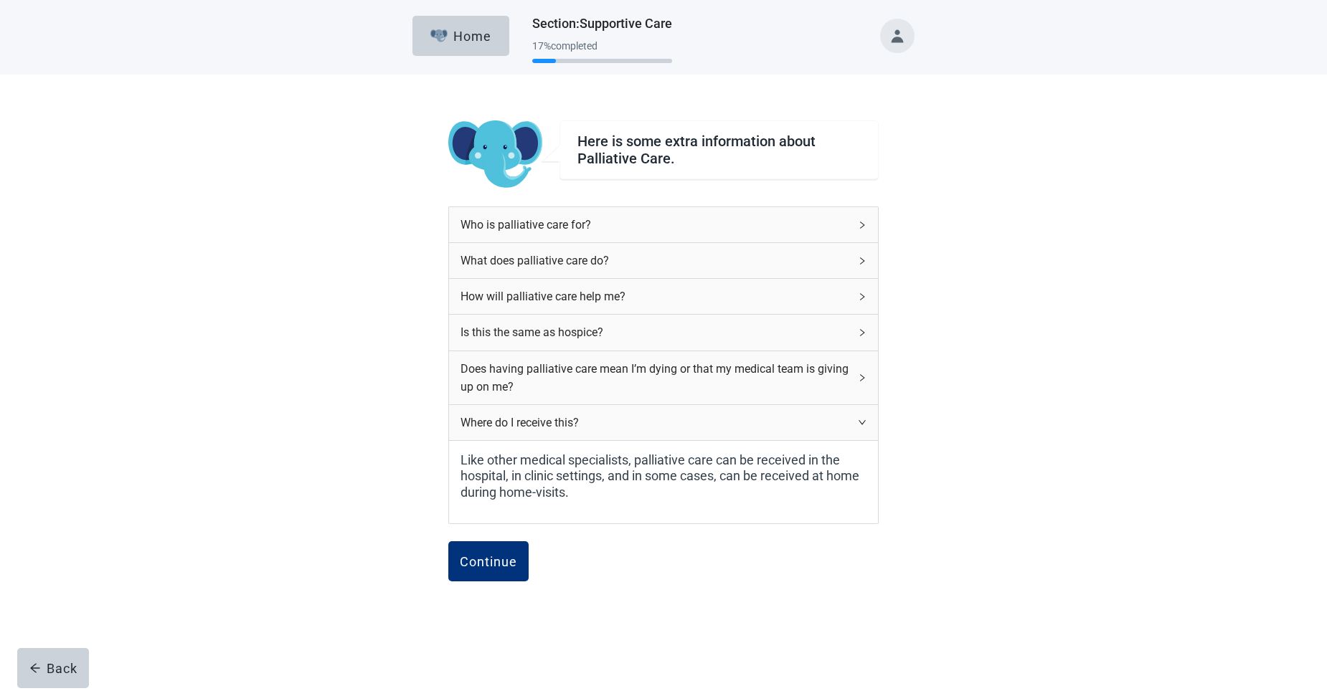
click at [867, 419] on div "Where do I receive this?" at bounding box center [663, 422] width 429 height 35
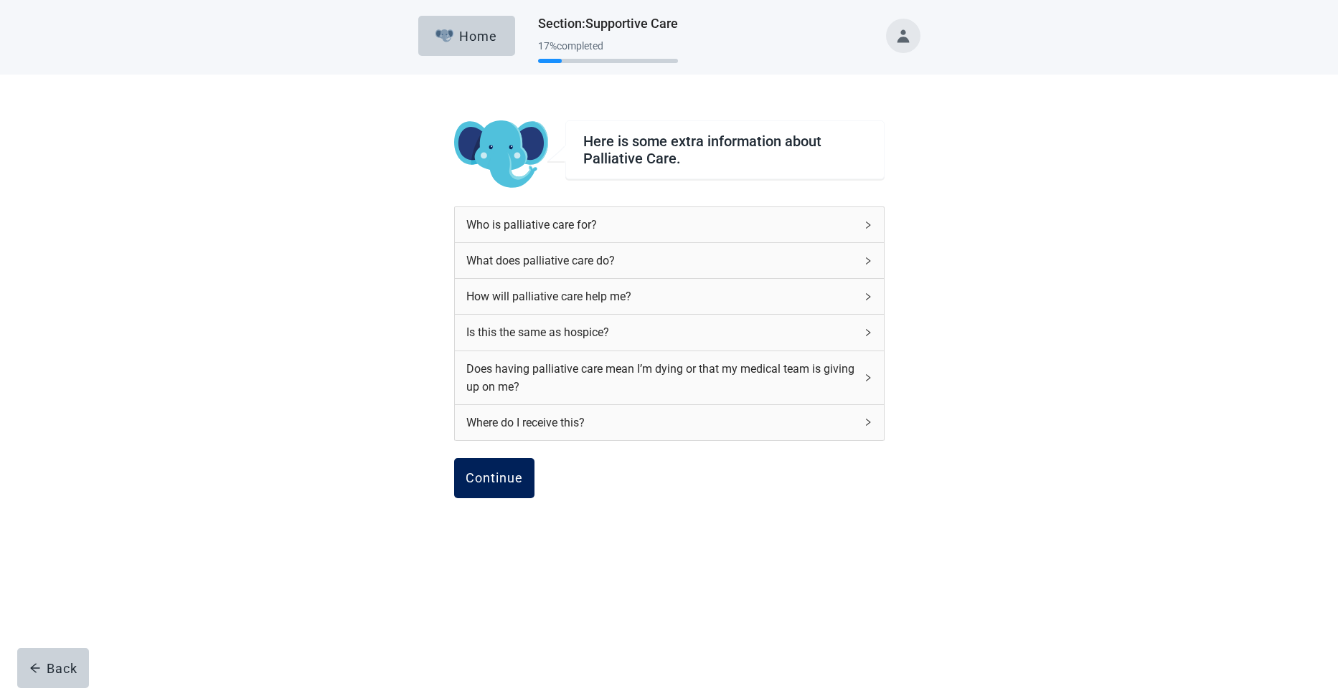
click at [480, 478] on div "Continue" at bounding box center [493, 478] width 57 height 14
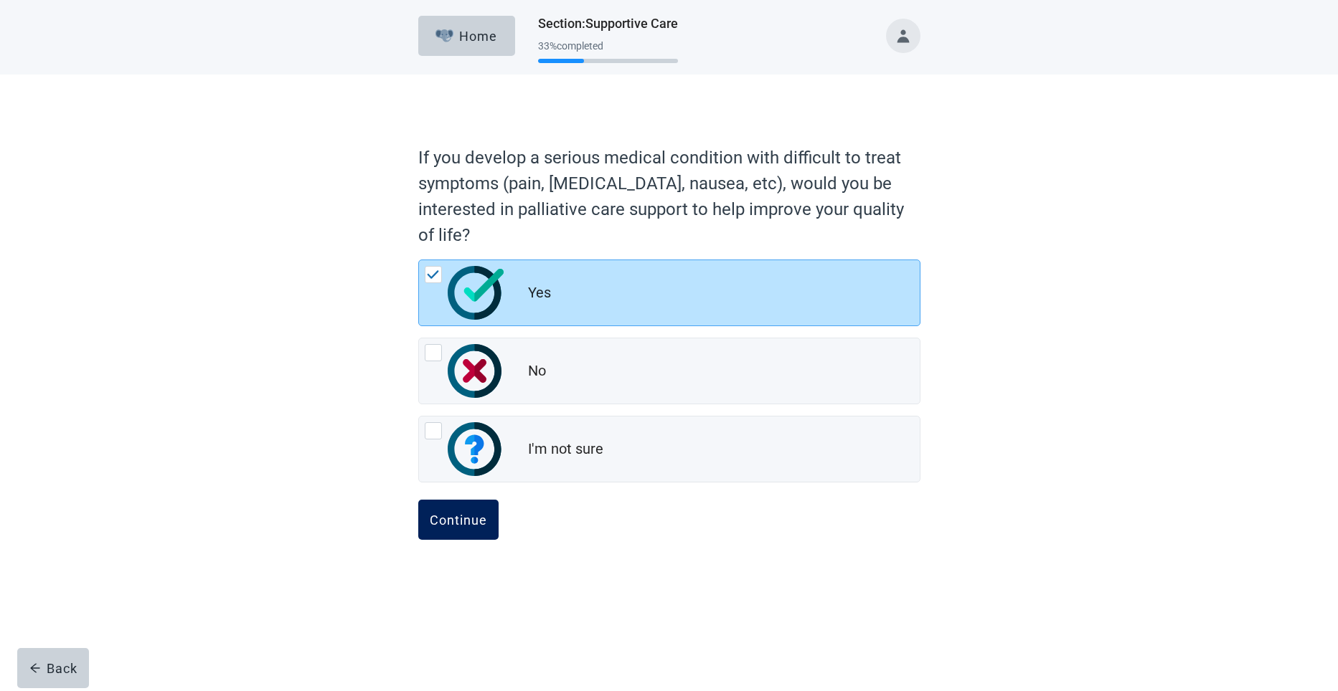
click at [455, 517] on div "Continue" at bounding box center [458, 520] width 57 height 14
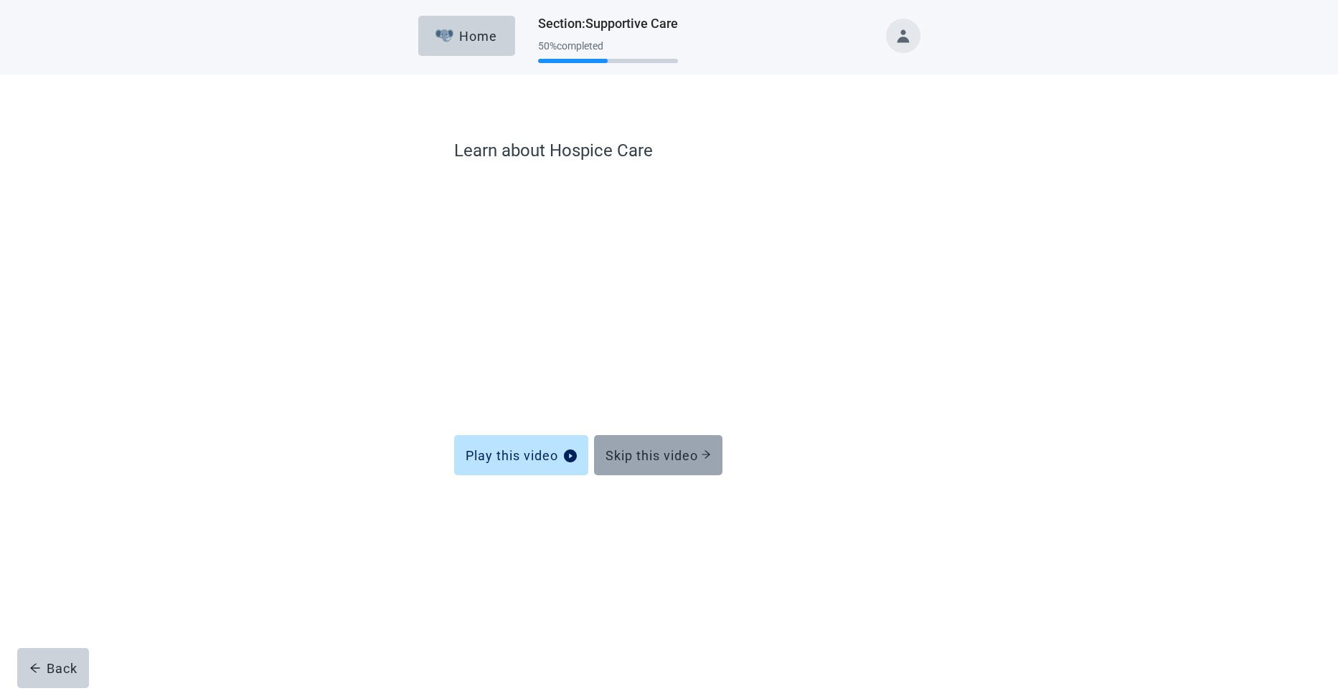
click at [691, 450] on div "Skip this video" at bounding box center [657, 455] width 105 height 14
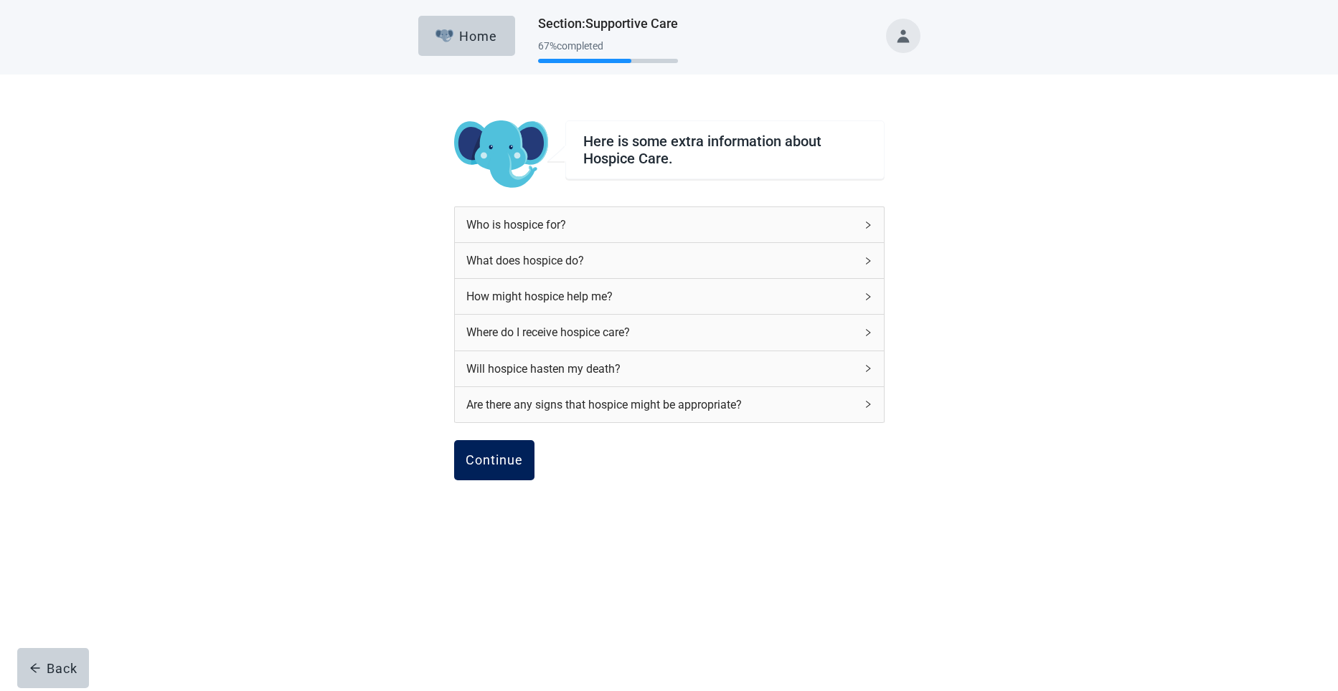
click at [501, 456] on div "Continue" at bounding box center [493, 460] width 57 height 14
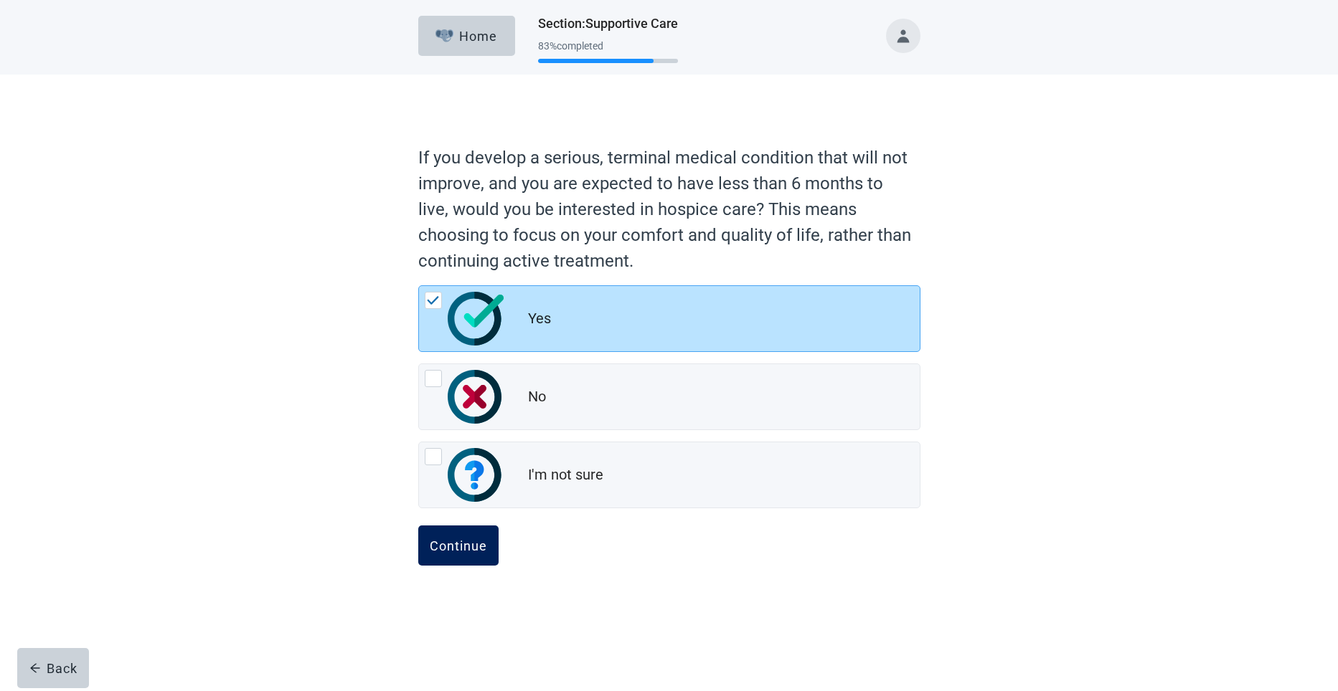
click at [463, 546] on div "Continue" at bounding box center [458, 546] width 57 height 14
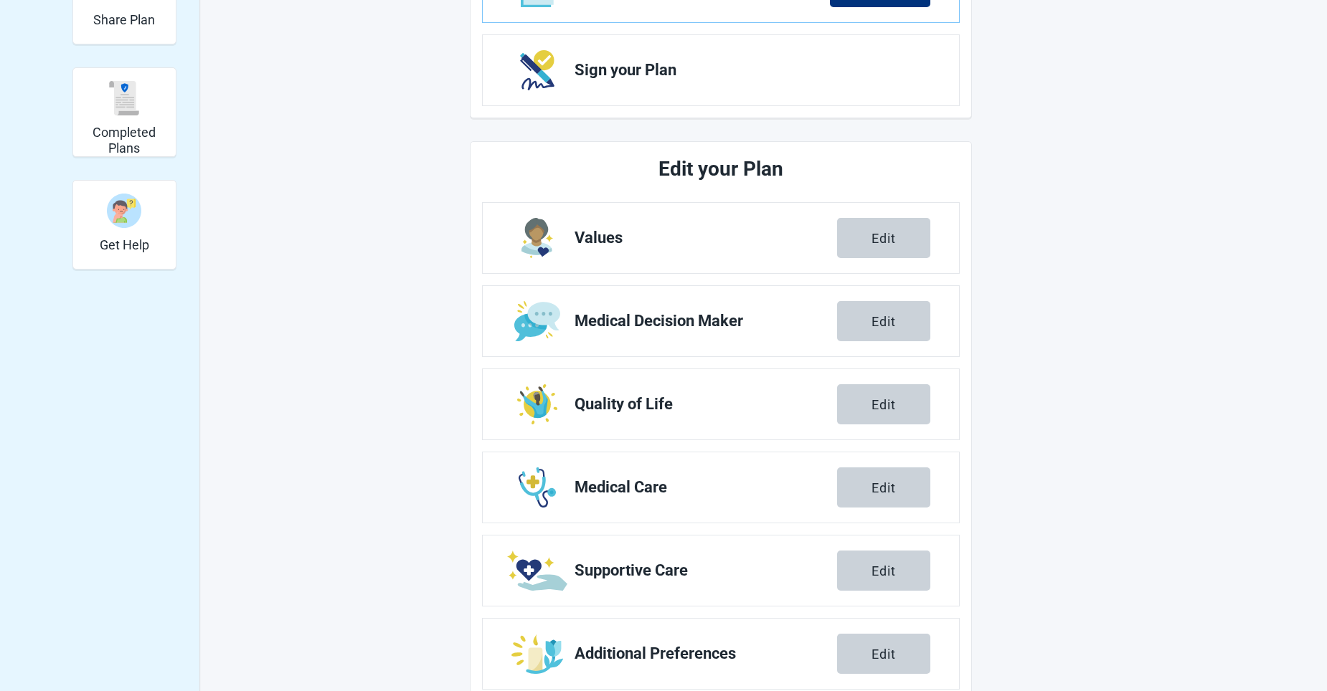
scroll to position [368, 0]
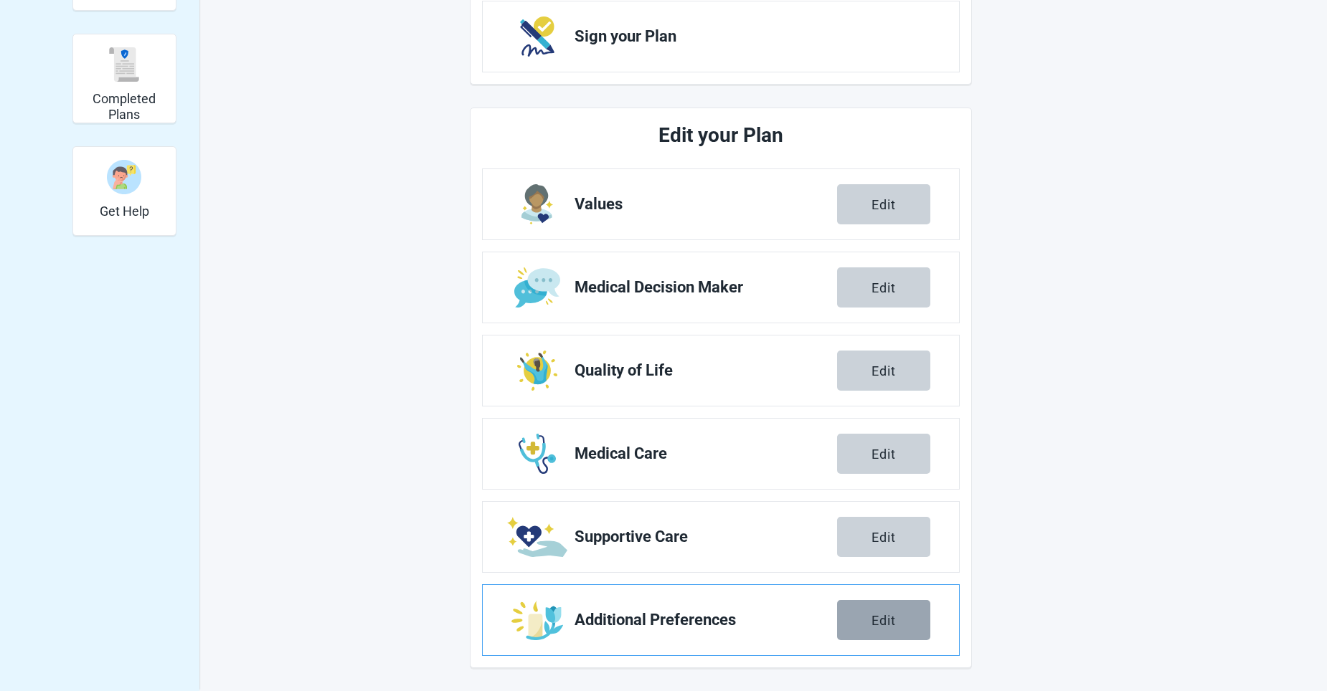
click at [883, 620] on div "Edit" at bounding box center [883, 620] width 24 height 14
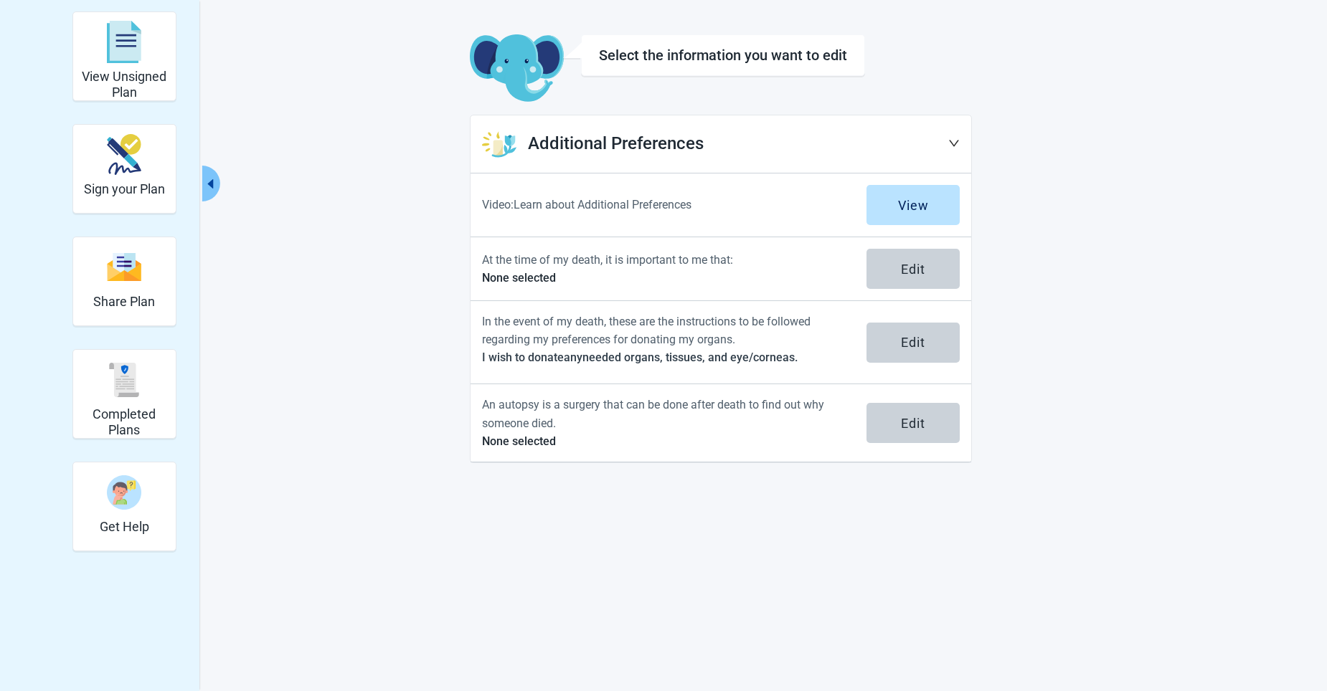
scroll to position [52, 0]
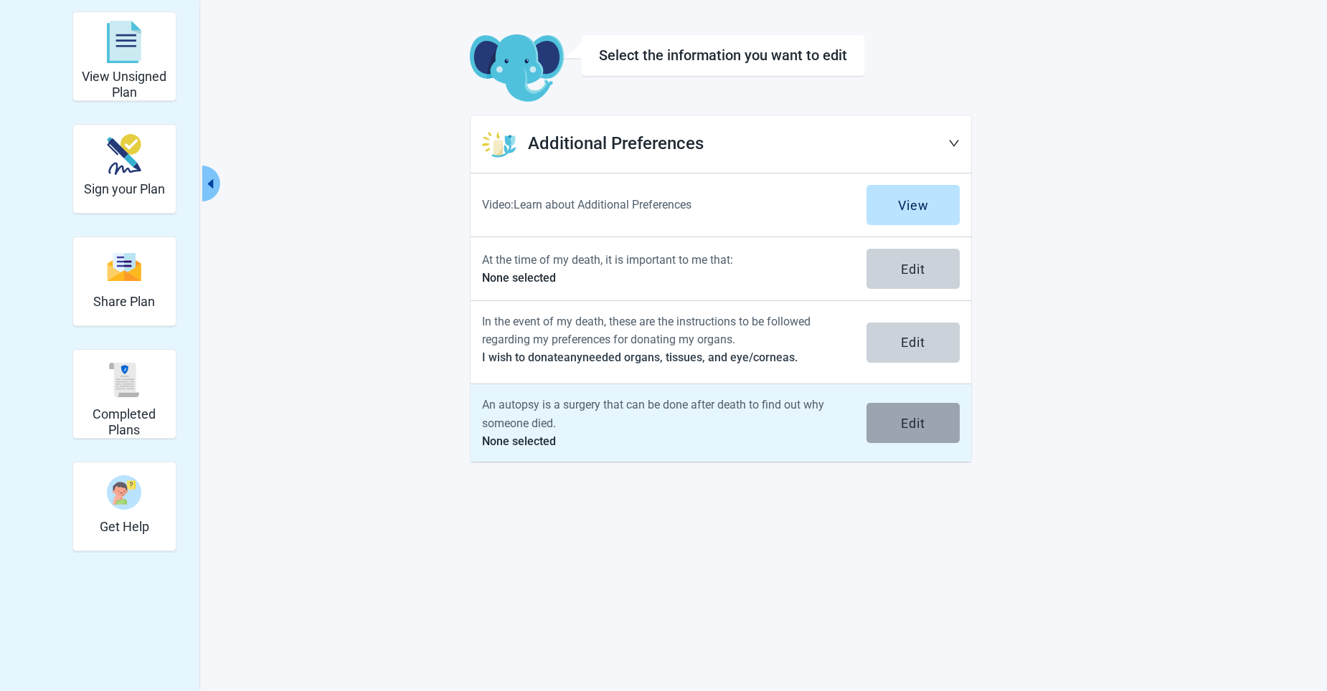
click at [922, 419] on div "Edit" at bounding box center [913, 423] width 24 height 14
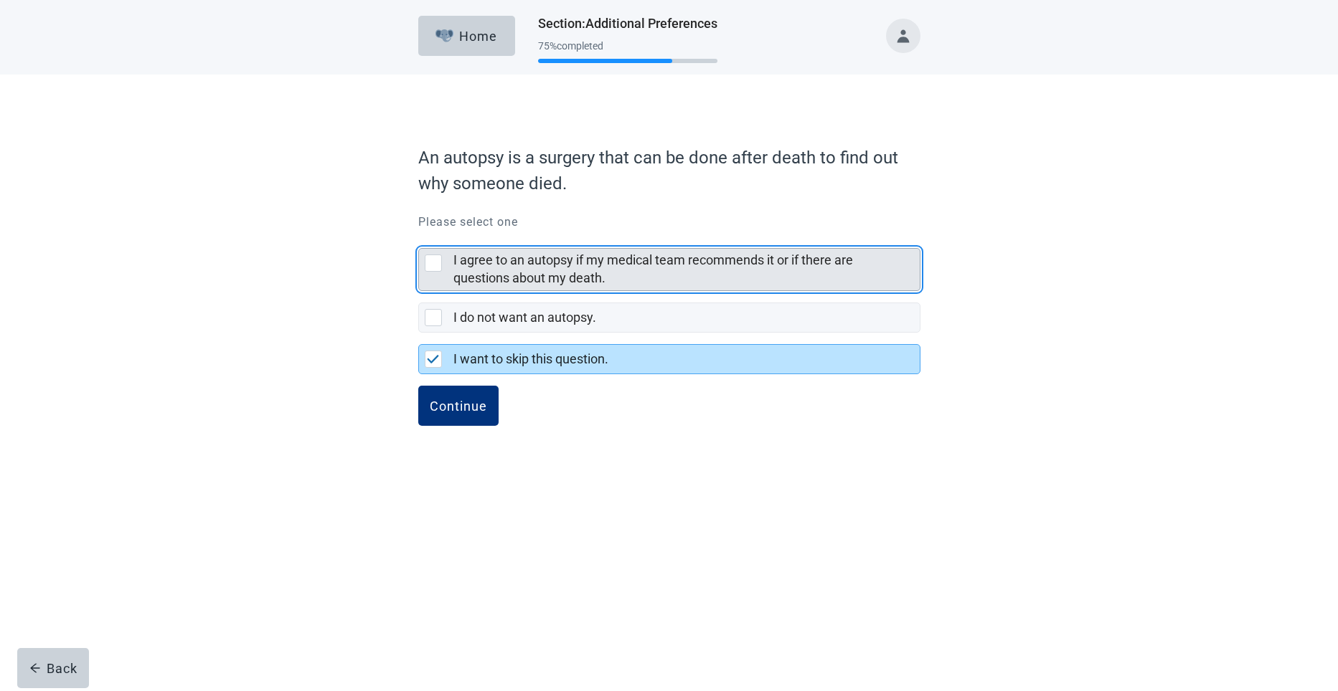
click at [434, 262] on div "I agree to an autopsy if my medical team recommends it or if there are question…" at bounding box center [433, 263] width 17 height 17
click at [419, 237] on input "I agree to an autopsy if my medical team recommends it or if there are question…" at bounding box center [418, 237] width 1 height 1
checkbox input "true"
checkbox input "false"
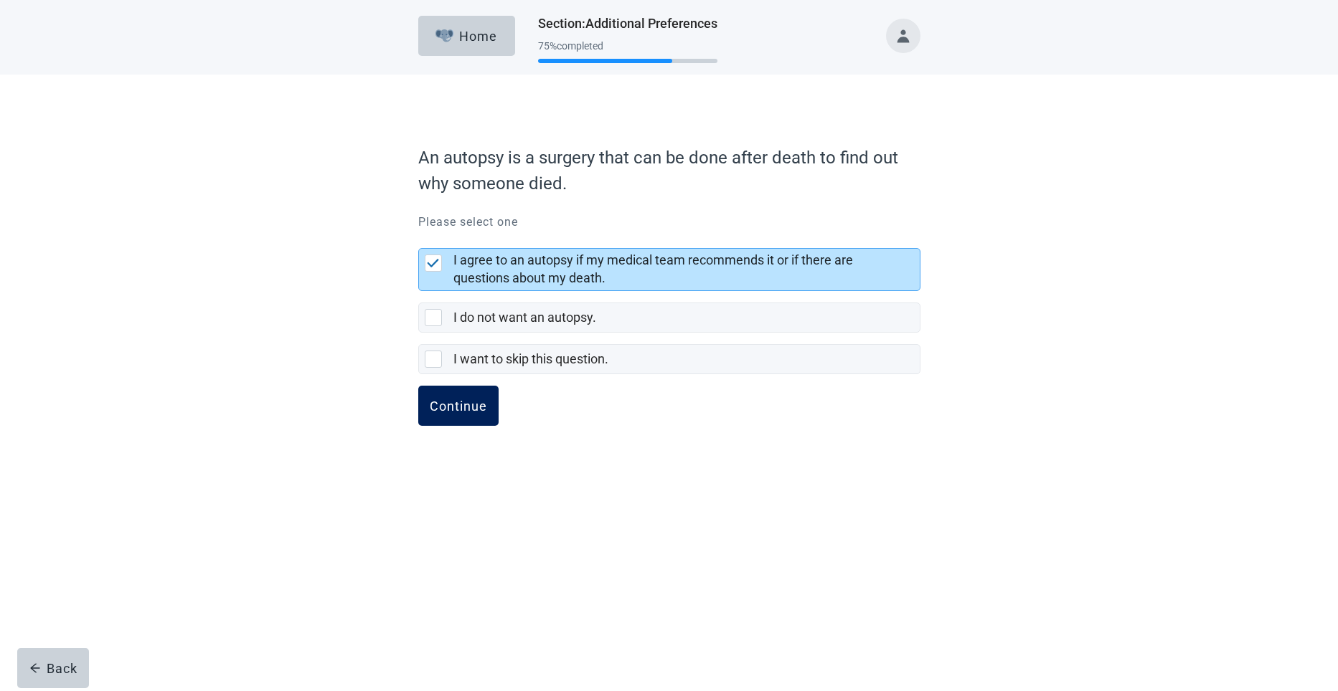
click at [454, 411] on div "Continue" at bounding box center [458, 406] width 57 height 14
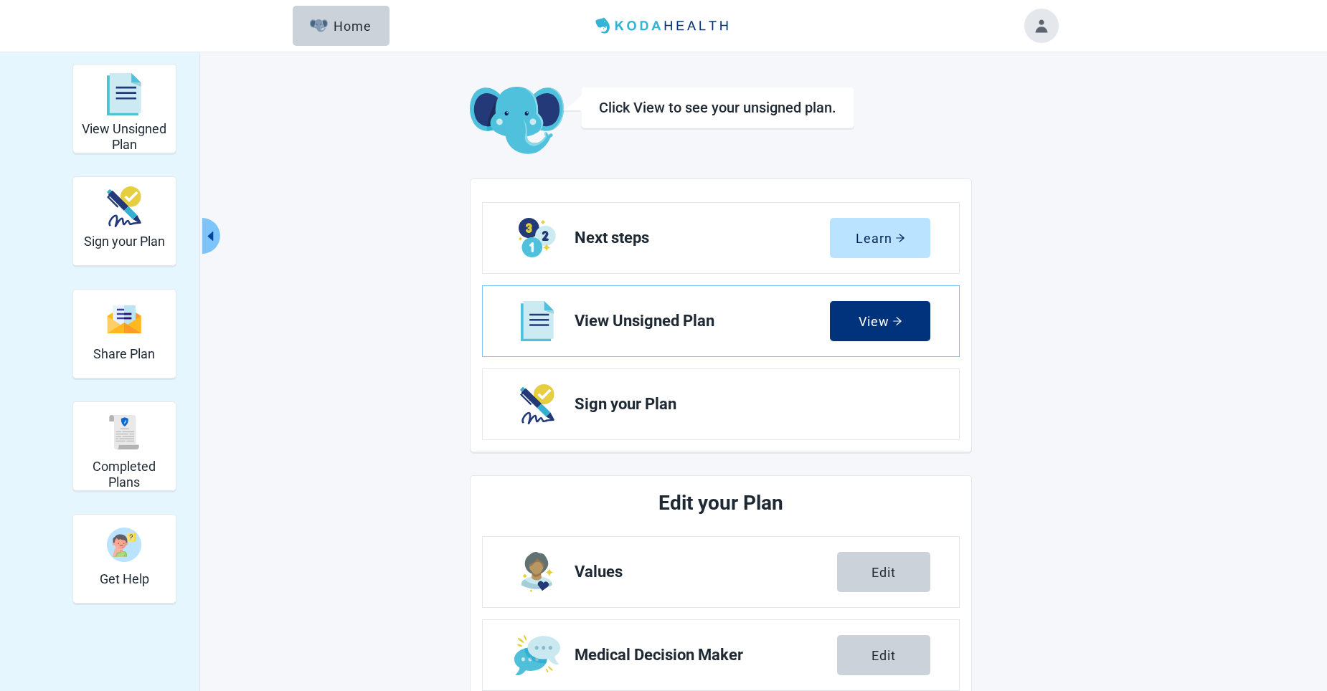
drag, startPoint x: 863, startPoint y: 318, endPoint x: 1034, endPoint y: 415, distance: 196.2
click at [863, 318] on div "View" at bounding box center [880, 321] width 44 height 14
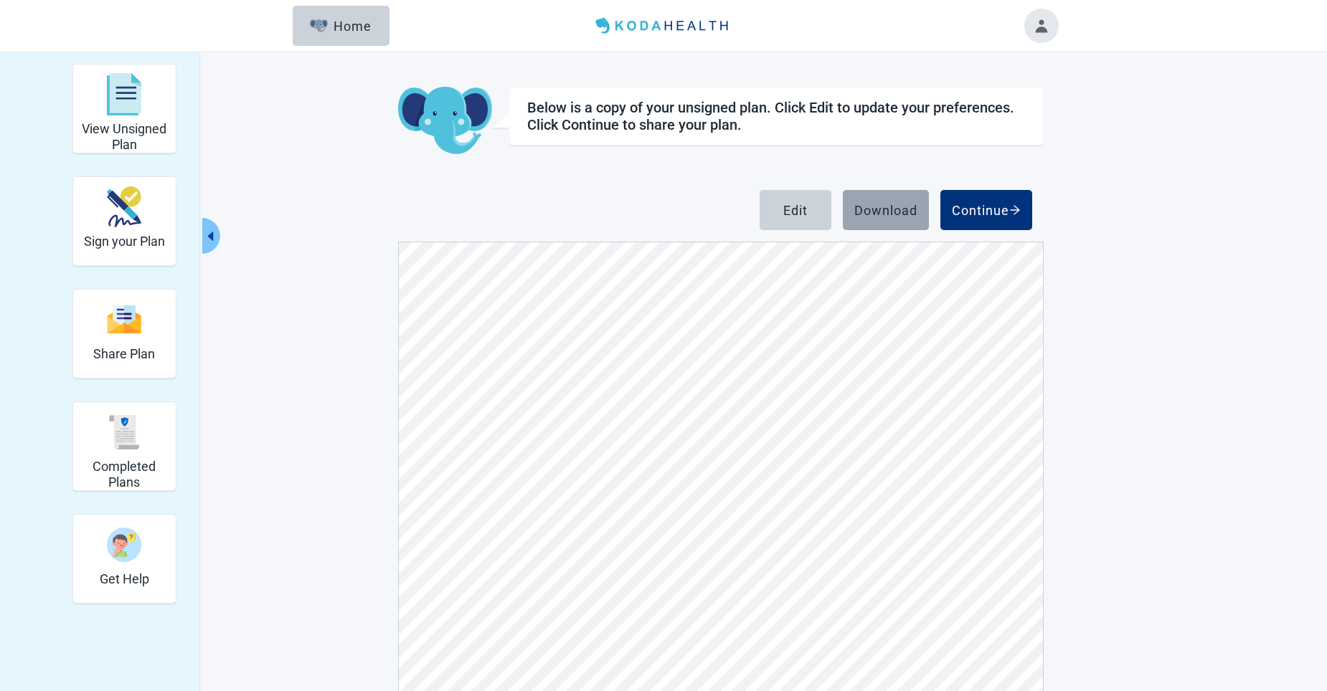
drag, startPoint x: 886, startPoint y: 207, endPoint x: 881, endPoint y: 219, distance: 12.5
click at [886, 208] on div "Download" at bounding box center [885, 210] width 63 height 14
